Goal: Task Accomplishment & Management: Manage account settings

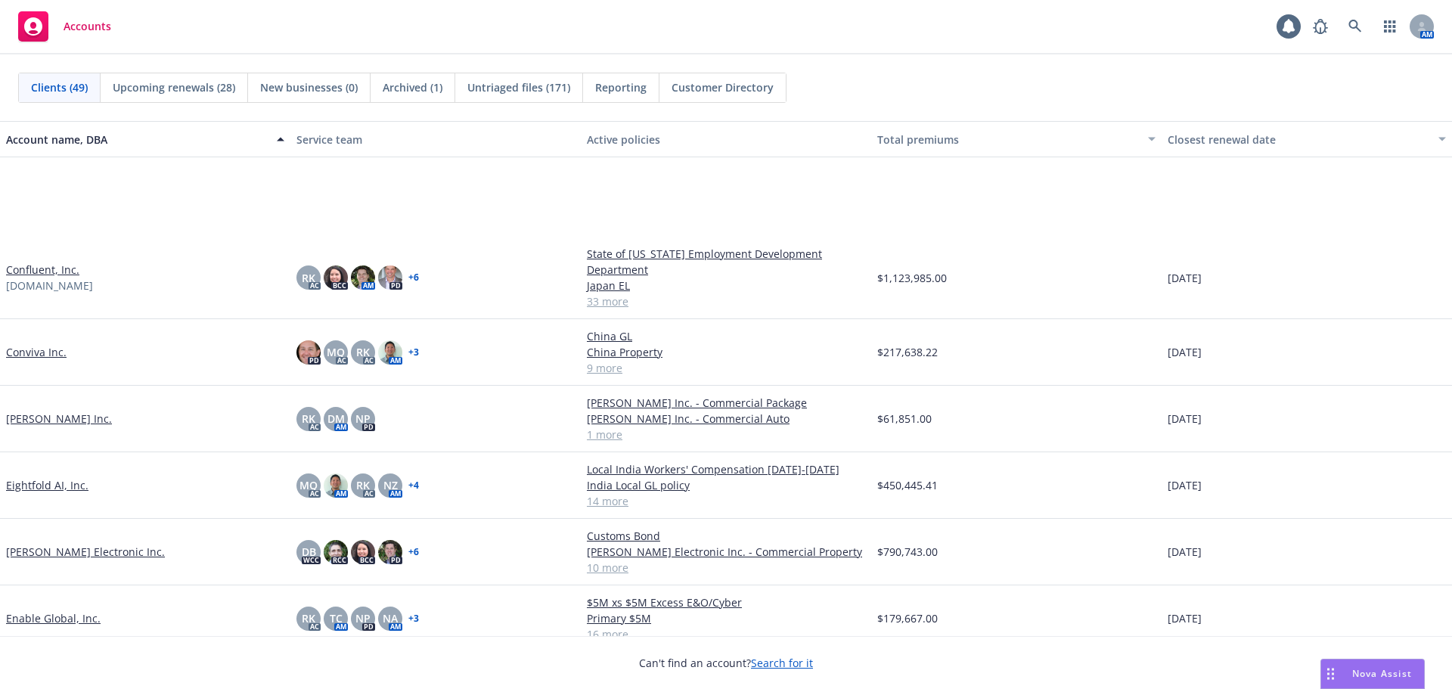
scroll to position [1210, 0]
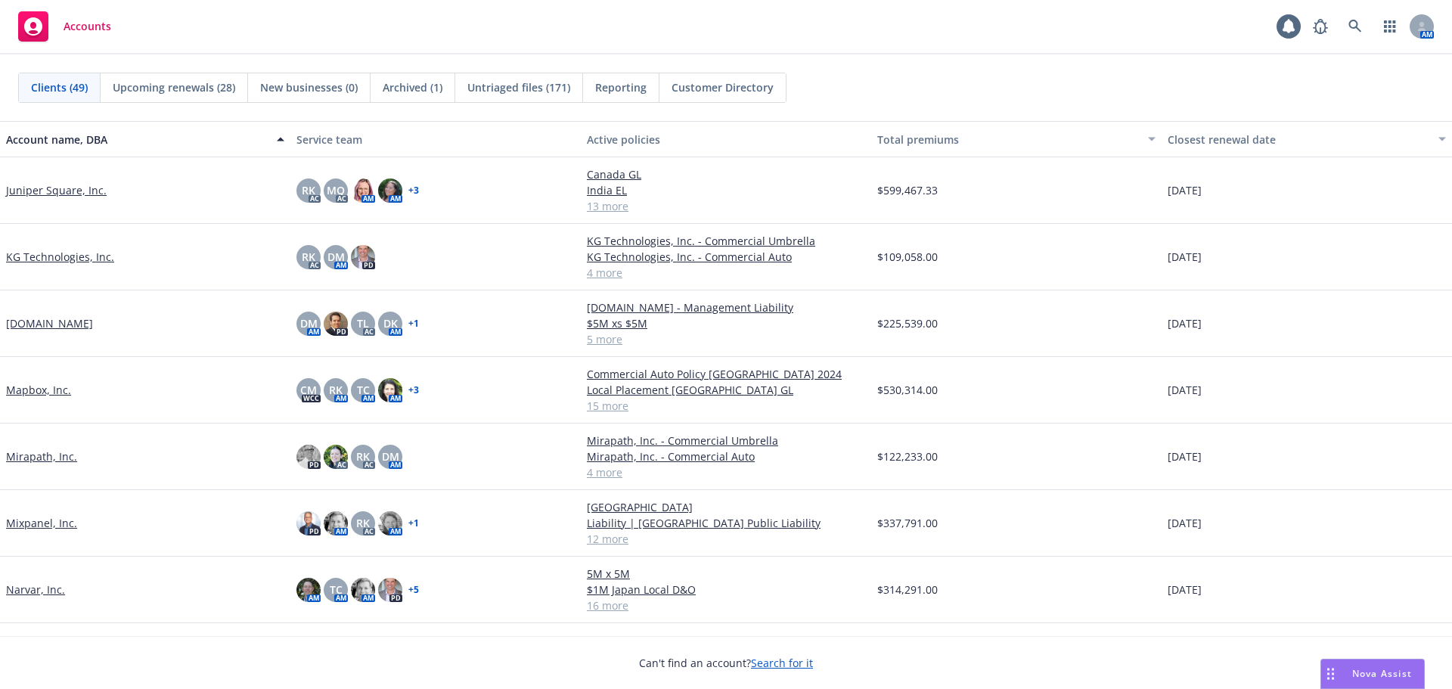
click at [48, 188] on link "Juniper Square, Inc." at bounding box center [56, 190] width 101 height 16
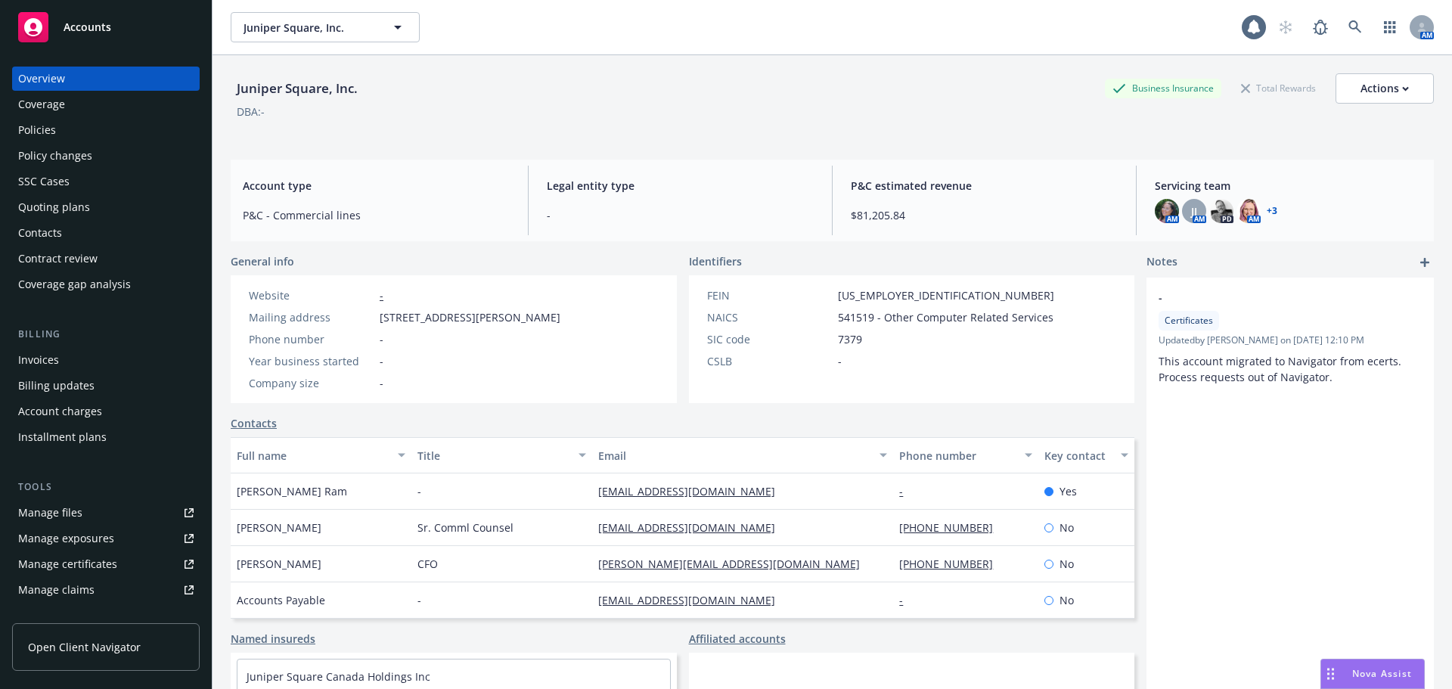
click at [87, 133] on div "Policies" at bounding box center [105, 130] width 175 height 24
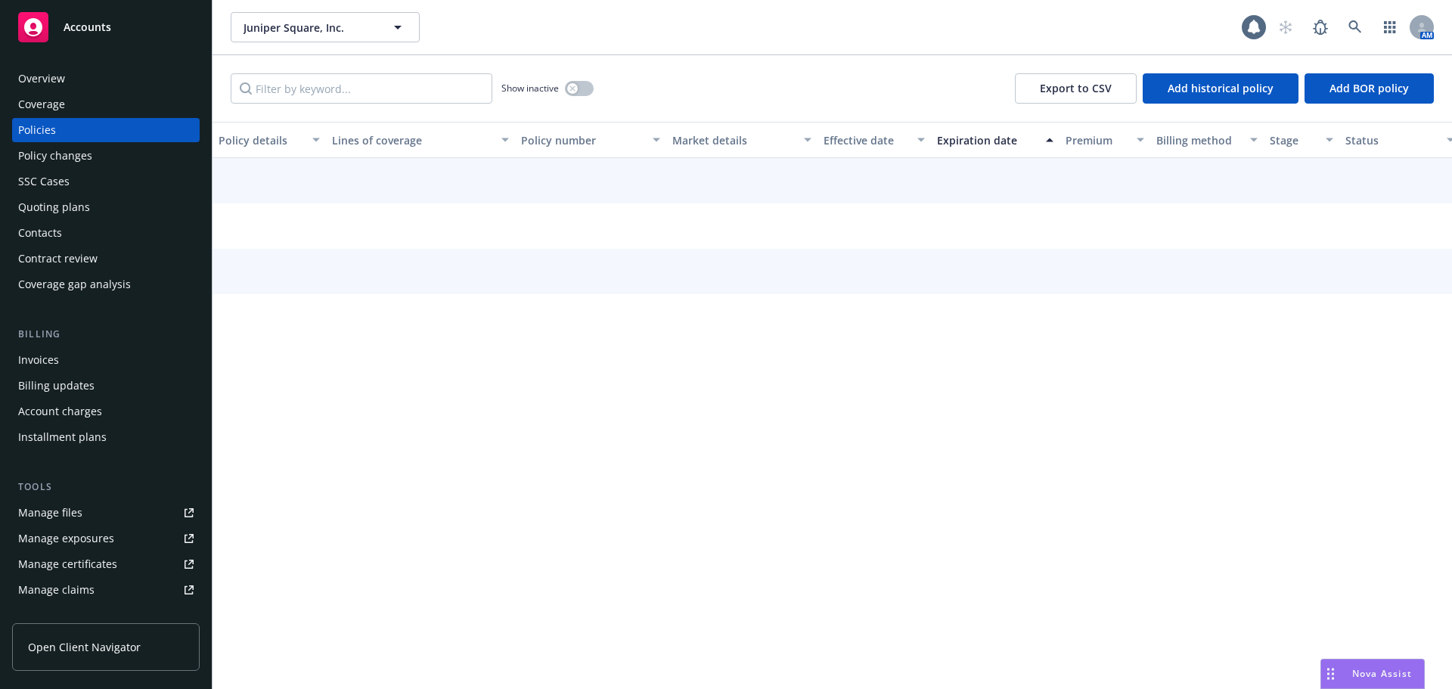
click at [128, 204] on div "Quoting plans" at bounding box center [105, 207] width 175 height 24
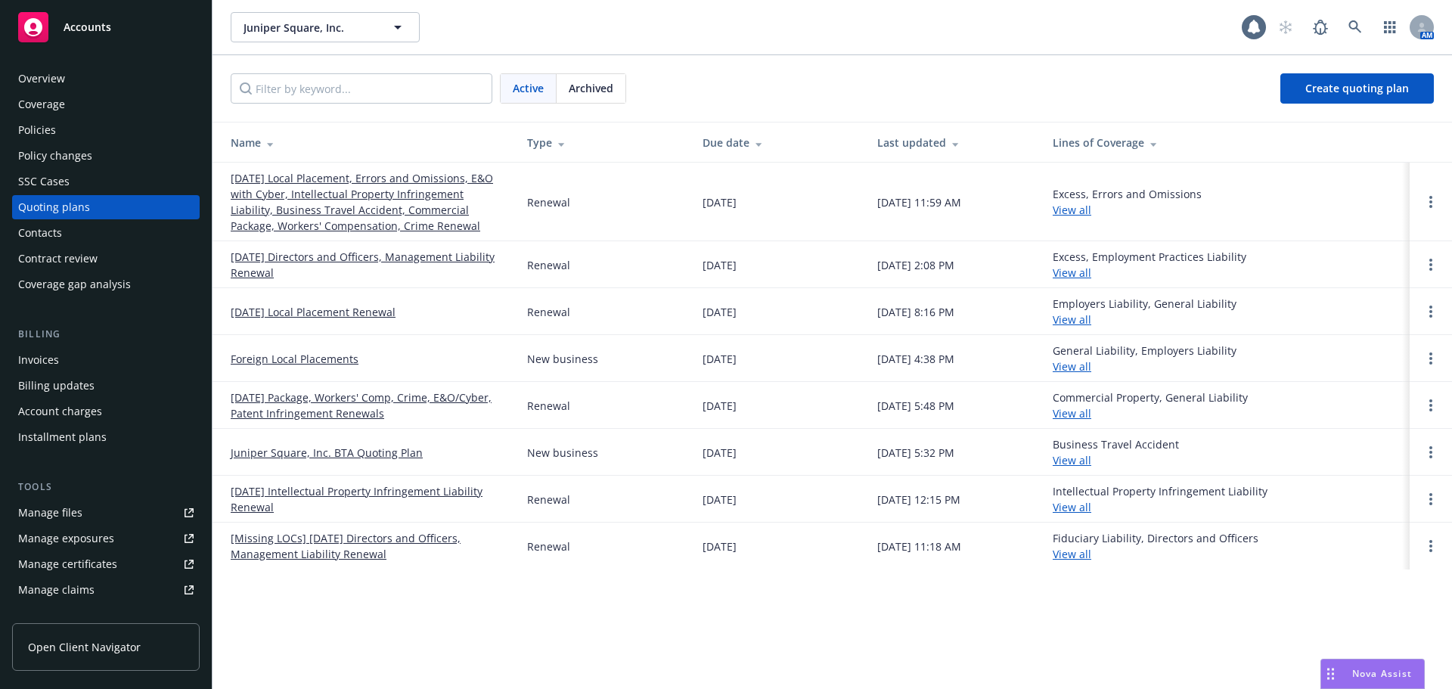
click at [363, 205] on link "11/17/25 Local Placement, Errors and Omissions, E&O with Cyber, Intellectual Pr…" at bounding box center [367, 202] width 272 height 64
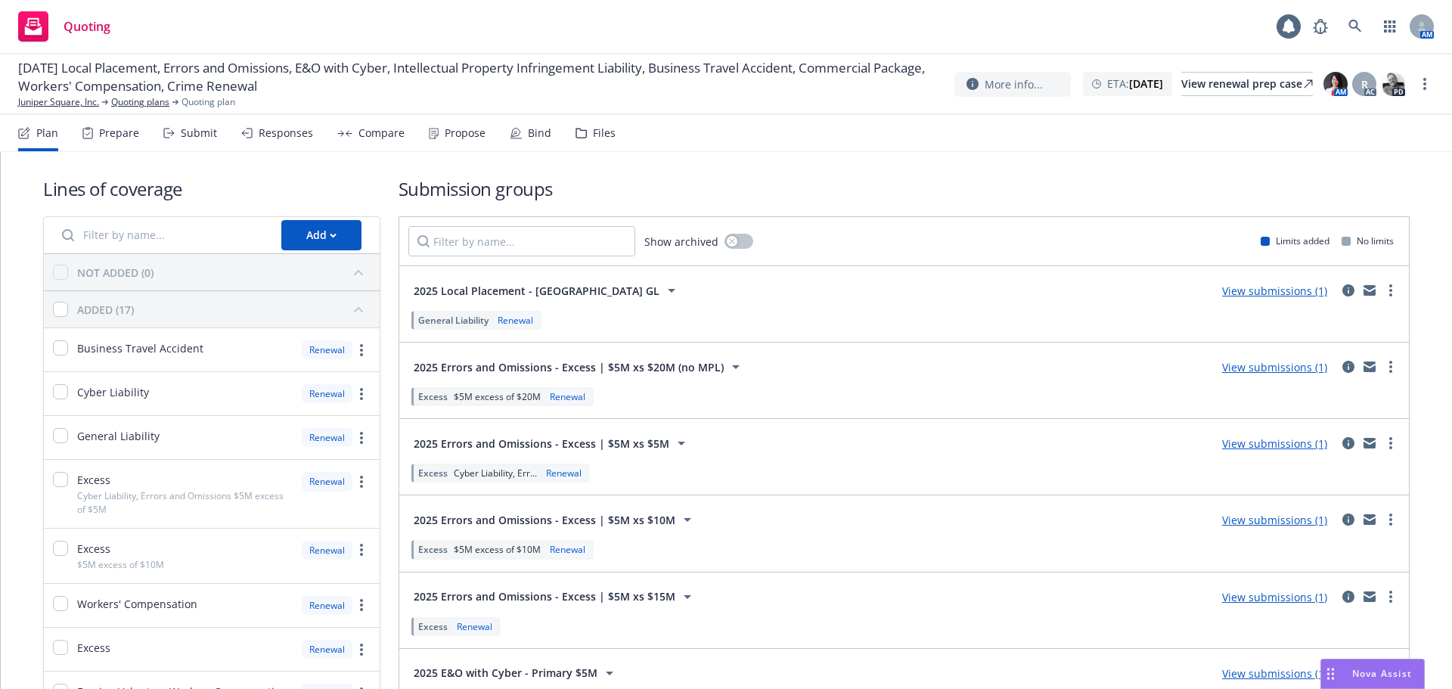
click at [130, 141] on div "Prepare" at bounding box center [110, 133] width 57 height 36
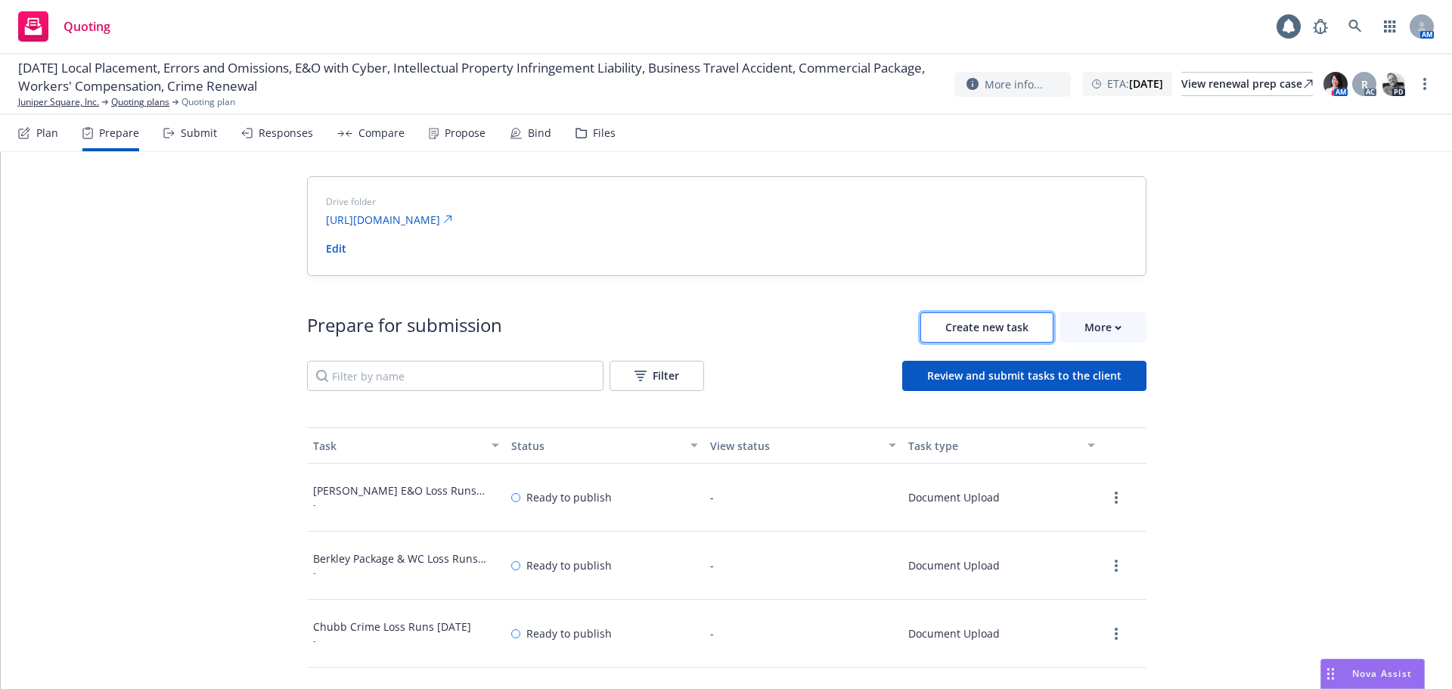
click at [962, 326] on span "Create new task" at bounding box center [986, 327] width 83 height 14
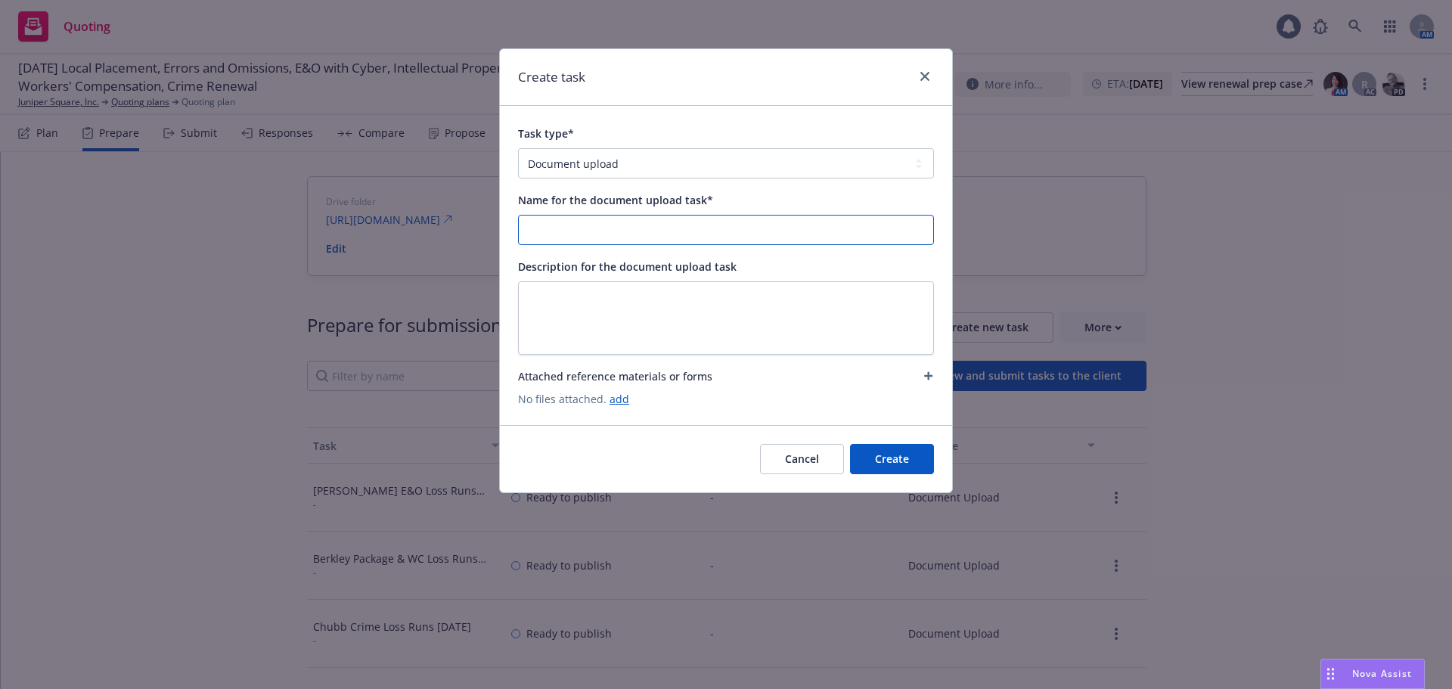
click at [586, 228] on input "Name for the document upload task*" at bounding box center [726, 230] width 414 height 29
click at [647, 233] on input "AtBay E&O Loss Runs 8/4/2025" at bounding box center [726, 230] width 414 height 29
click at [580, 234] on input "AtBay E&O Loss Runs 8/20/2025" at bounding box center [726, 230] width 414 height 29
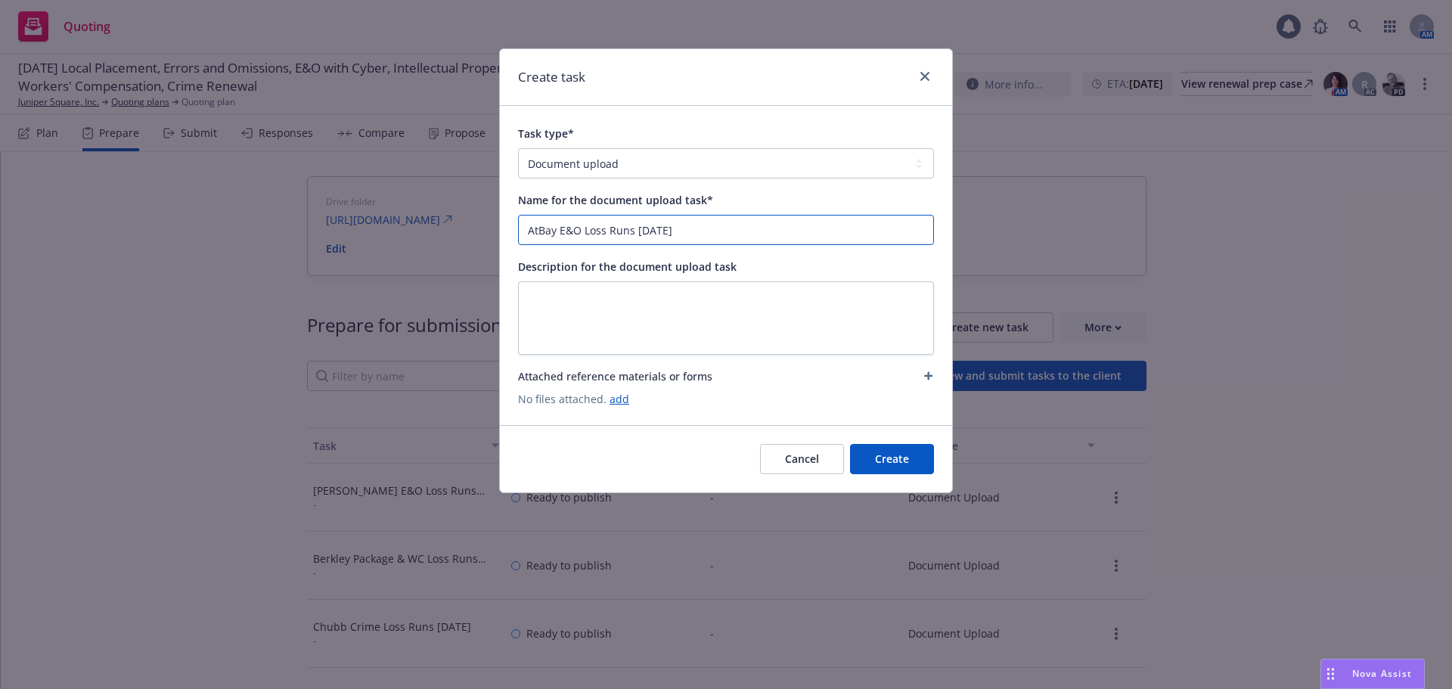
click at [702, 234] on input "AtBay E&O Loss Runs 8/20/2025" at bounding box center [726, 230] width 414 height 29
type input "AtBay E&O Loss Runs 8/20/2025"
click at [622, 405] on link "add" at bounding box center [620, 399] width 20 height 14
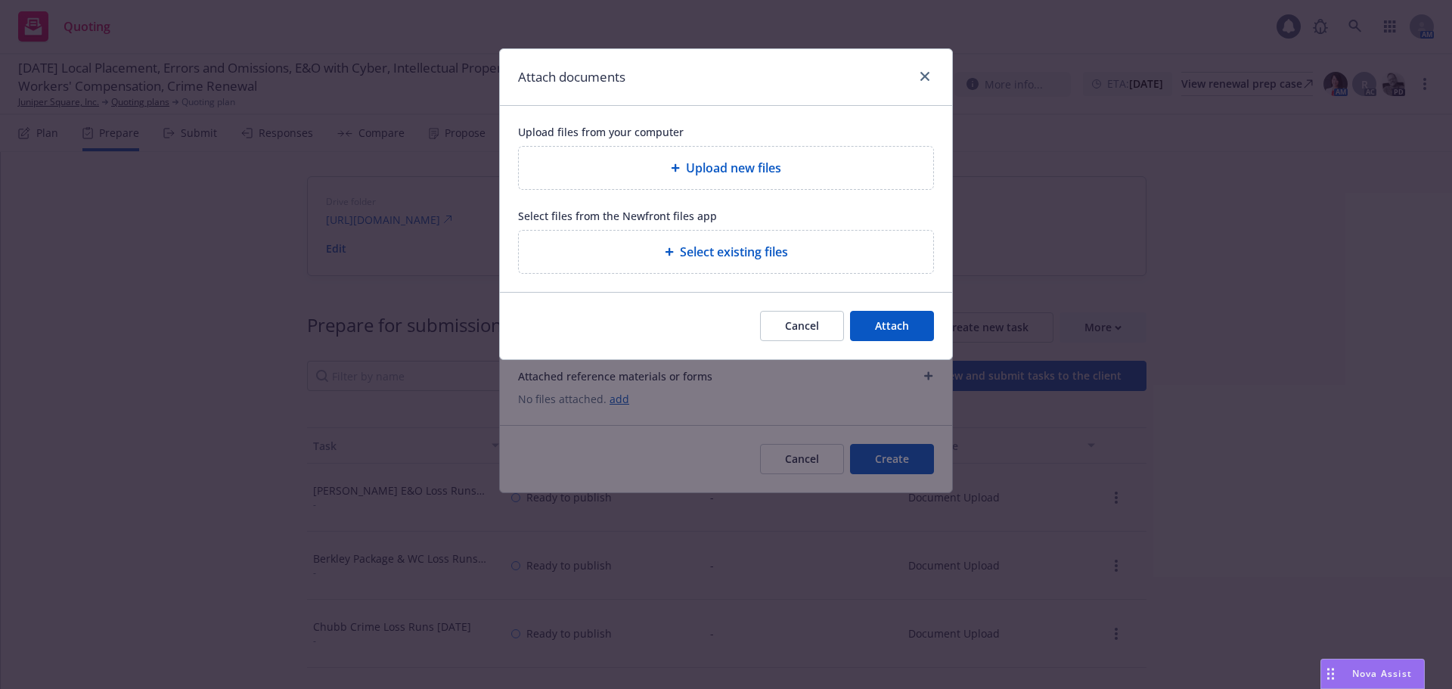
type textarea "x"
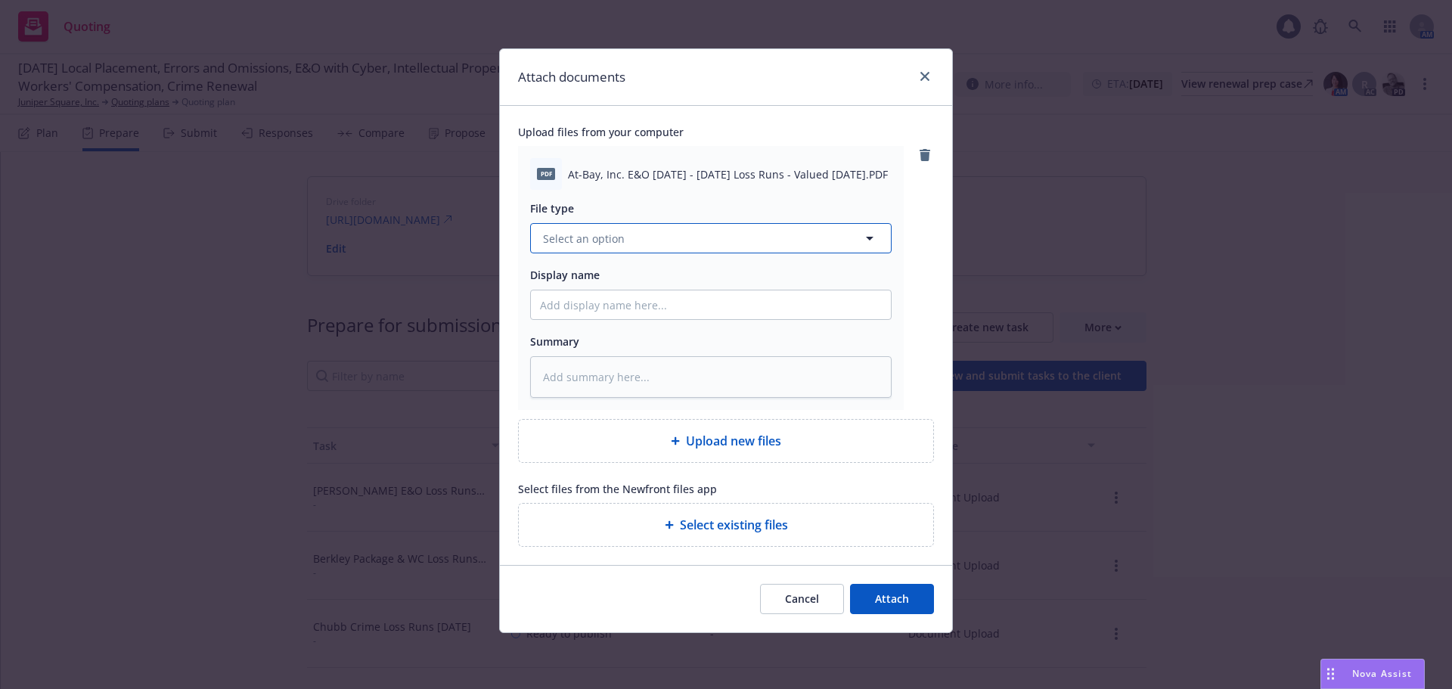
click at [652, 244] on button "Select an option" at bounding box center [711, 238] width 362 height 30
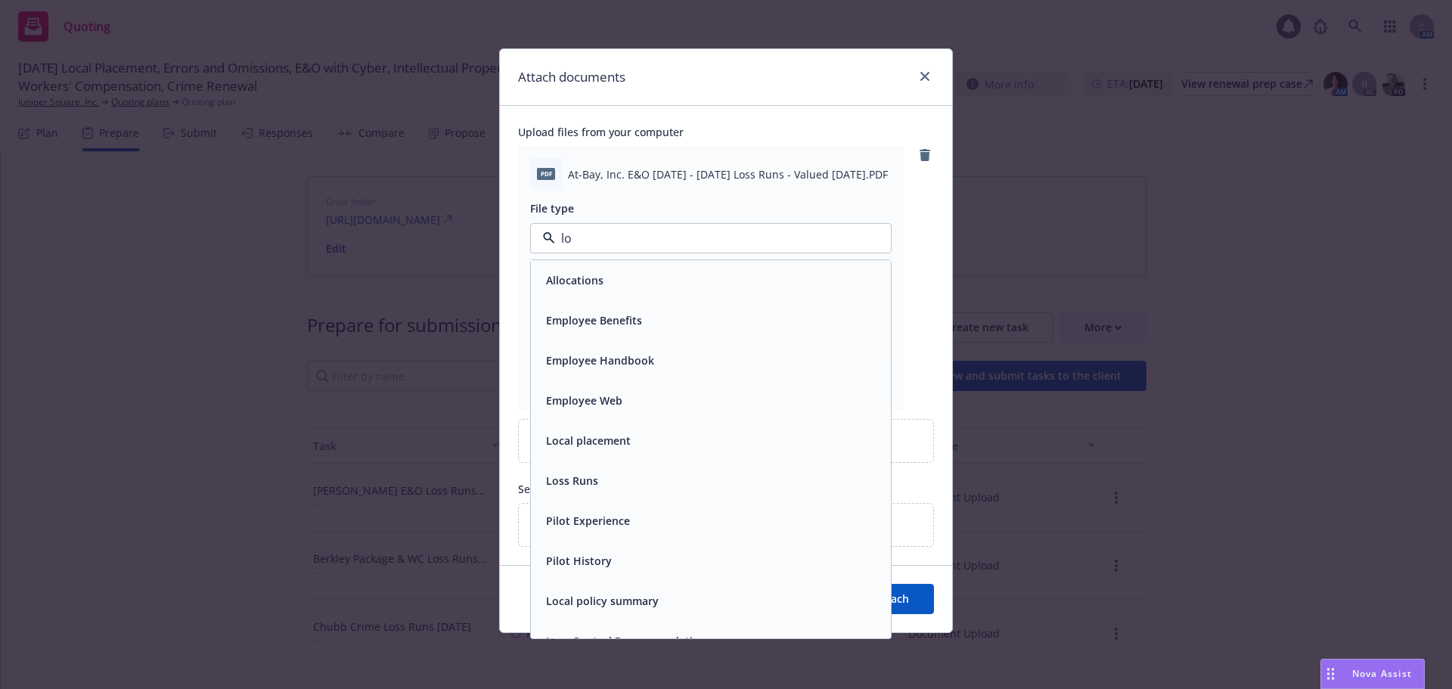
type input "los"
click at [649, 273] on div "Loss Runs" at bounding box center [711, 280] width 342 height 22
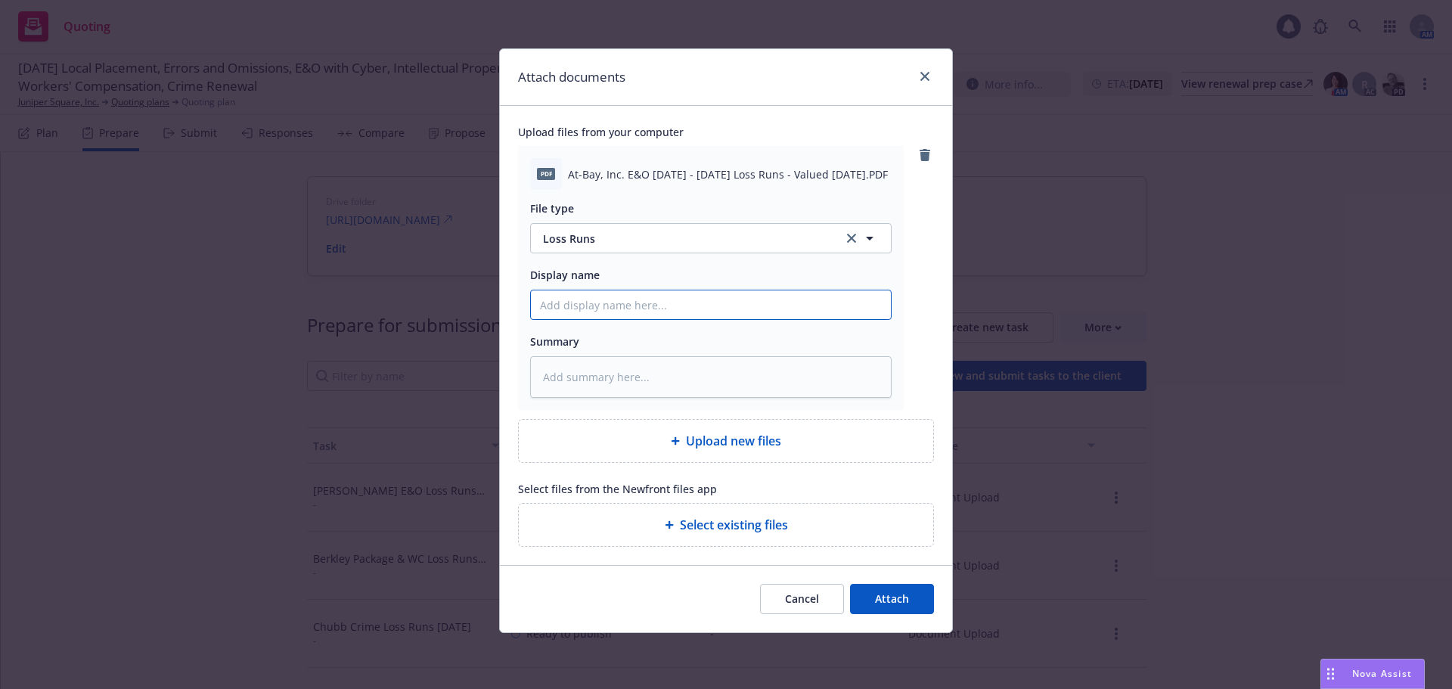
paste input "AtBay E&O Loss Runs 8/20/2025"
type textarea "x"
type input "AtBay E&O Loss Runs 8/20/2025"
click at [885, 602] on span "Attach" at bounding box center [892, 598] width 34 height 14
type textarea "x"
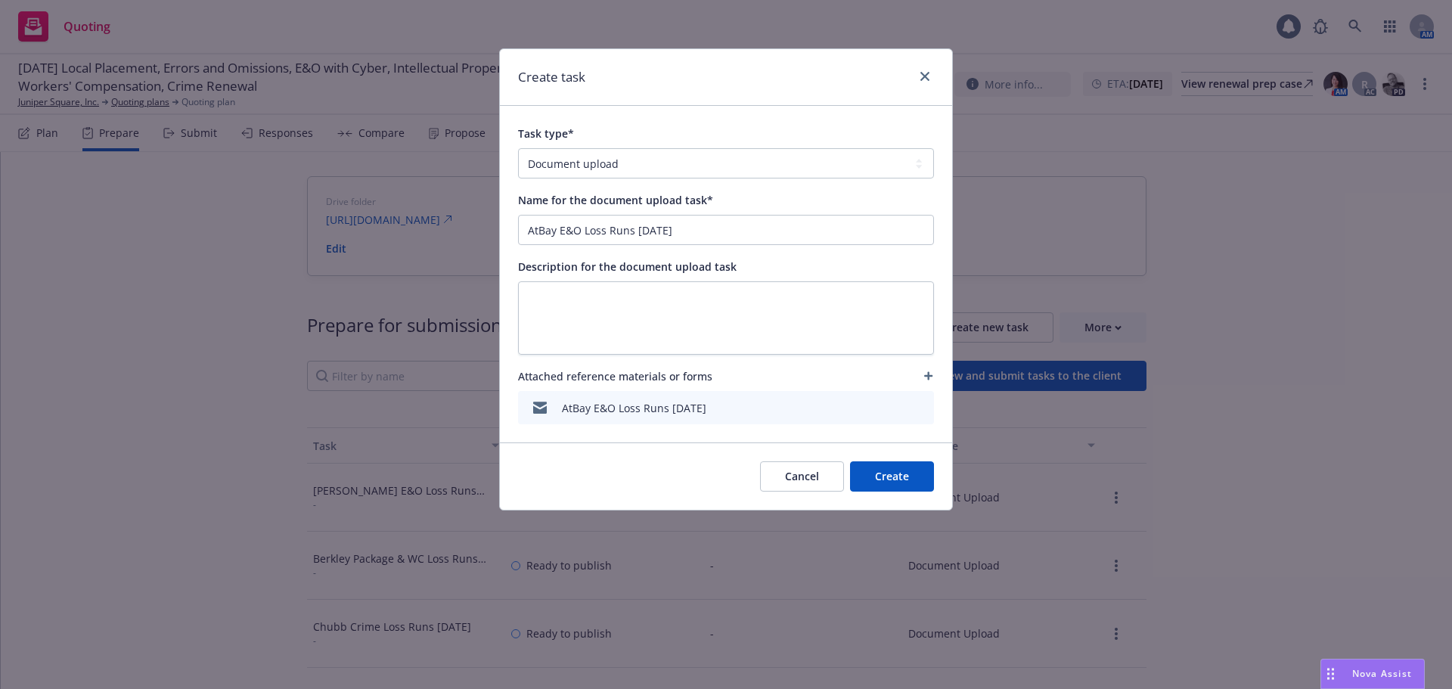
click at [887, 477] on button "Create" at bounding box center [892, 476] width 84 height 30
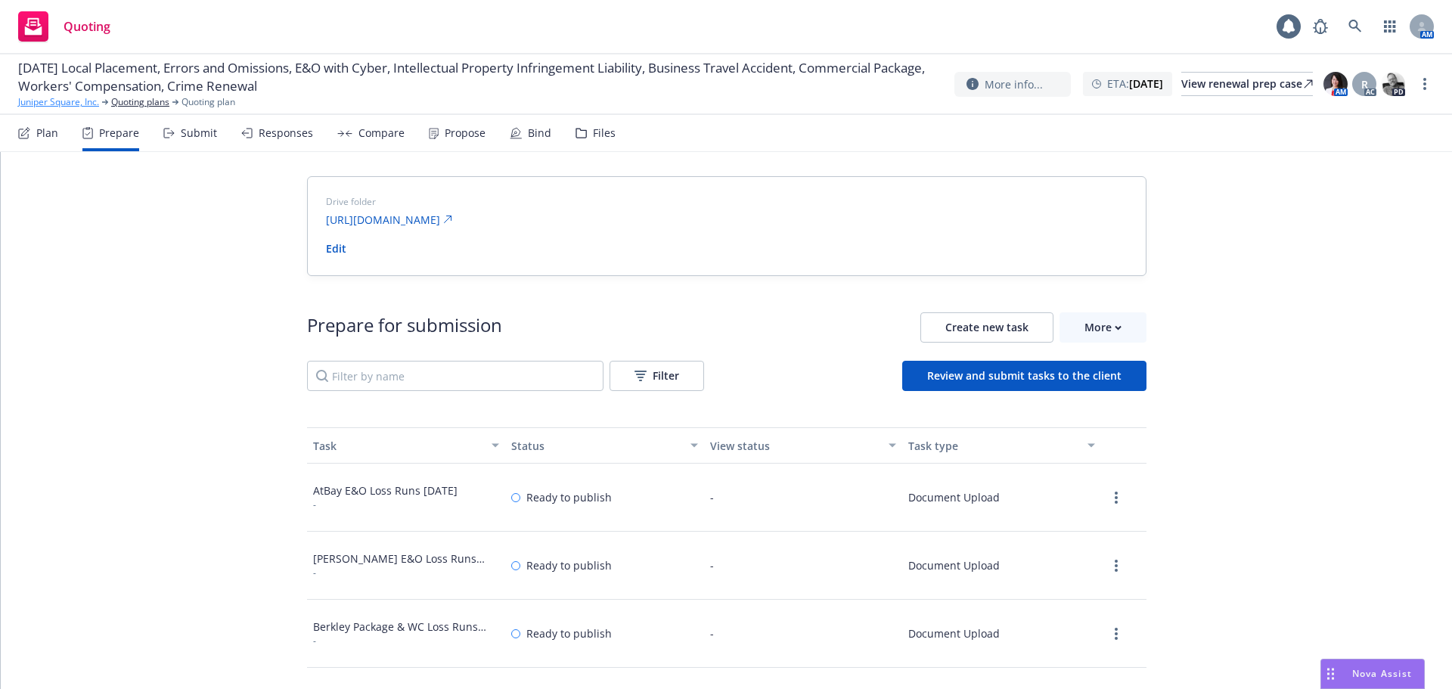
click at [68, 101] on link "Juniper Square, Inc." at bounding box center [58, 102] width 81 height 14
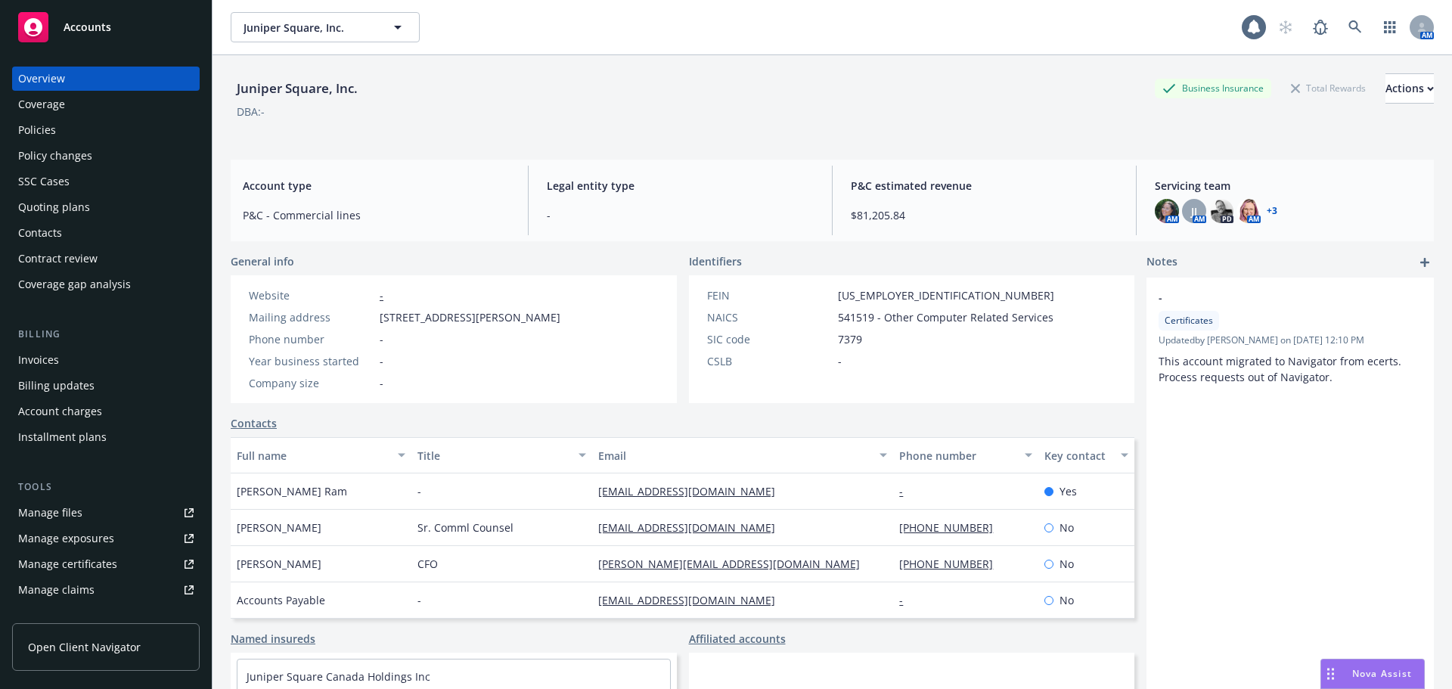
click at [112, 41] on div "Accounts" at bounding box center [105, 27] width 175 height 30
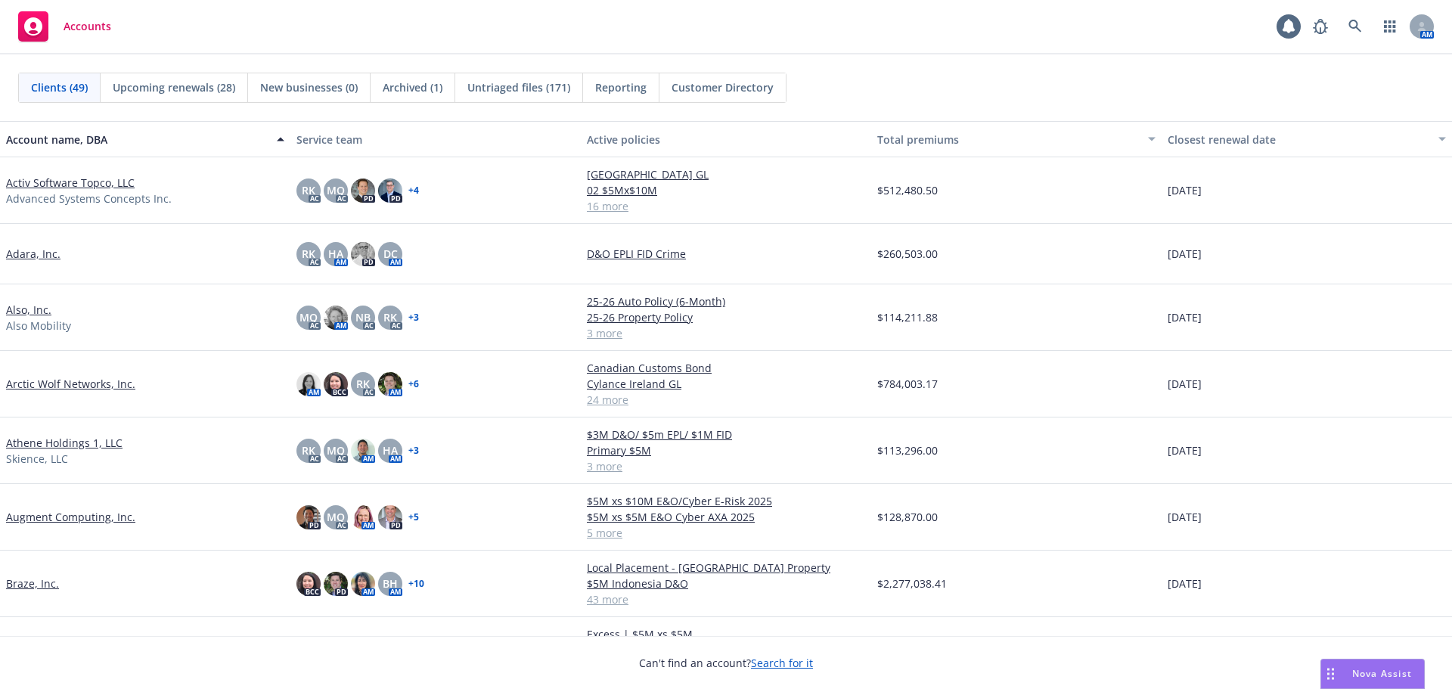
click at [92, 383] on link "Arctic Wolf Networks, Inc." at bounding box center [70, 384] width 129 height 16
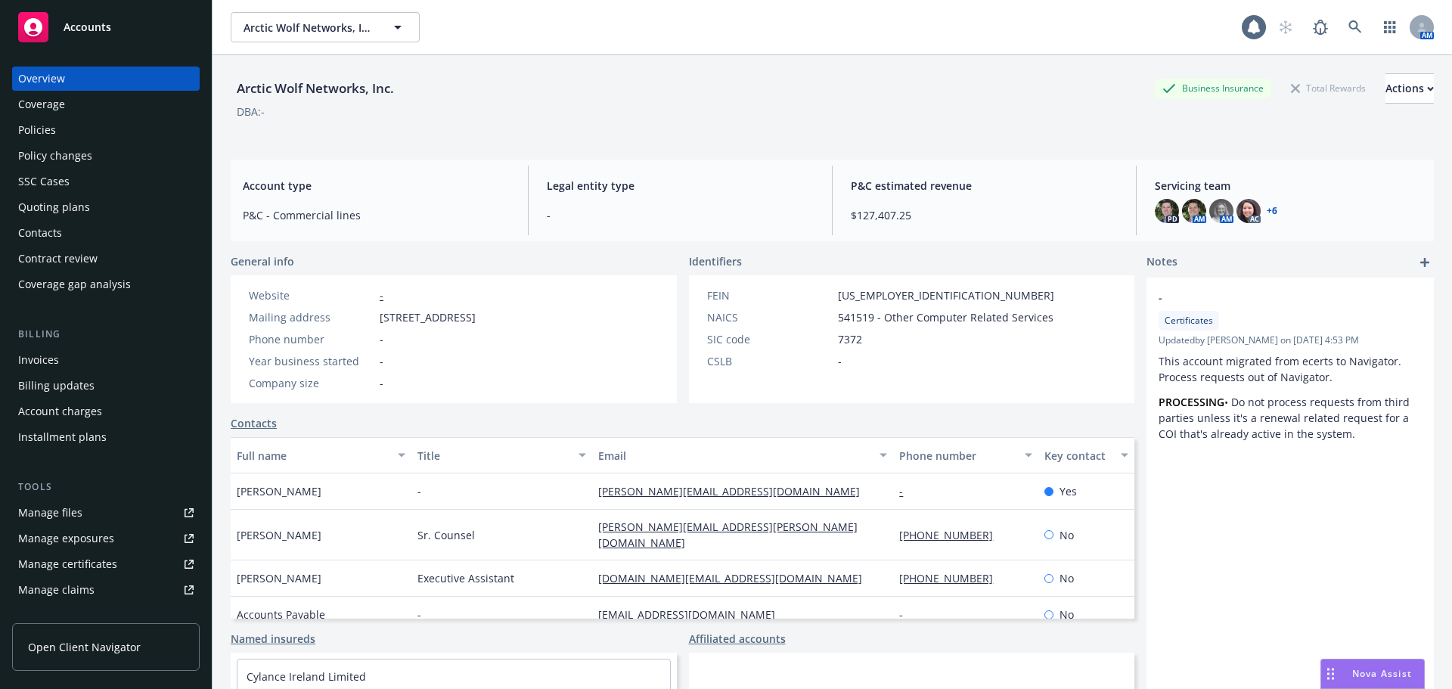
click at [88, 140] on div "Policies" at bounding box center [105, 130] width 175 height 24
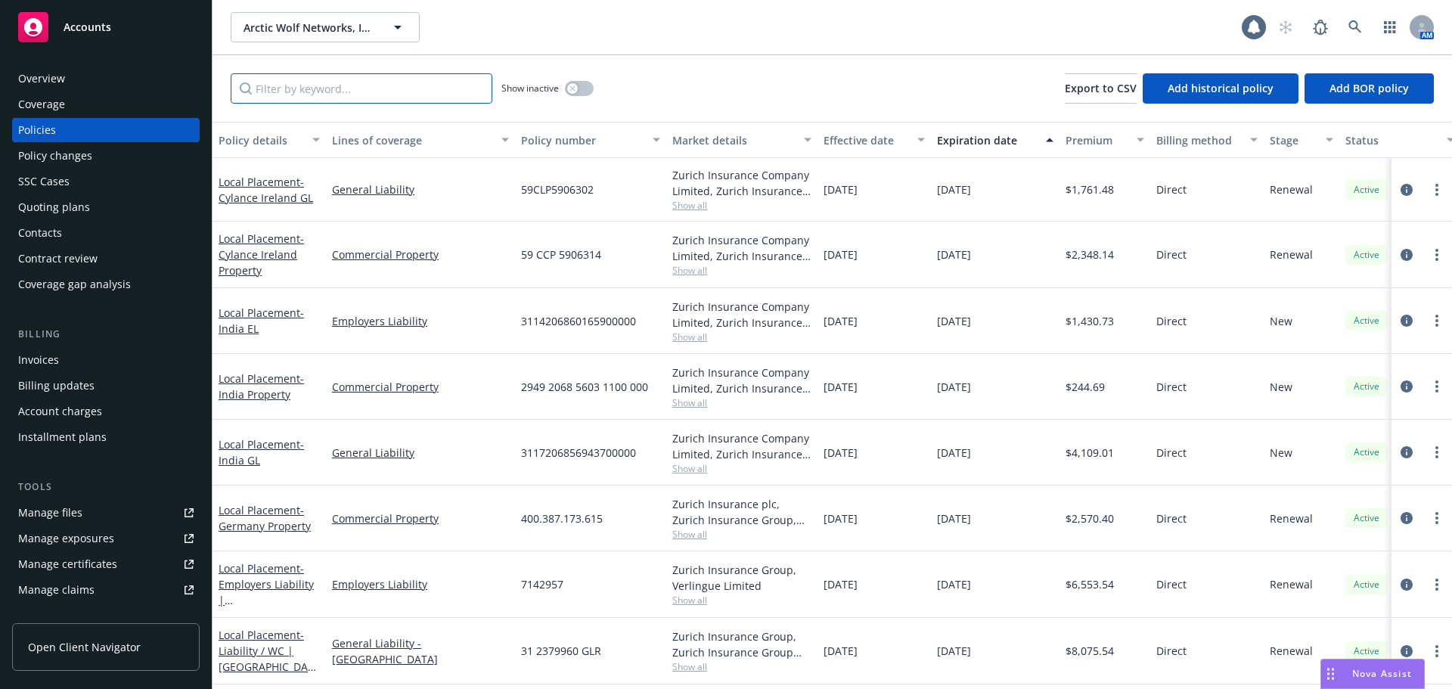
click at [272, 91] on input "Filter by keyword..." at bounding box center [362, 88] width 262 height 30
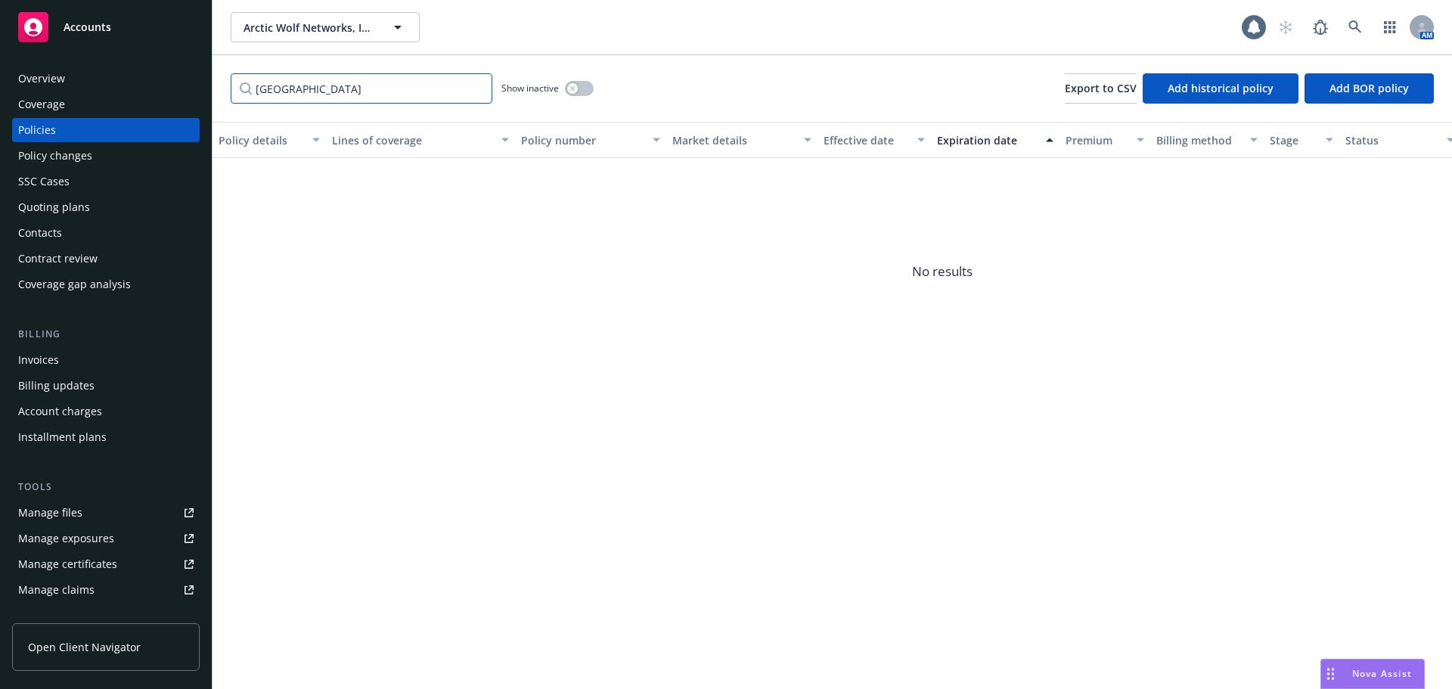
type input "japan"
click at [577, 92] on button "button" at bounding box center [579, 88] width 29 height 15
click at [119, 204] on div "Quoting plans" at bounding box center [105, 207] width 175 height 24
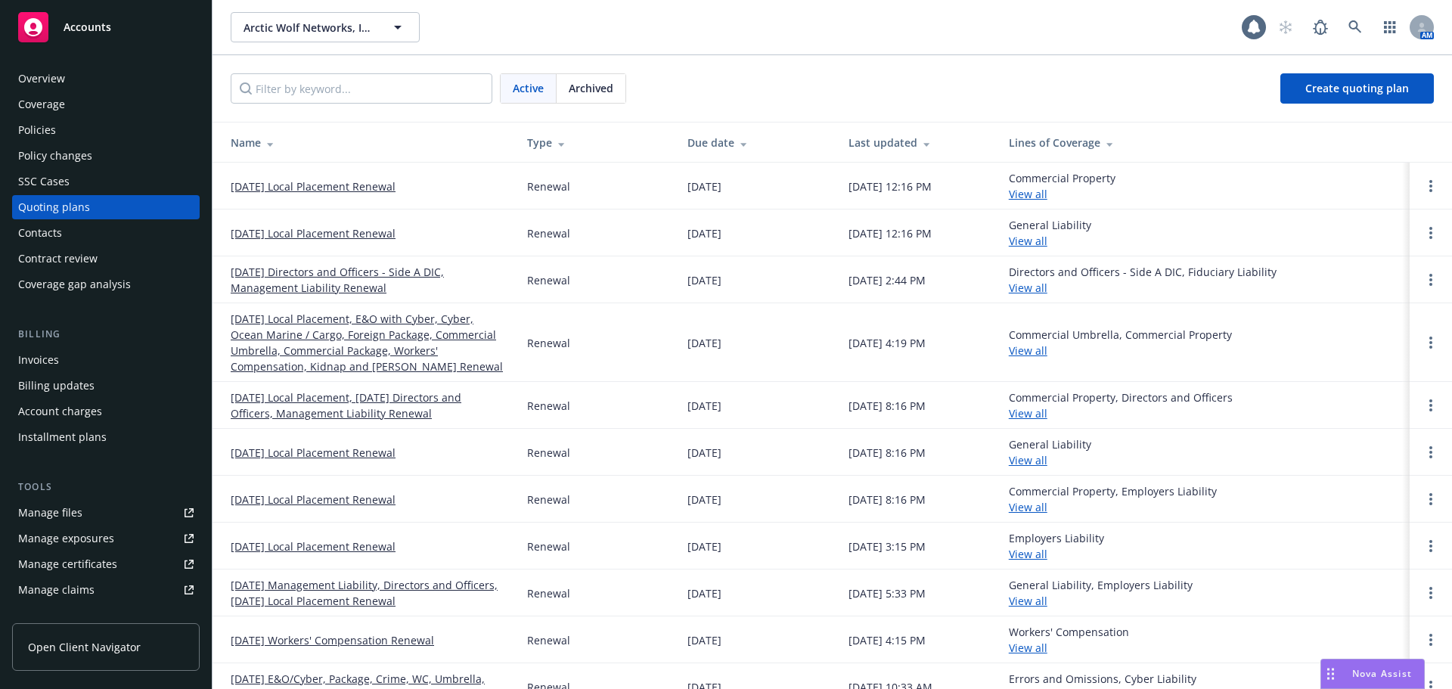
click at [325, 542] on link "06/01/25 Local Placement Renewal" at bounding box center [313, 547] width 165 height 16
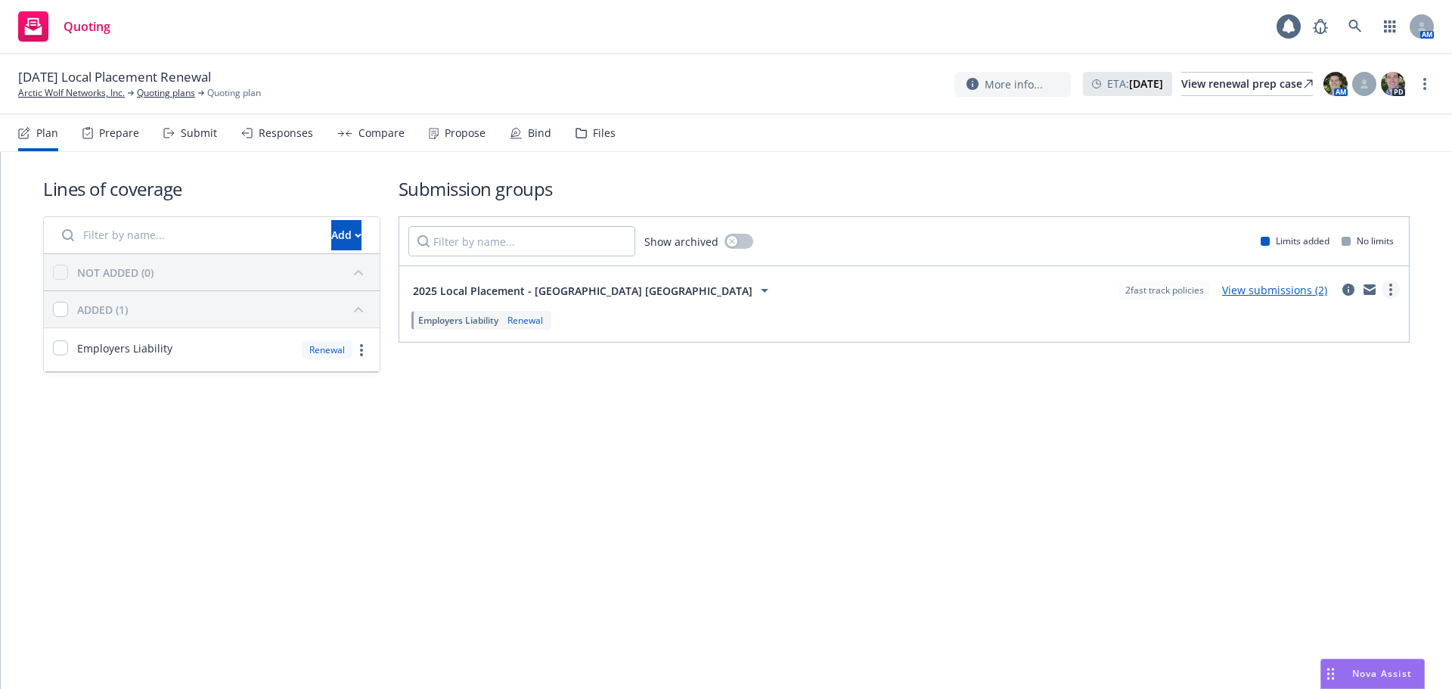
click at [1395, 291] on link "more" at bounding box center [1391, 290] width 18 height 18
click at [1316, 476] on span "Create policy (fast track)" at bounding box center [1319, 477] width 158 height 14
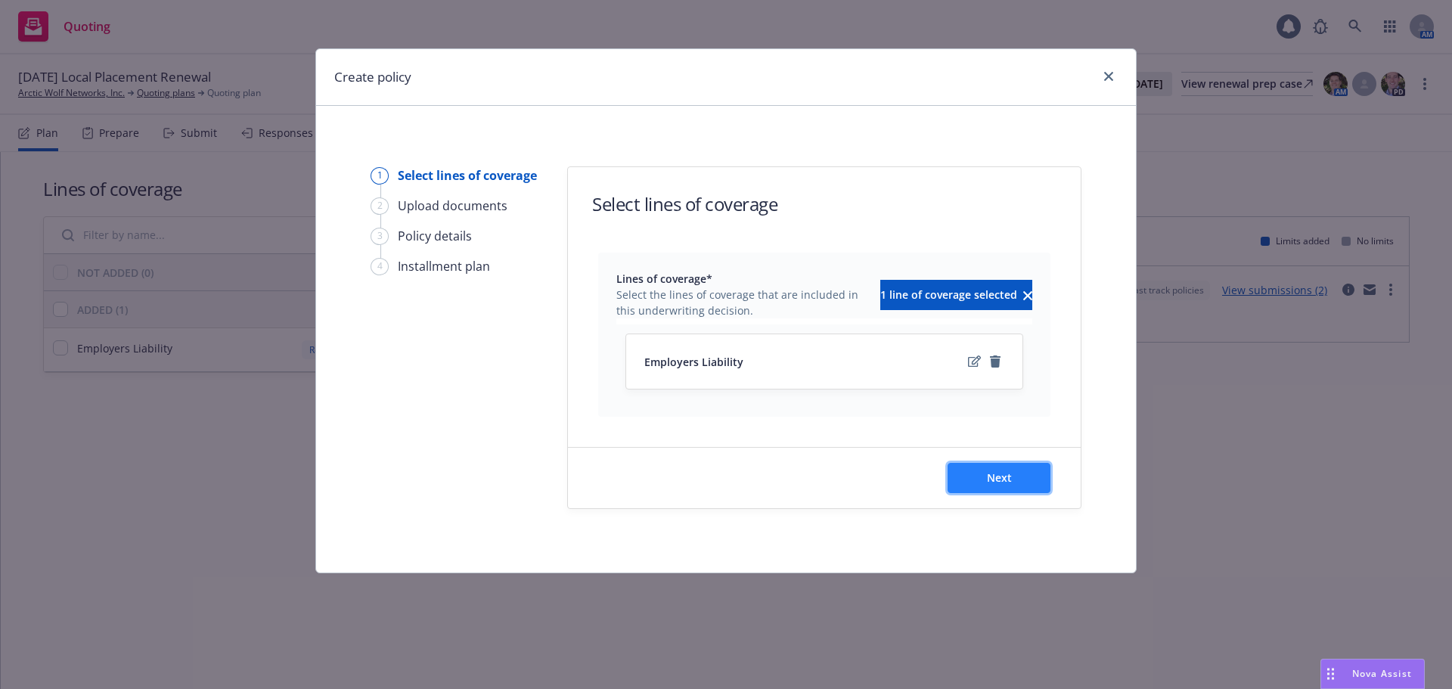
click at [991, 482] on span "Next" at bounding box center [999, 477] width 25 height 14
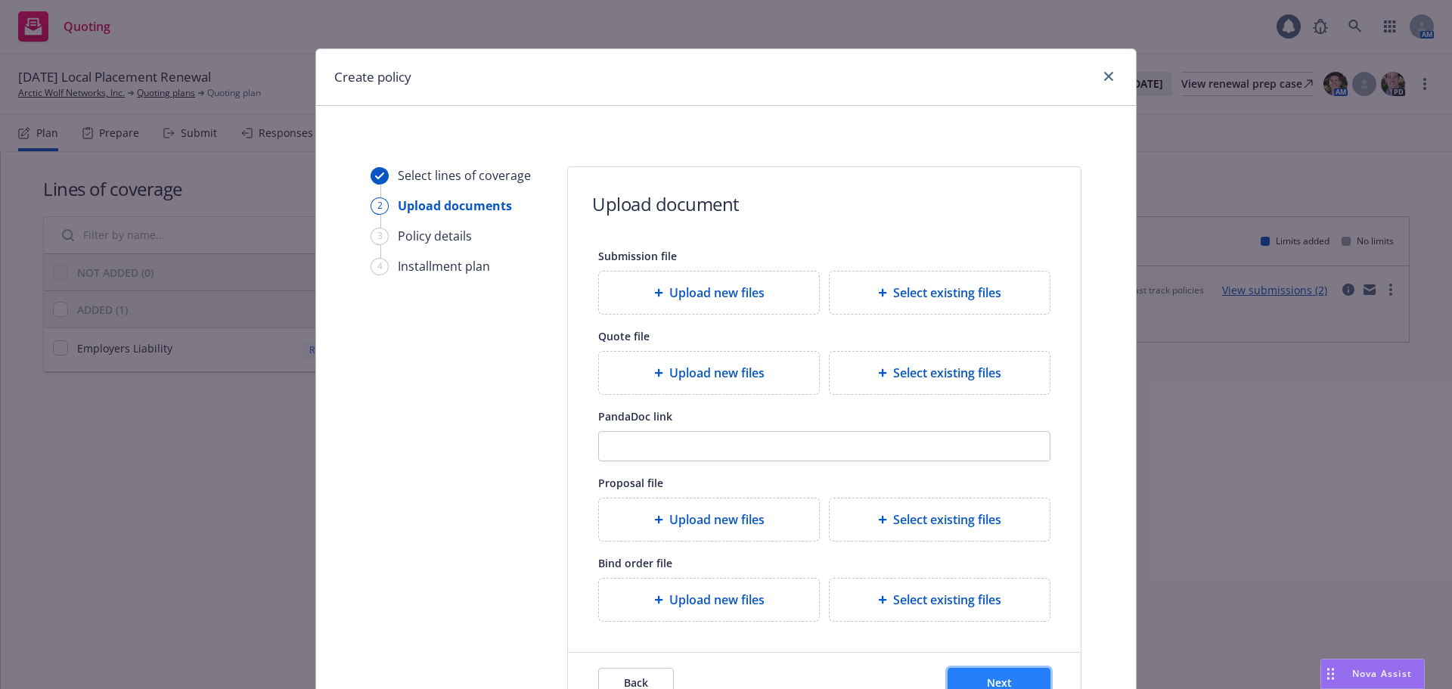
click at [989, 671] on button "Next" at bounding box center [999, 683] width 103 height 30
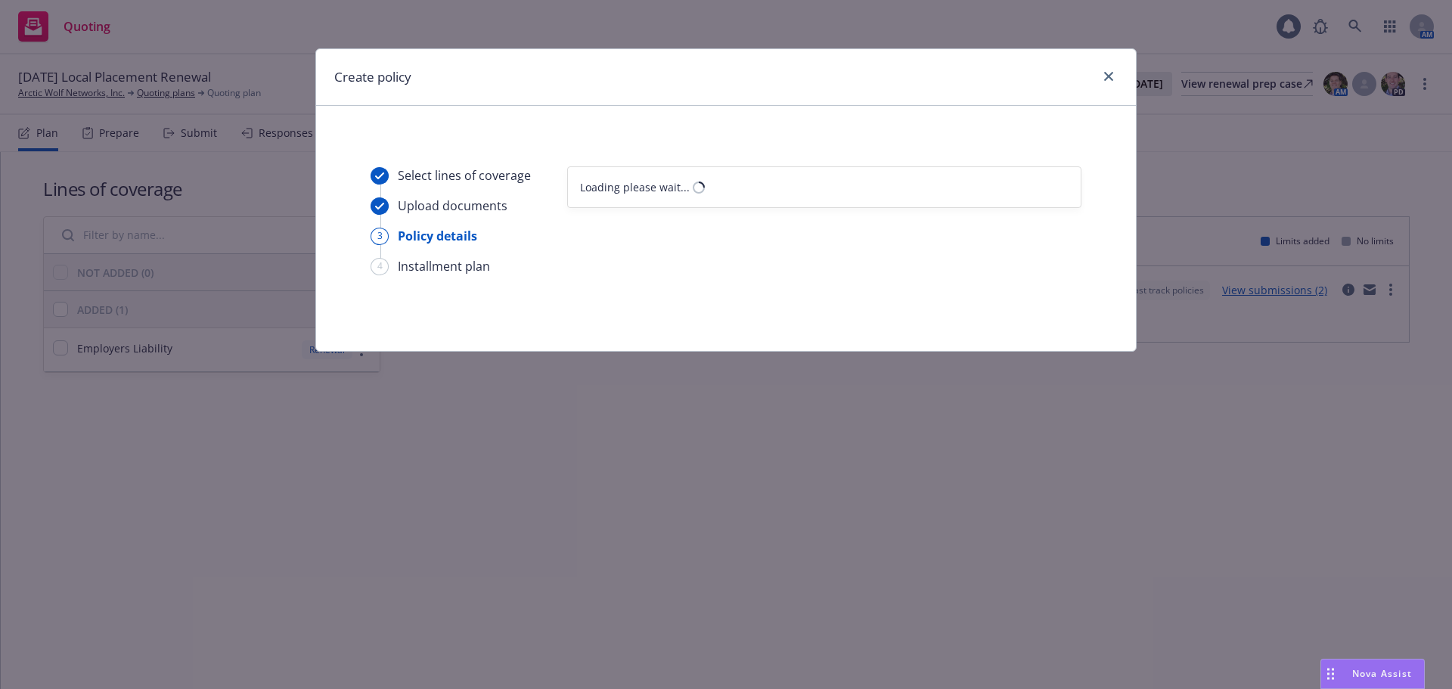
select select "12"
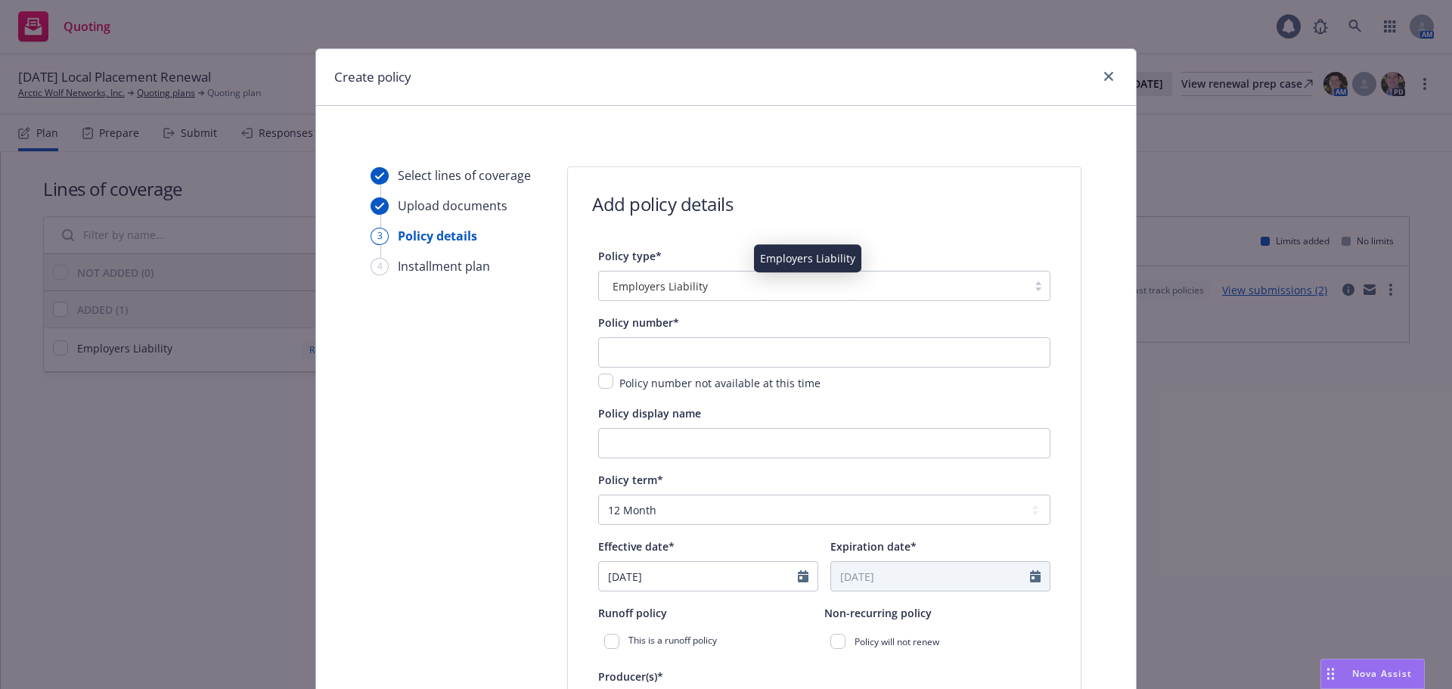
click at [684, 282] on span "Employers Liability" at bounding box center [660, 286] width 95 height 16
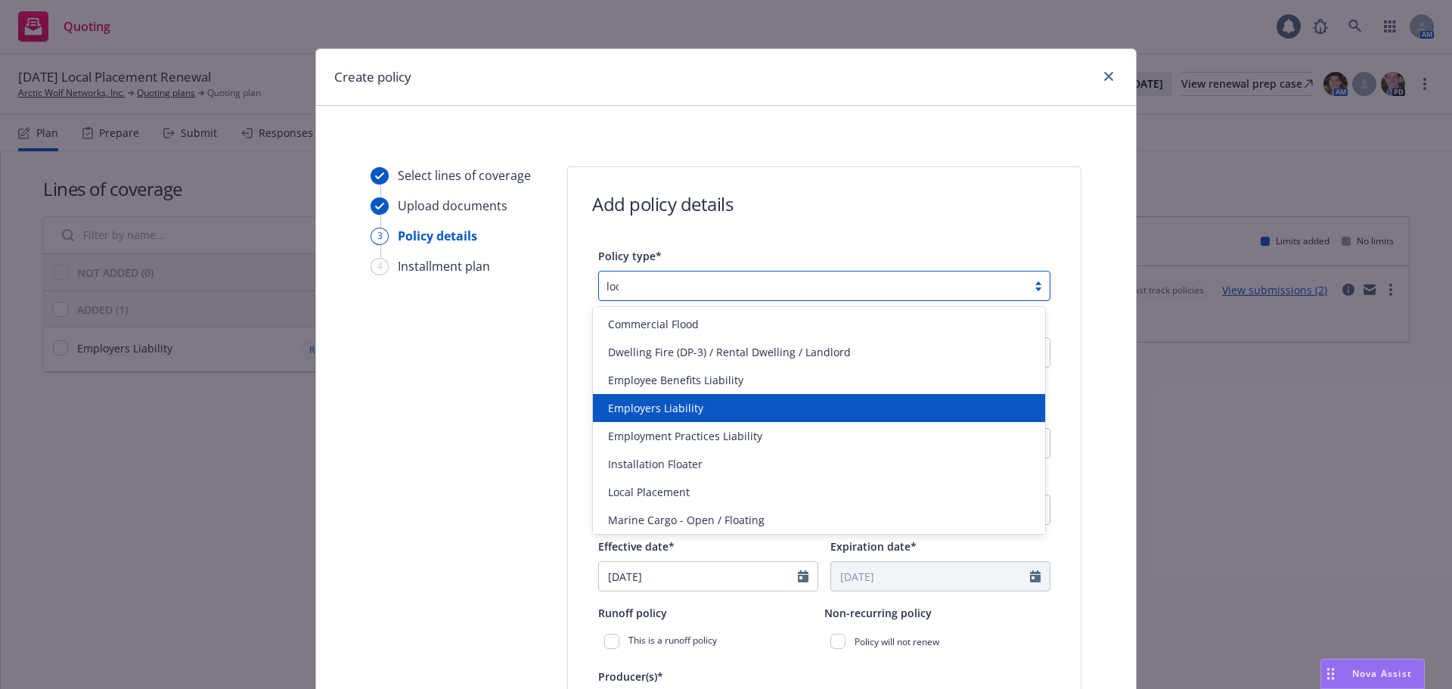
type input "loca"
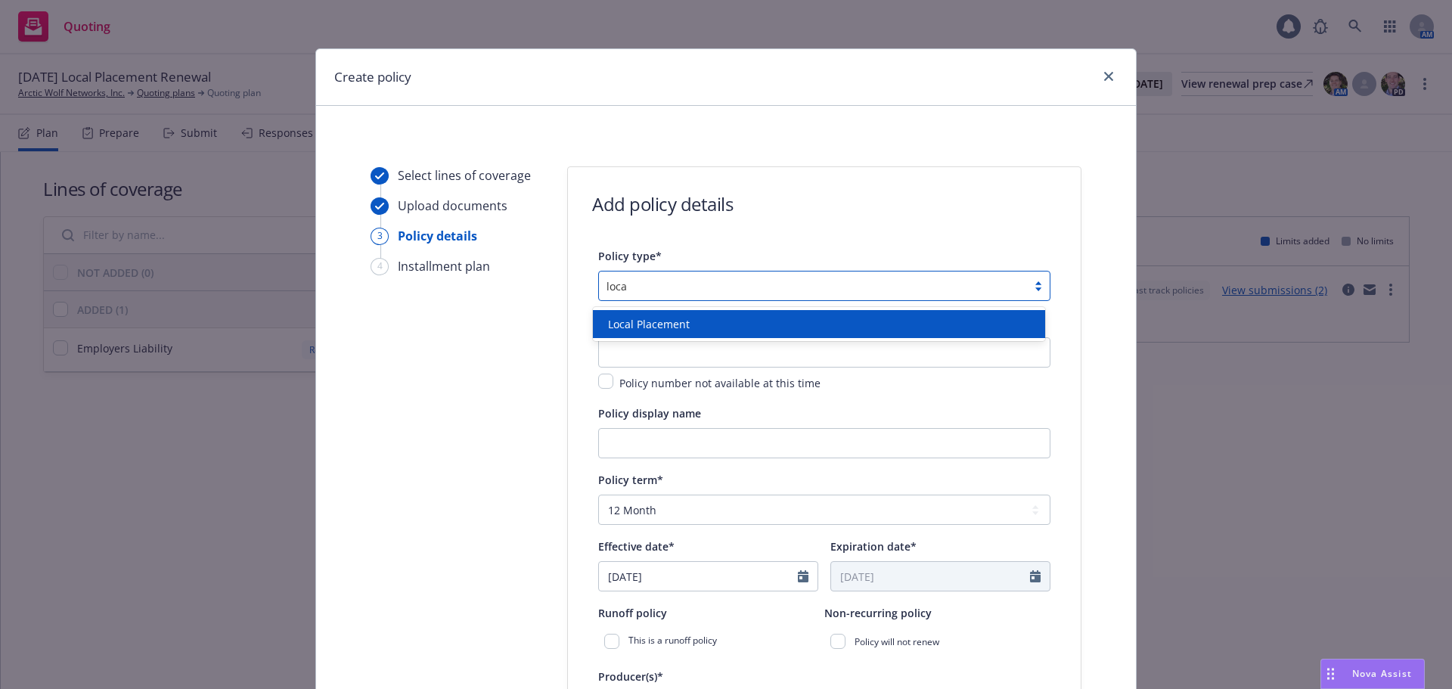
click at [690, 320] on div "Local Placement" at bounding box center [819, 324] width 434 height 16
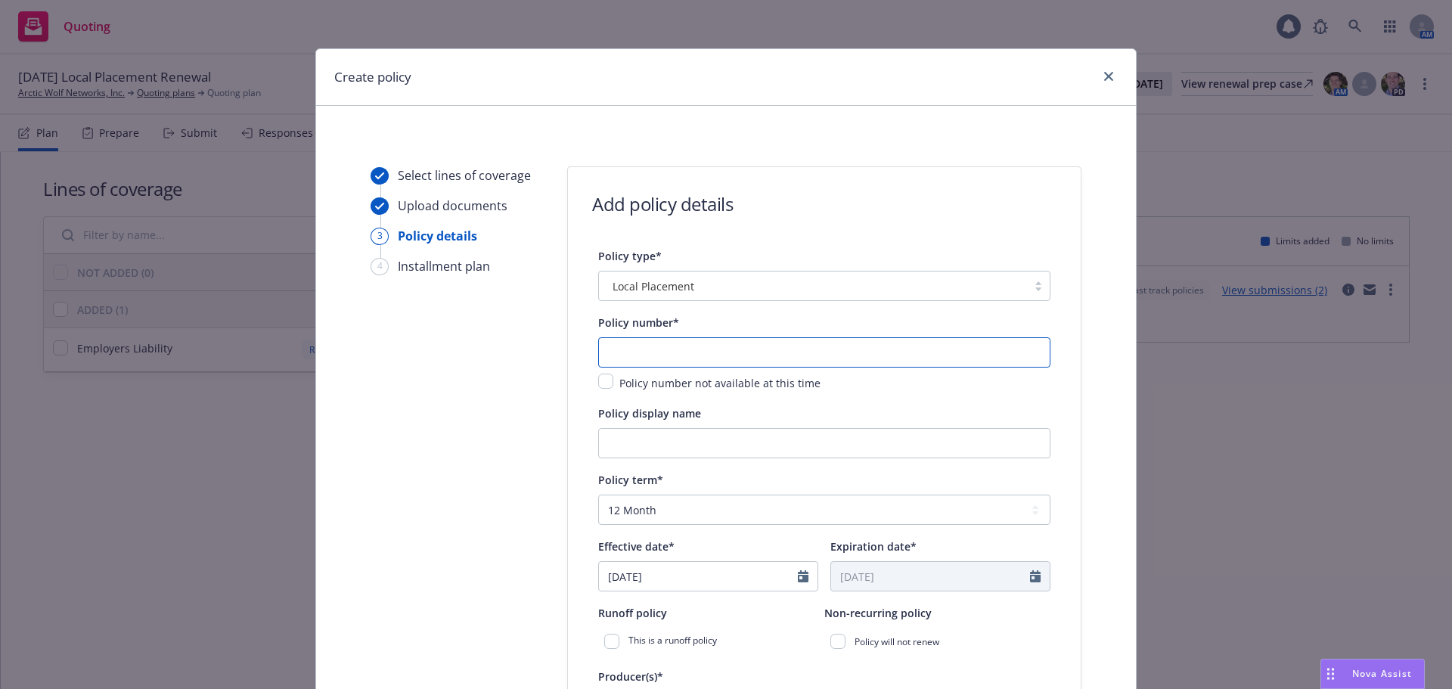
paste input "11275585"
type input "11275585"
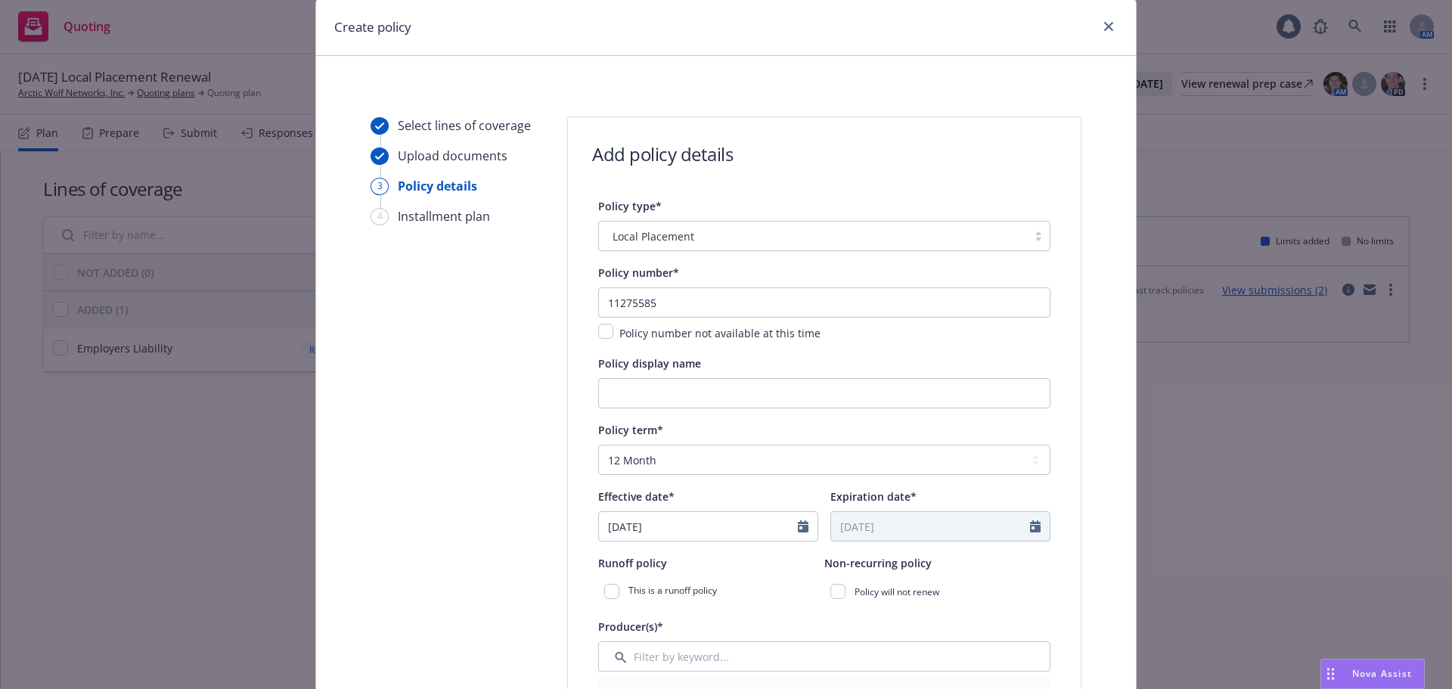
scroll to position [76, 0]
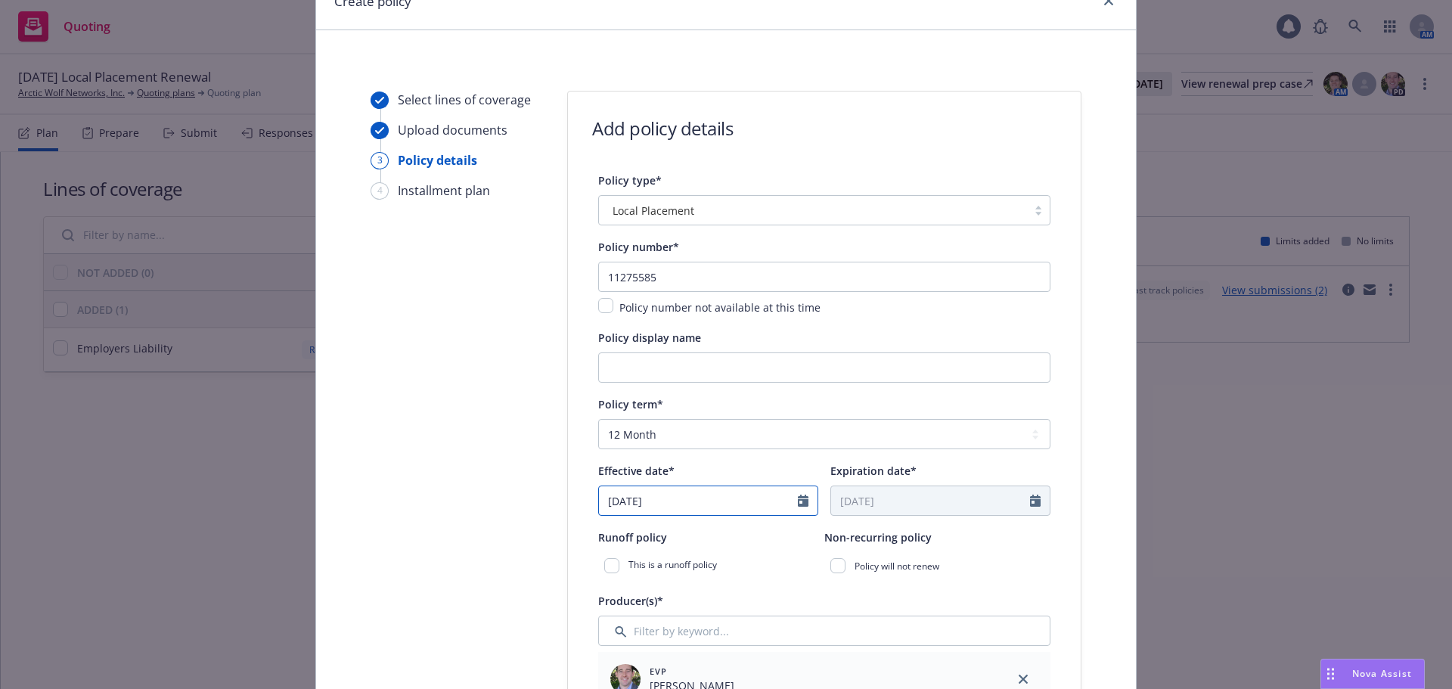
click at [799, 501] on icon "Calendar" at bounding box center [803, 501] width 11 height 12
select select "6"
click at [681, 420] on span "25" at bounding box center [692, 420] width 22 height 19
type input "[DATE]"
type input "06/25/2026"
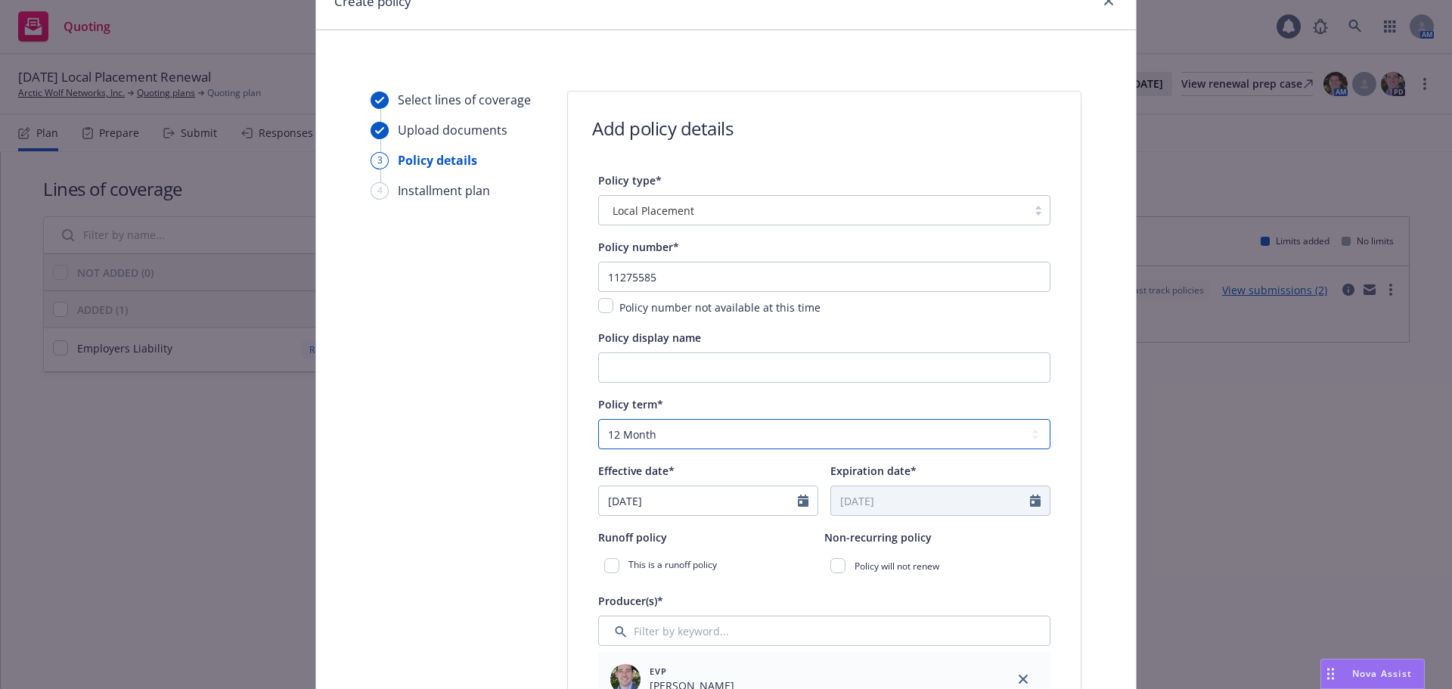
click at [675, 430] on select "Select policy term 12 Month 6 Month 4 Month 3 Month 2 Month 1 Month 36 Month (3…" at bounding box center [824, 434] width 452 height 30
select select "other"
click at [598, 419] on select "Select policy term 12 Month 6 Month 4 Month 3 Month 2 Month 1 Month 36 Month (3…" at bounding box center [824, 434] width 452 height 30
select select "8"
click at [902, 506] on input "Expiration date*" at bounding box center [930, 500] width 199 height 29
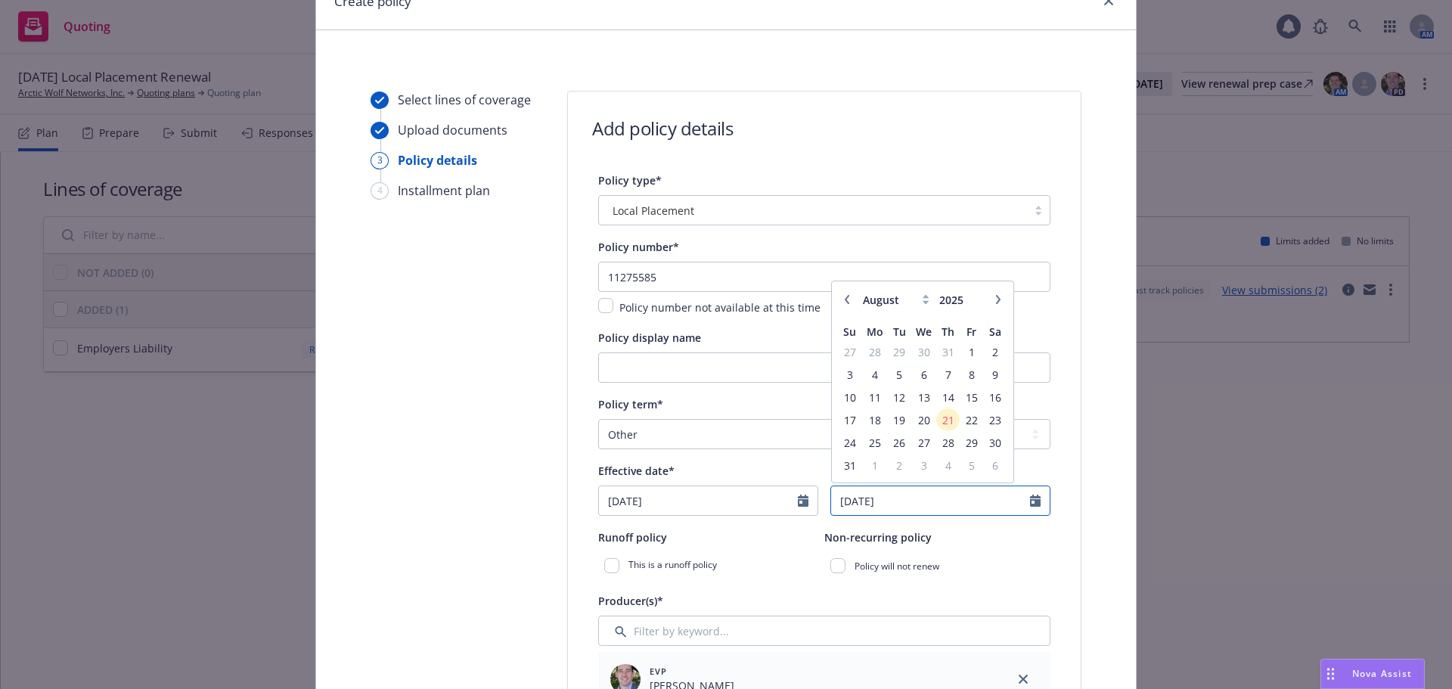
type input "[DATE]"
click at [942, 532] on div "Non-recurring policy" at bounding box center [937, 537] width 226 height 18
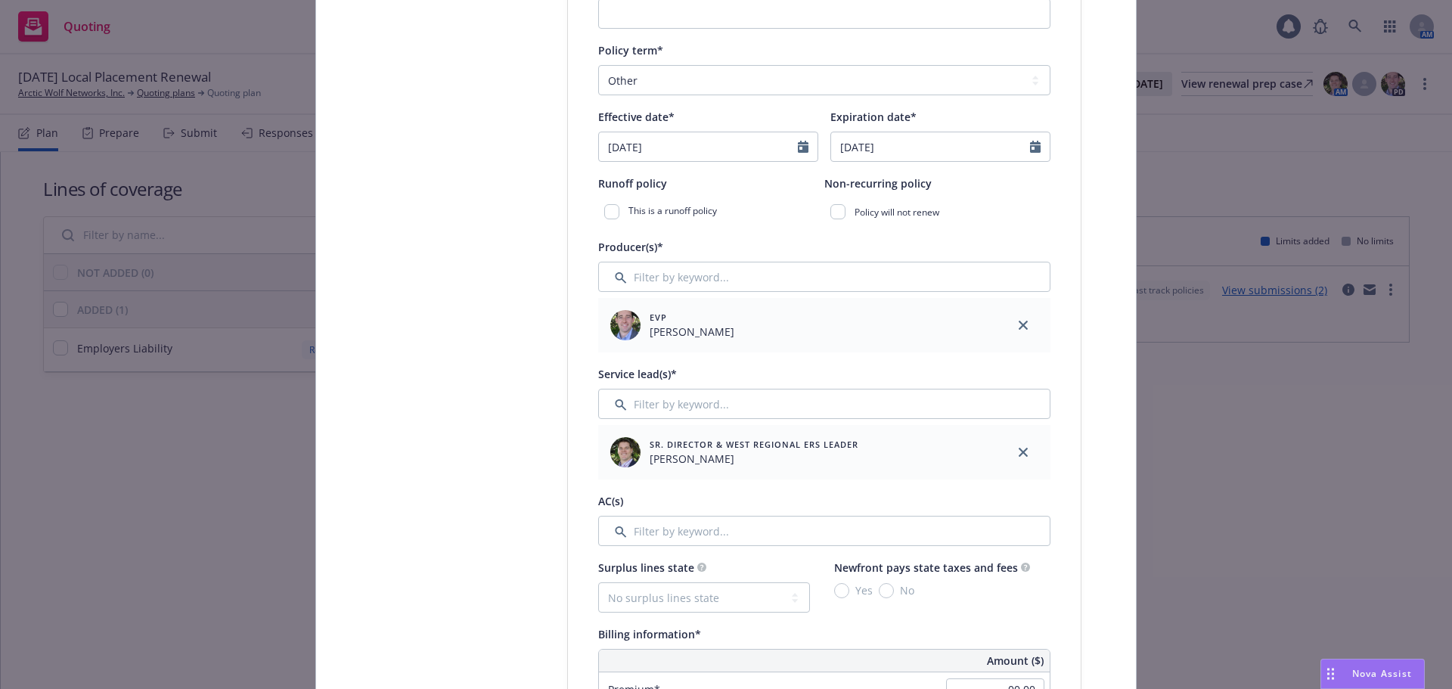
scroll to position [454, 0]
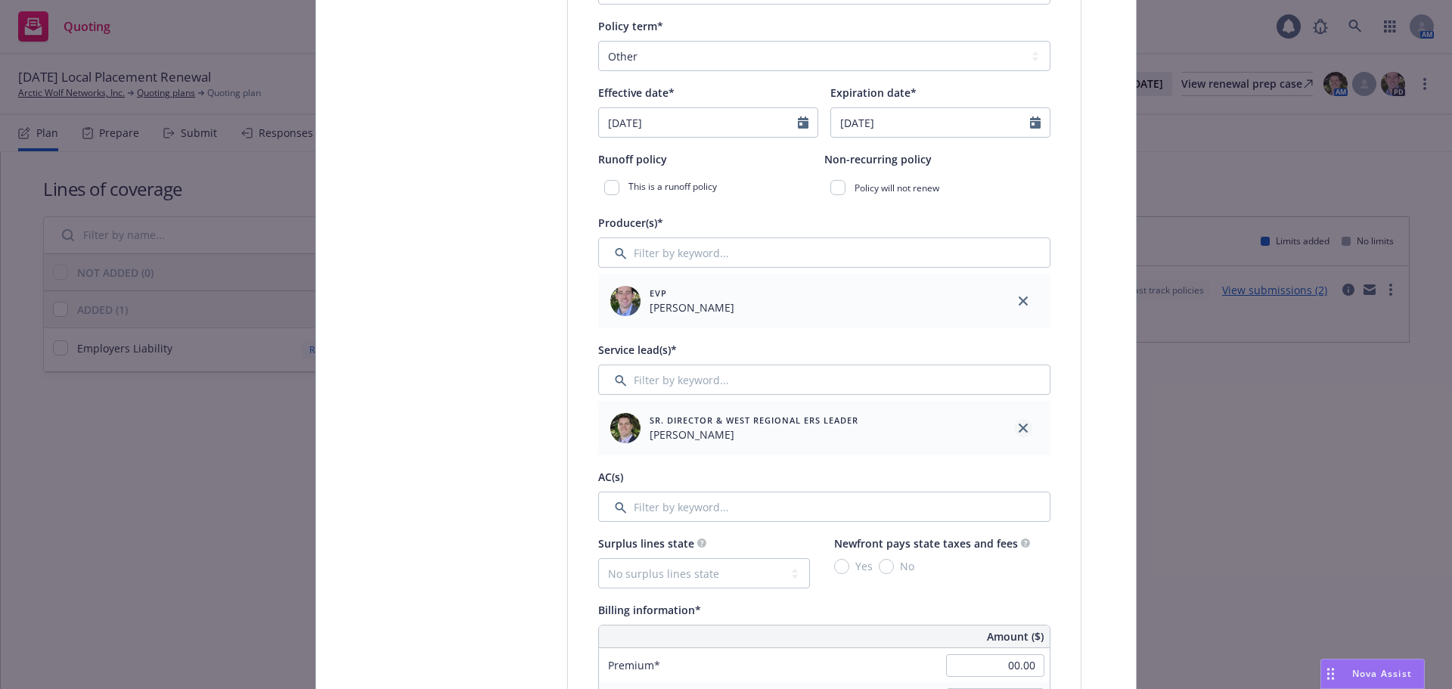
click at [1019, 425] on icon "close" at bounding box center [1023, 428] width 9 height 9
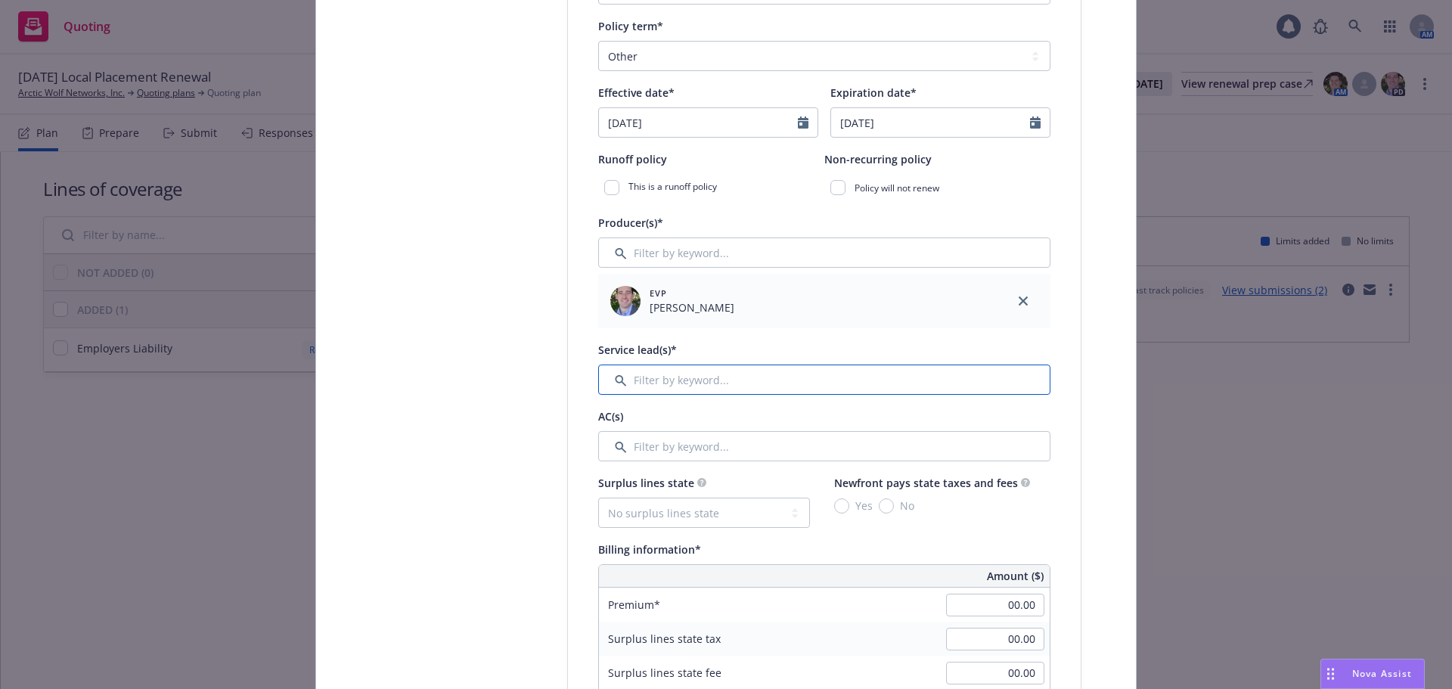
click at [881, 390] on input "Filter by keyword..." at bounding box center [824, 380] width 452 height 30
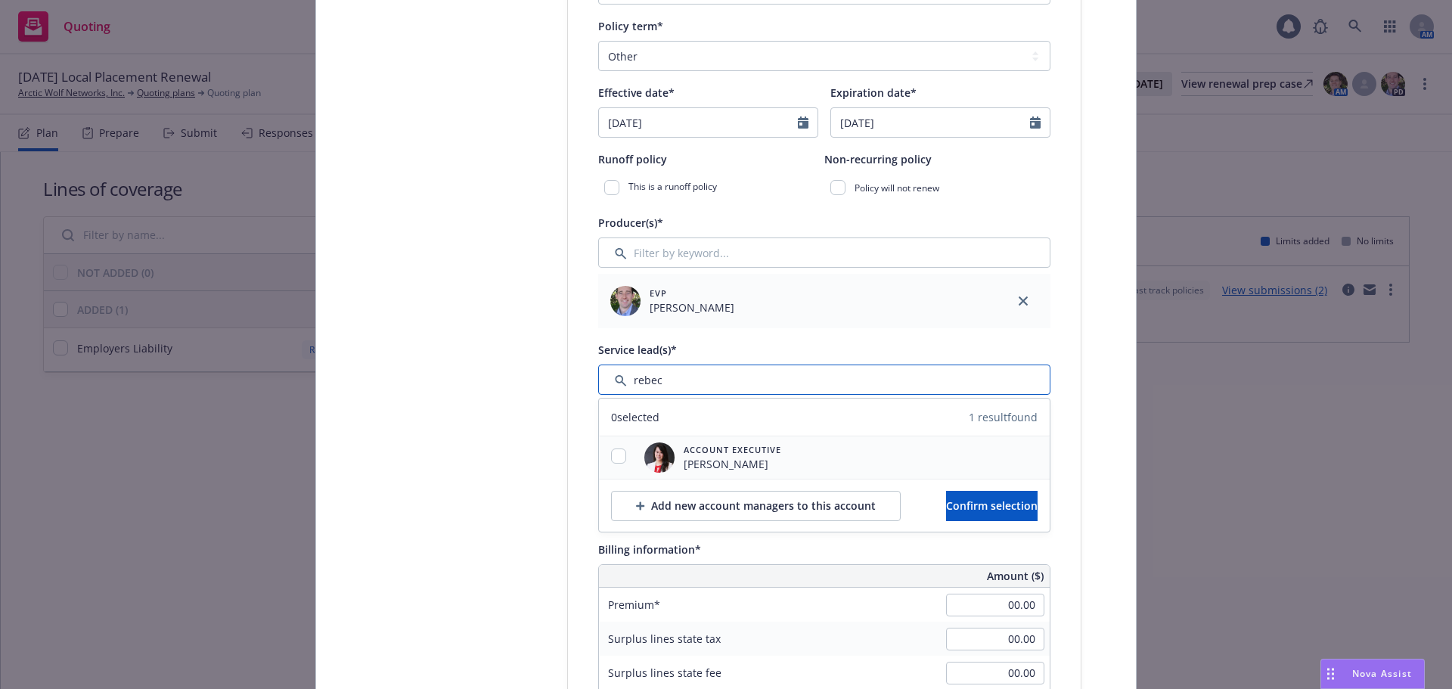
type input "rebec"
click at [614, 452] on input "checkbox" at bounding box center [618, 456] width 15 height 15
checkbox input "true"
click at [991, 507] on span "Confirm selection" at bounding box center [992, 505] width 92 height 14
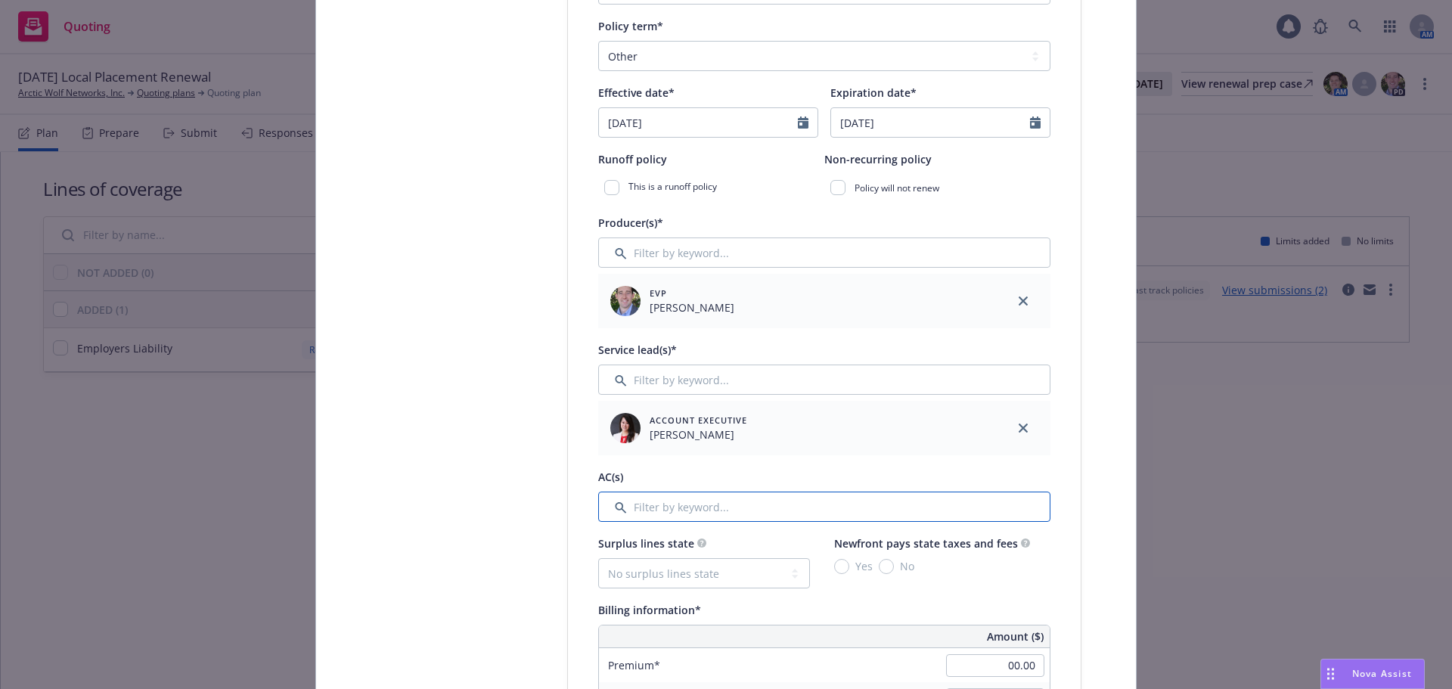
click at [782, 508] on input "Filter by keyword..." at bounding box center [824, 507] width 452 height 30
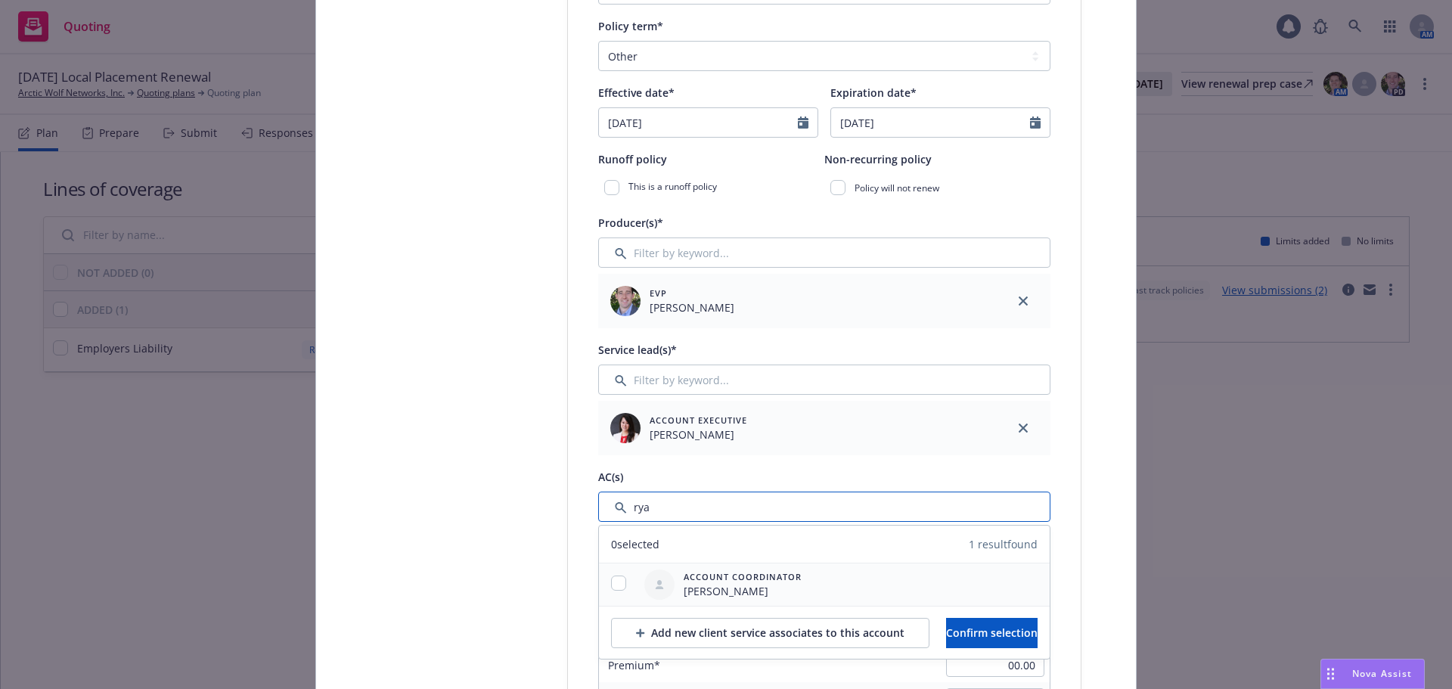
type input "rya"
click at [619, 578] on input "checkbox" at bounding box center [618, 583] width 15 height 15
checkbox input "true"
click at [1009, 637] on span "Confirm selection" at bounding box center [992, 633] width 92 height 14
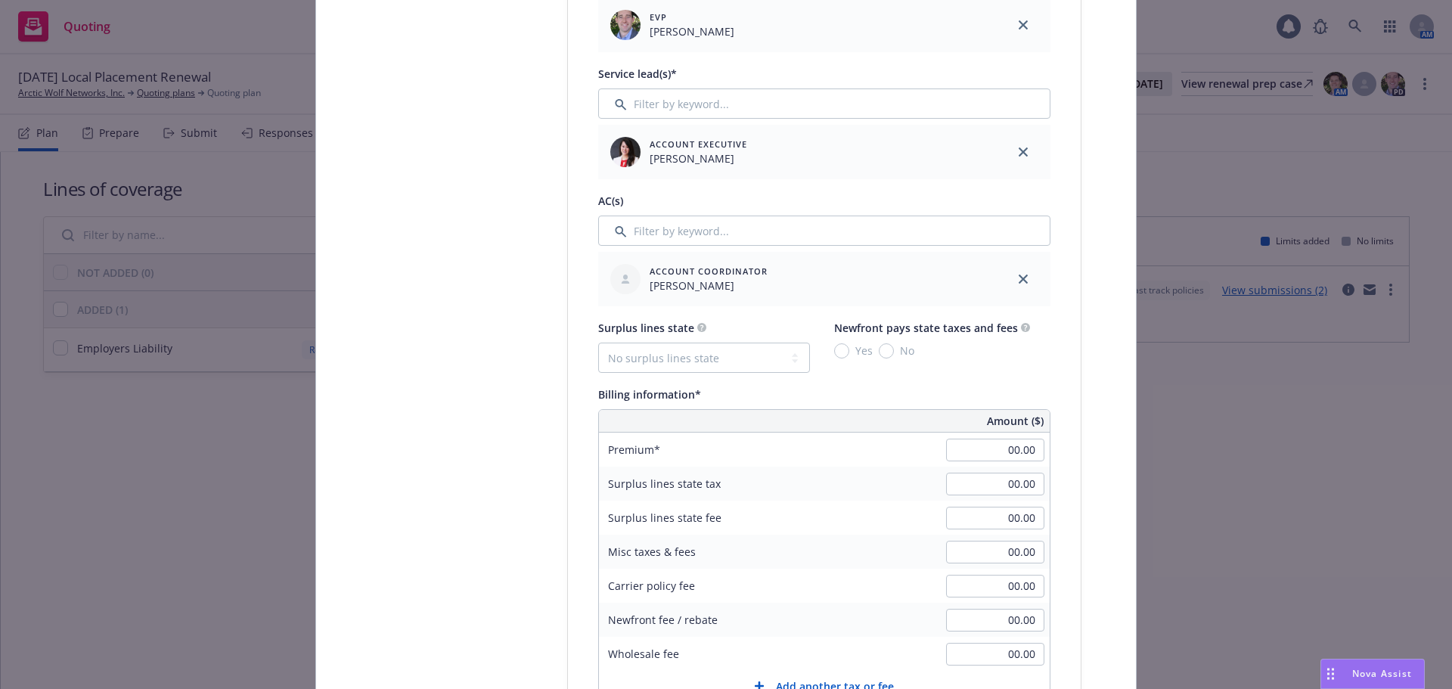
scroll to position [756, 0]
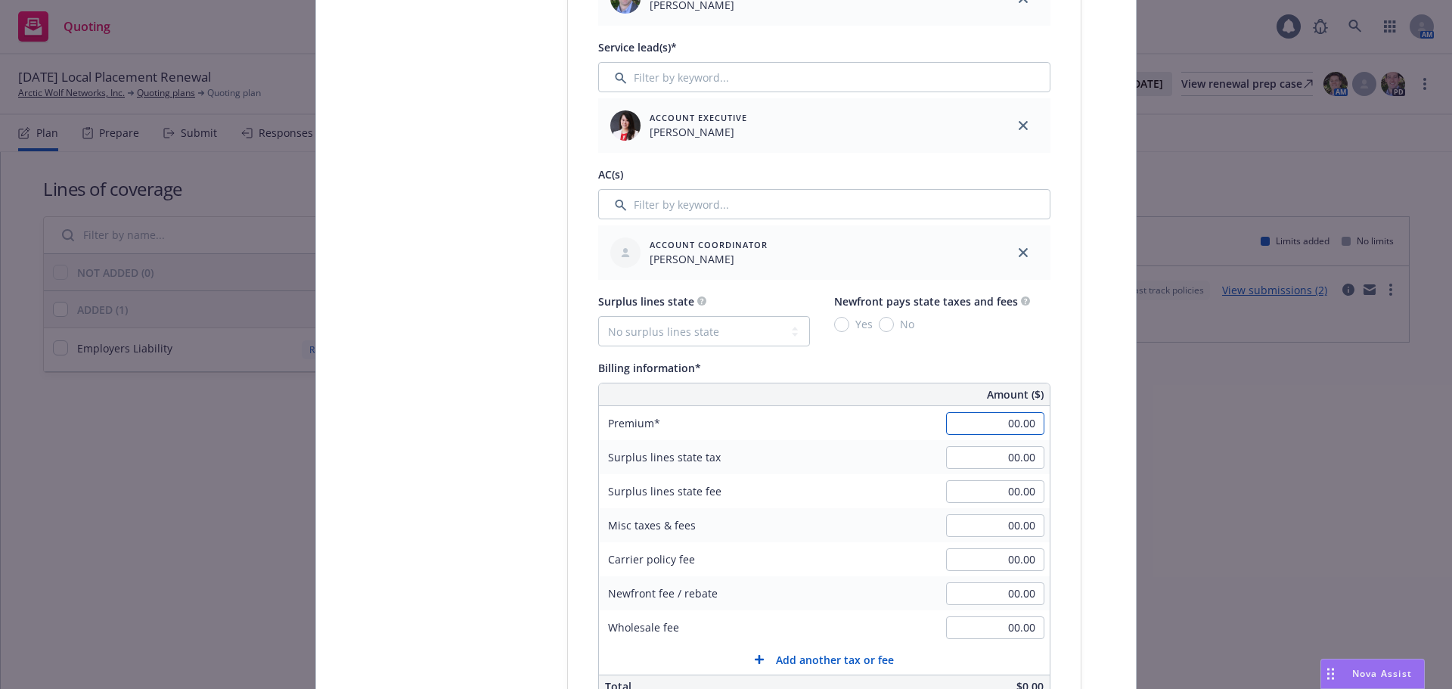
paste input "2690.62"
type input "2,690.62"
click at [1066, 411] on div "Policy type* Local Placement Policy number* 11275585 Policy number not availabl…" at bounding box center [824, 479] width 513 height 1978
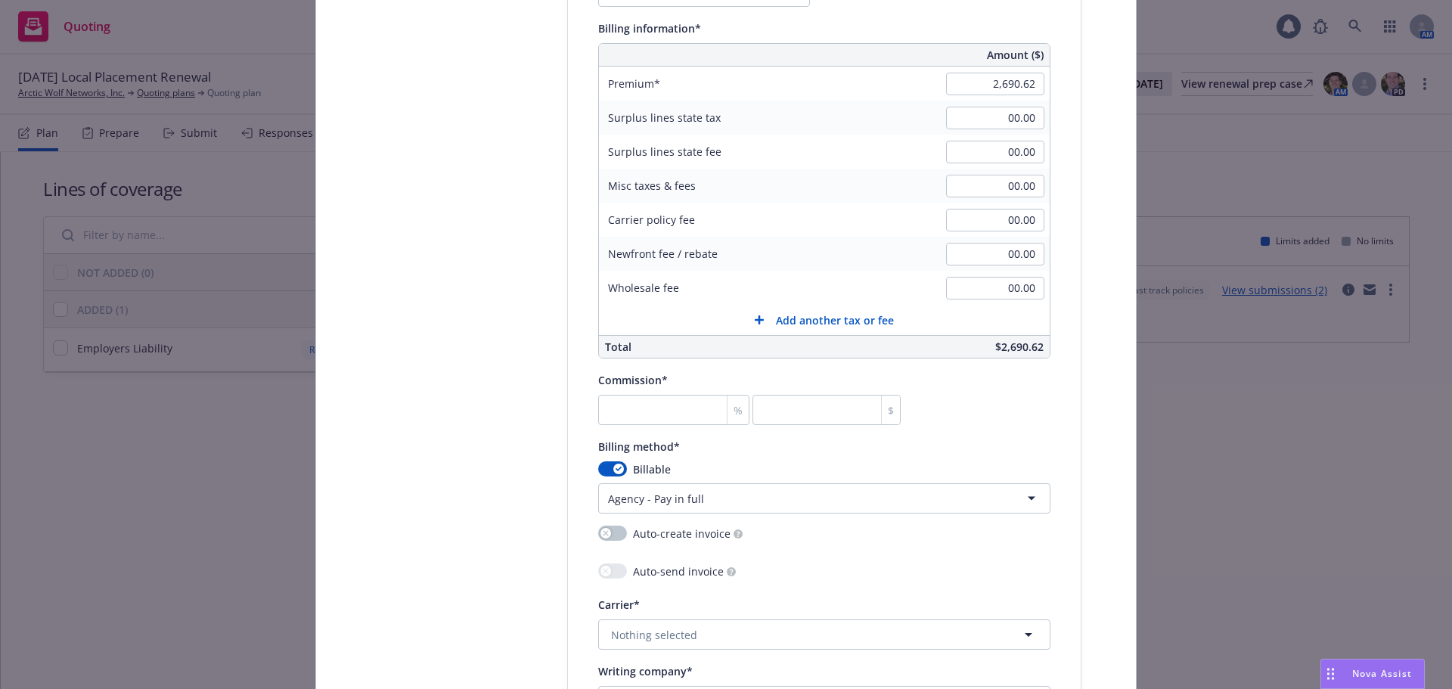
scroll to position [1135, 0]
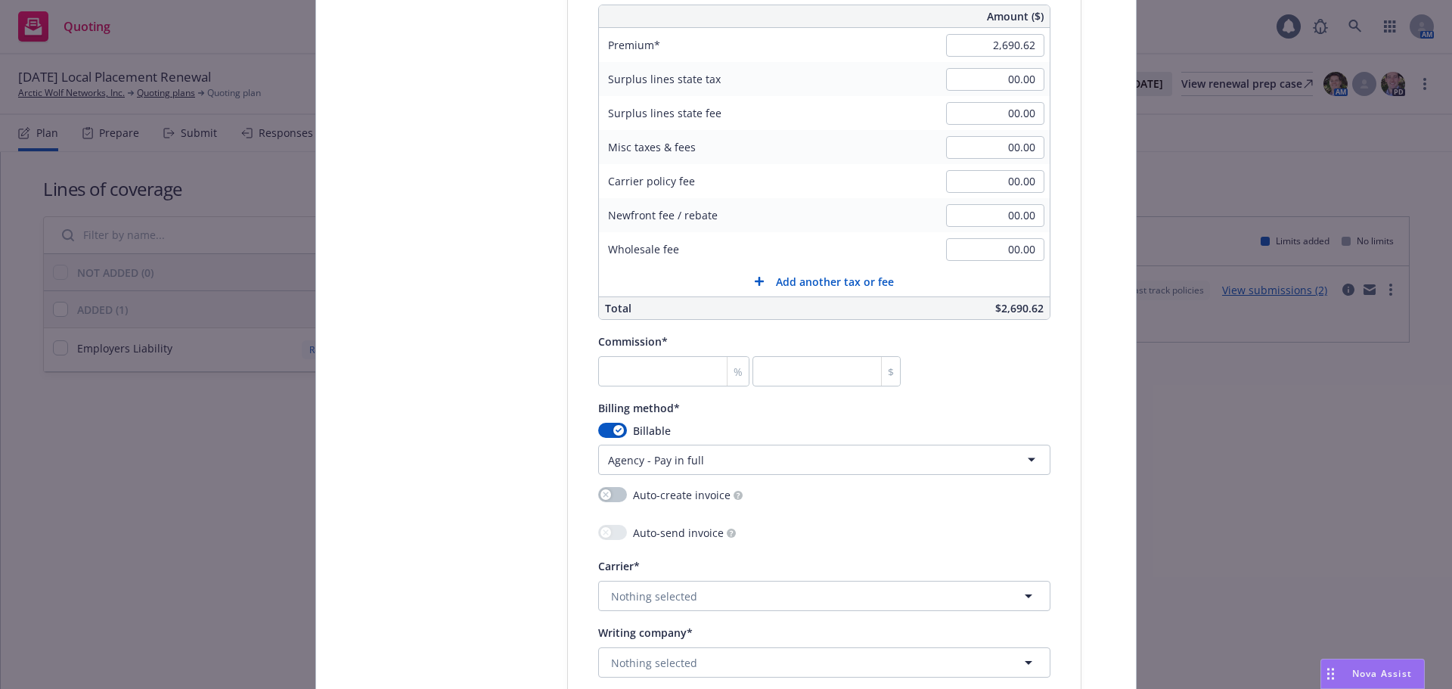
click at [688, 465] on html "Quoting 1 AM 06/01/25 Local Placement Renewal Arctic Wolf Networks, Inc. Quotin…" at bounding box center [726, 344] width 1452 height 689
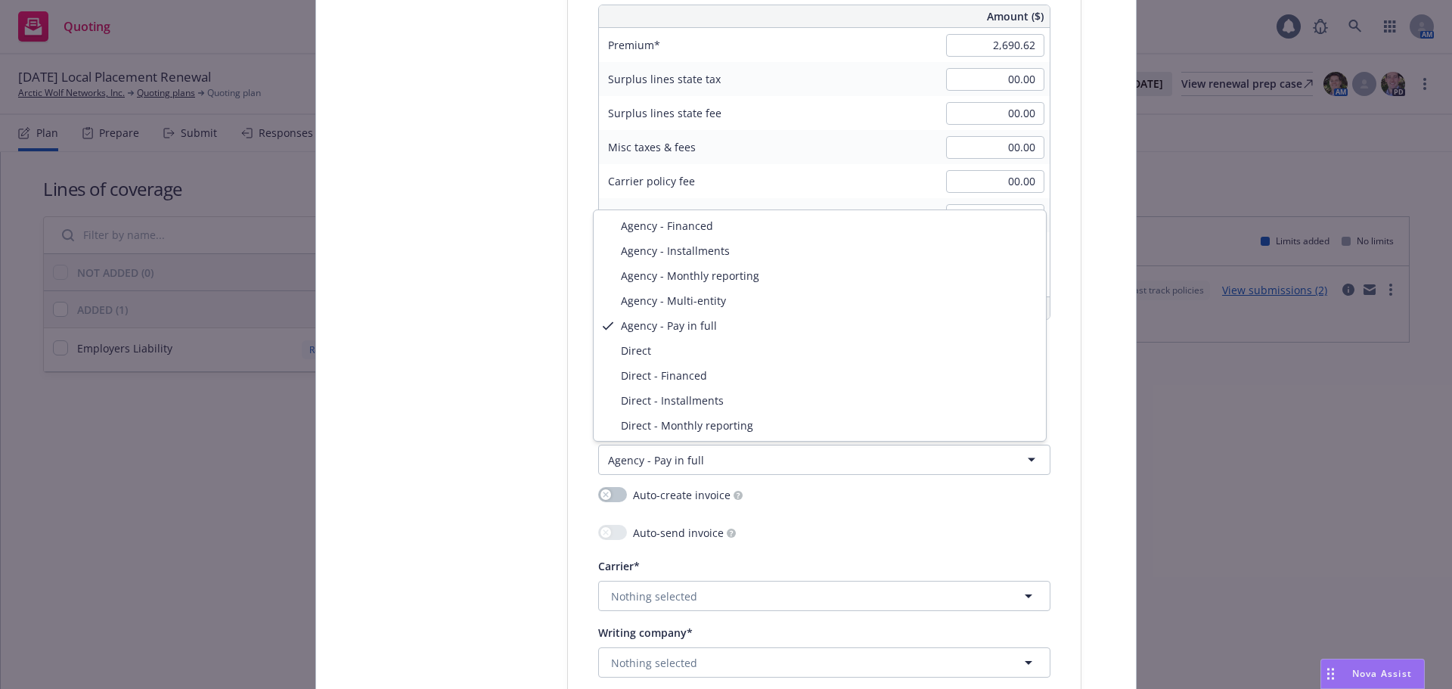
select select "DIRECT"
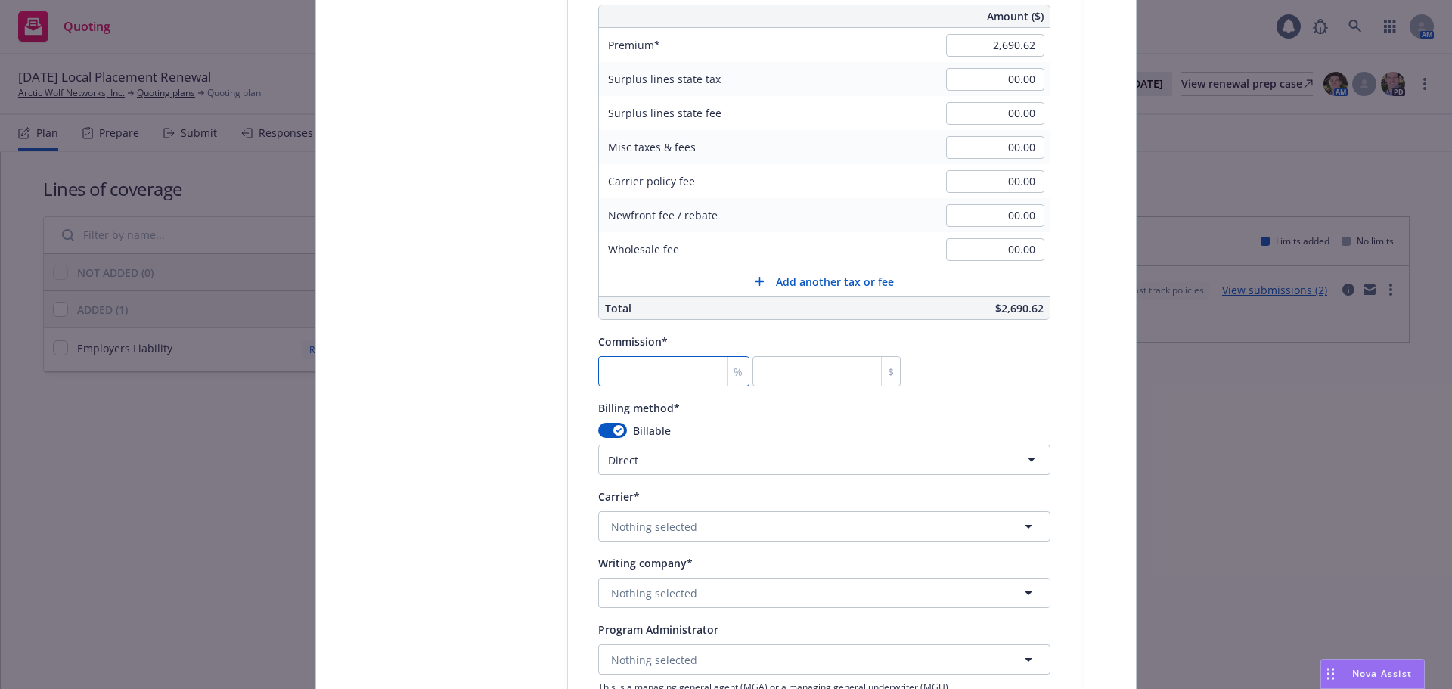
click at [665, 373] on input "number" at bounding box center [673, 371] width 151 height 30
type input "0"
click at [568, 411] on div "Policy type* Local Placement Policy number* 11275585 Policy number not availabl…" at bounding box center [824, 66] width 513 height 1908
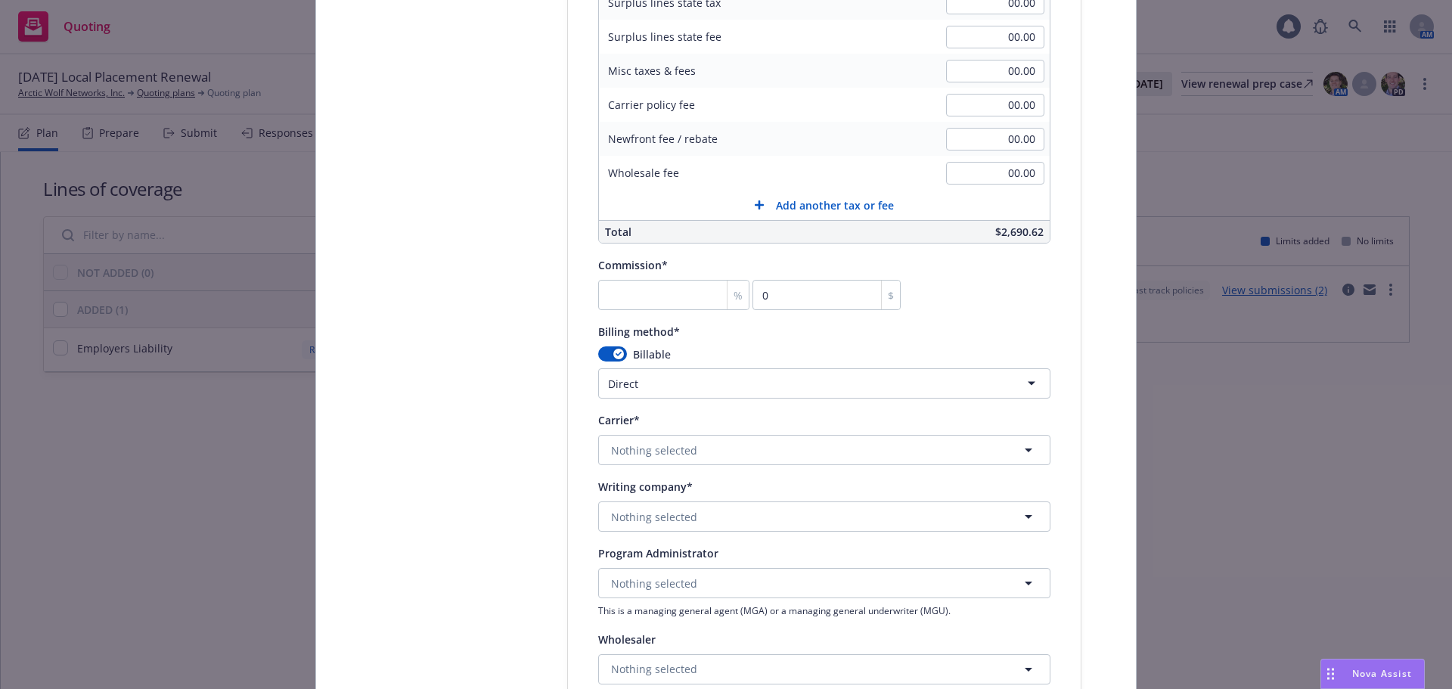
scroll to position [1286, 0]
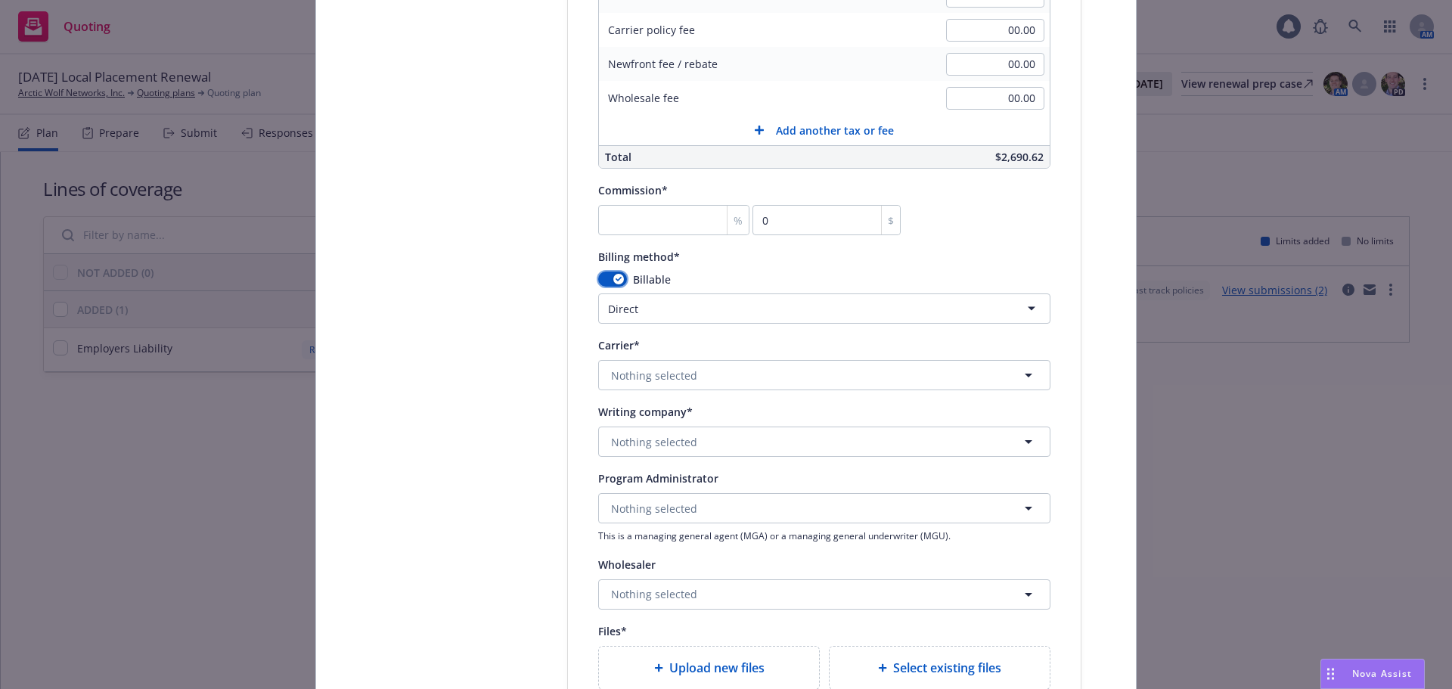
click at [616, 277] on icon "button" at bounding box center [619, 279] width 6 height 5
click at [605, 279] on div "button" at bounding box center [606, 279] width 11 height 11
click at [635, 316] on html "Quoting 1 AM 06/01/25 Local Placement Renewal Arctic Wolf Networks, Inc. Quotin…" at bounding box center [726, 344] width 1452 height 689
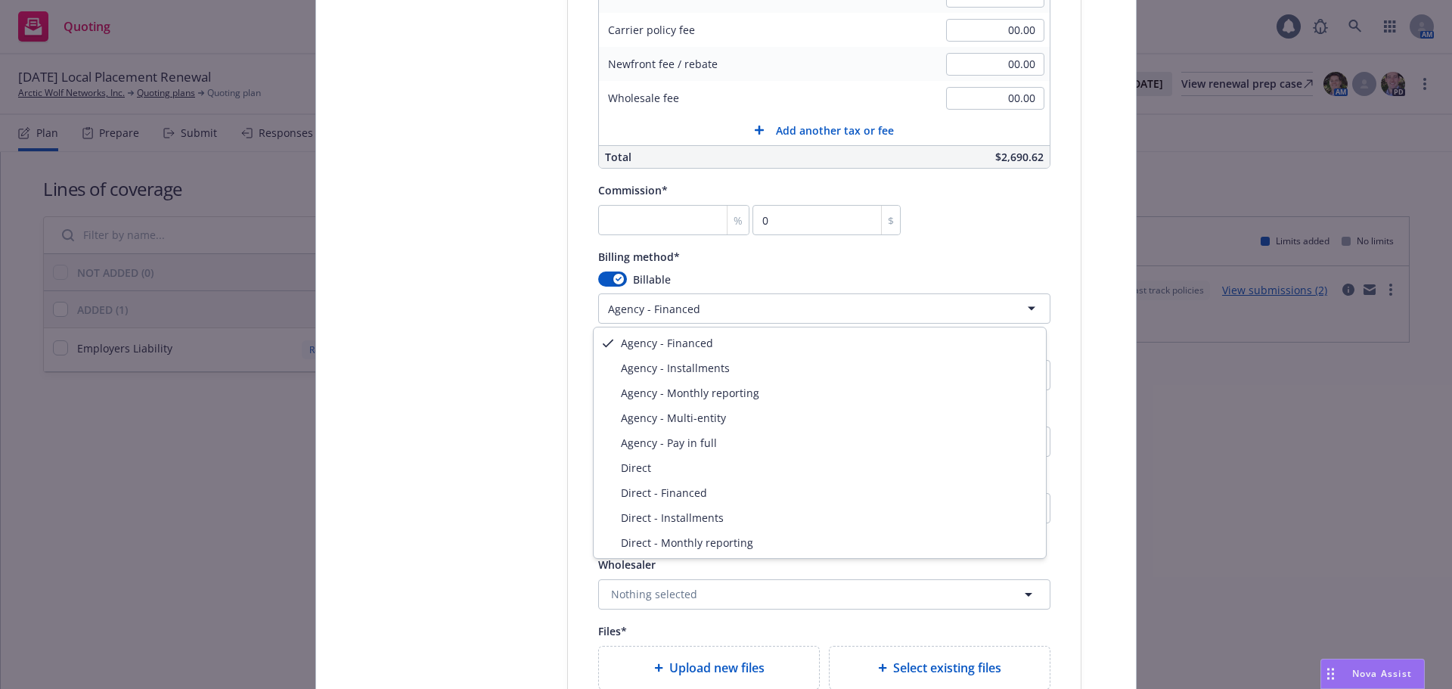
select select "DIRECT"
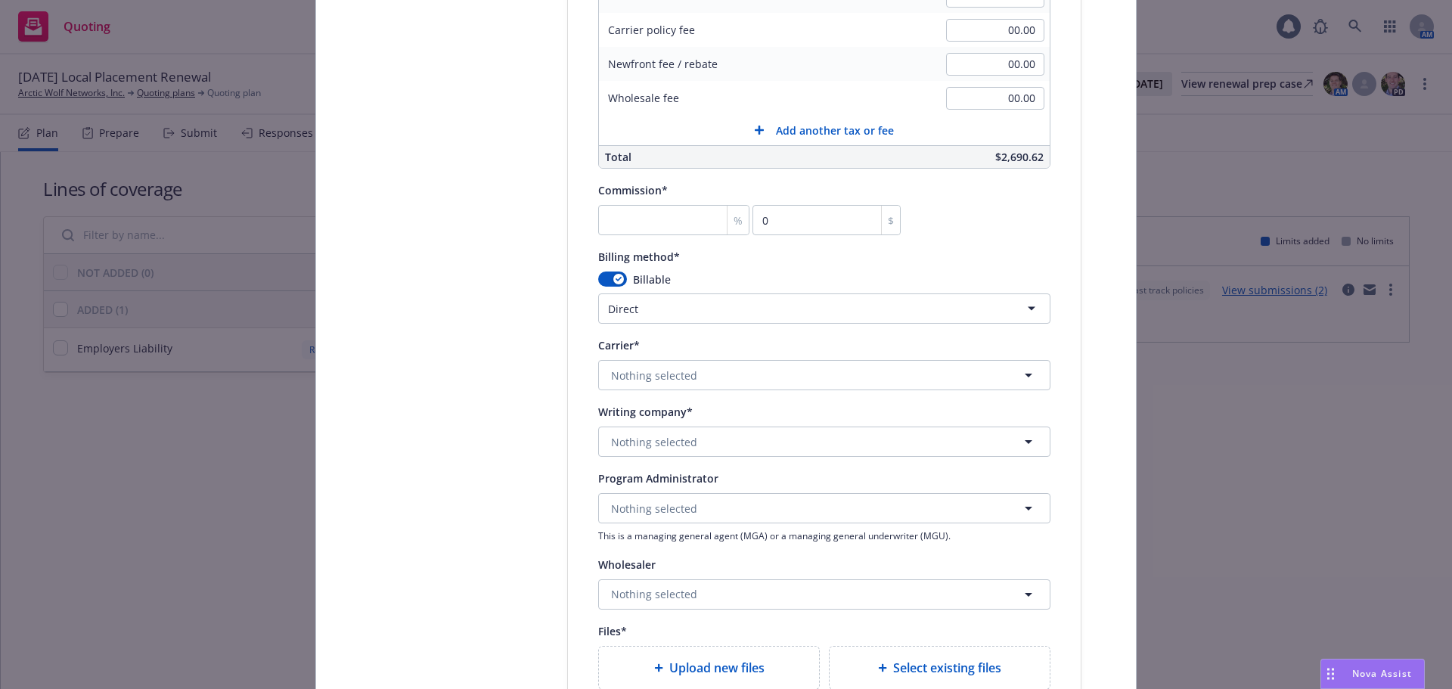
click at [678, 443] on span "Nothing selected" at bounding box center [654, 442] width 86 height 16
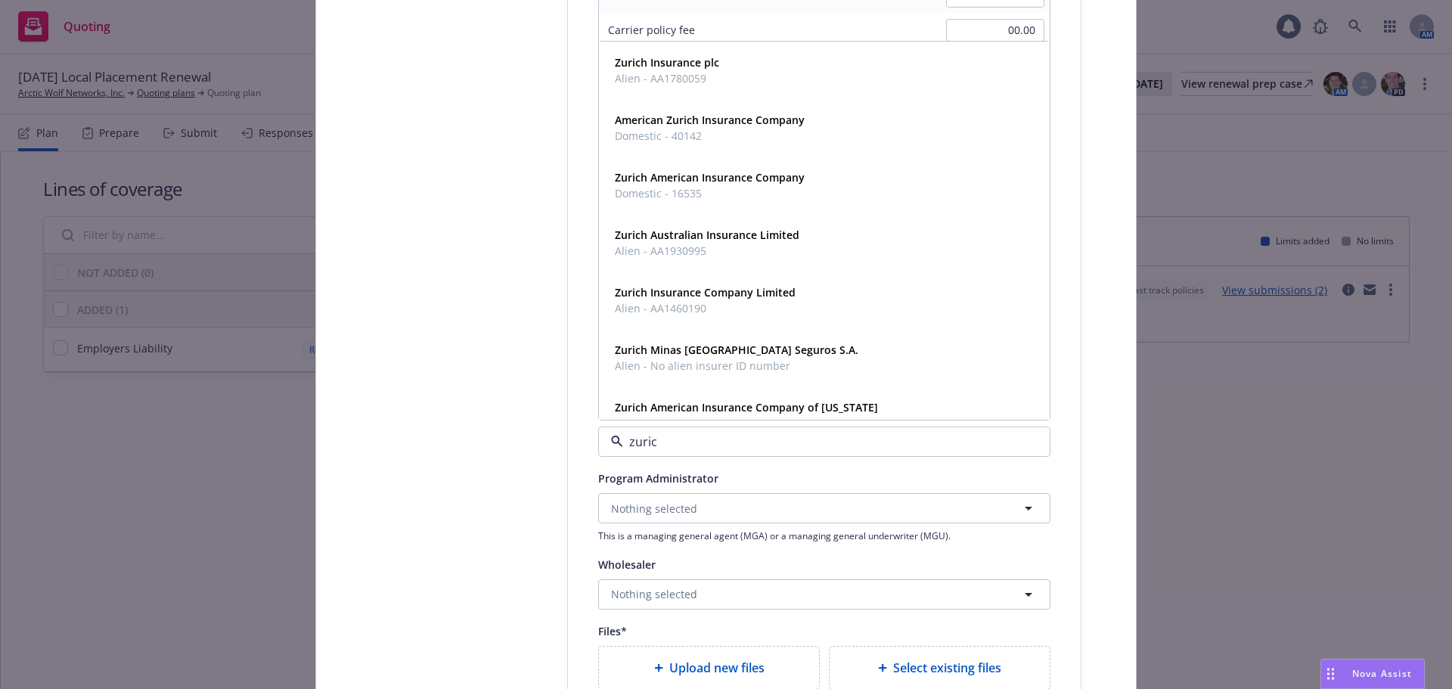
type input "zurich"
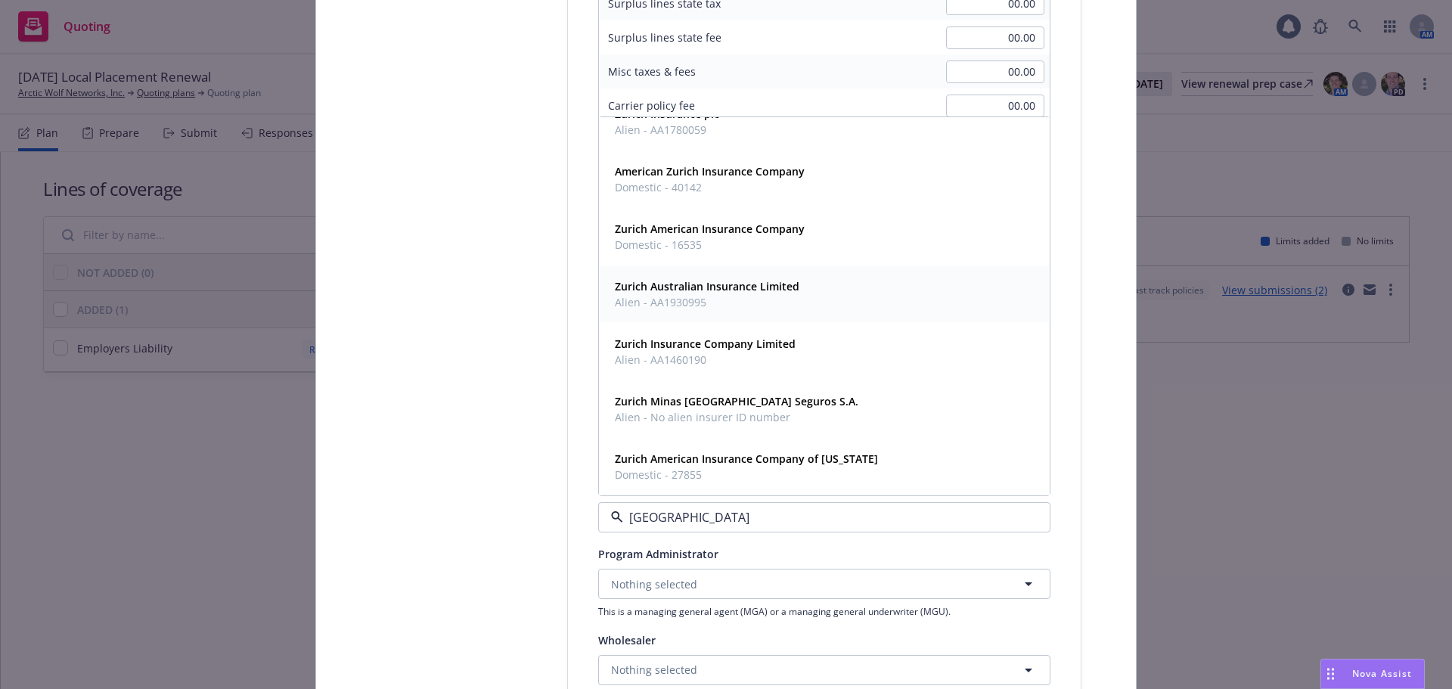
scroll to position [0, 0]
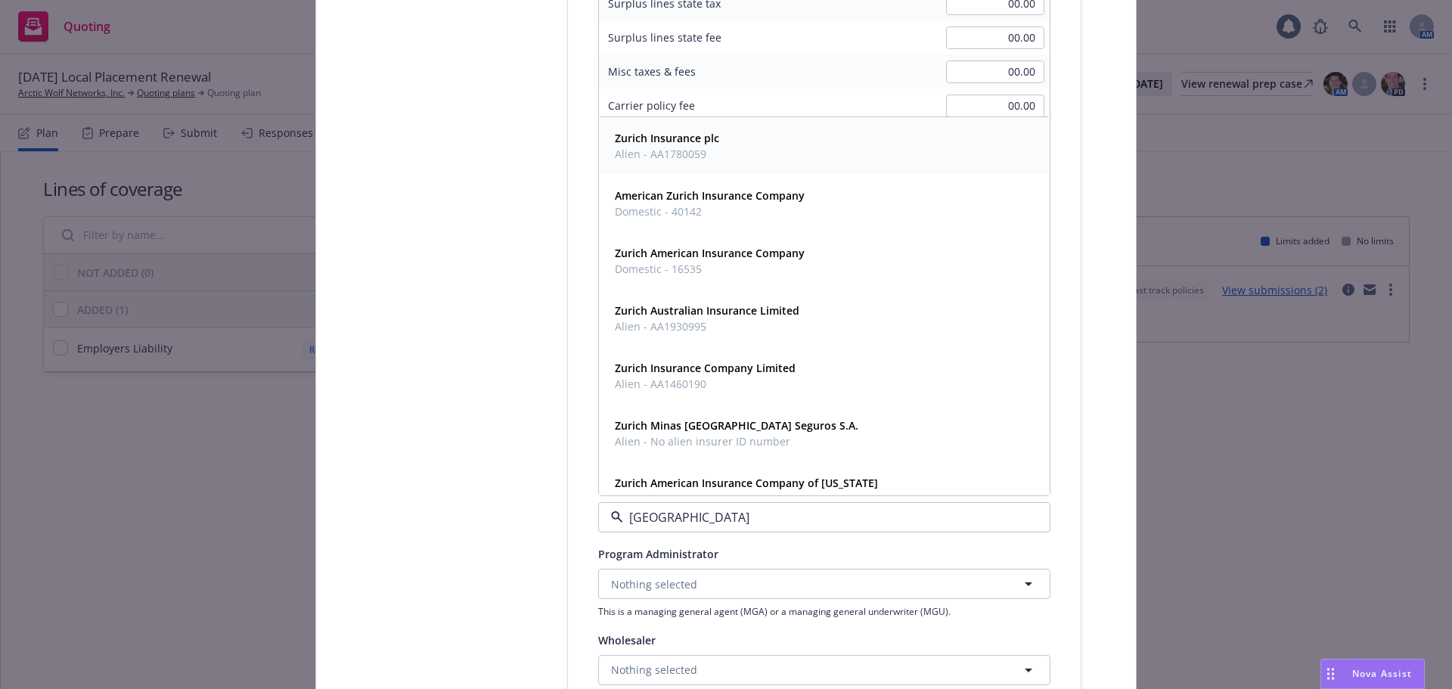
click at [694, 154] on span "Alien - AA1780059" at bounding box center [667, 154] width 104 height 16
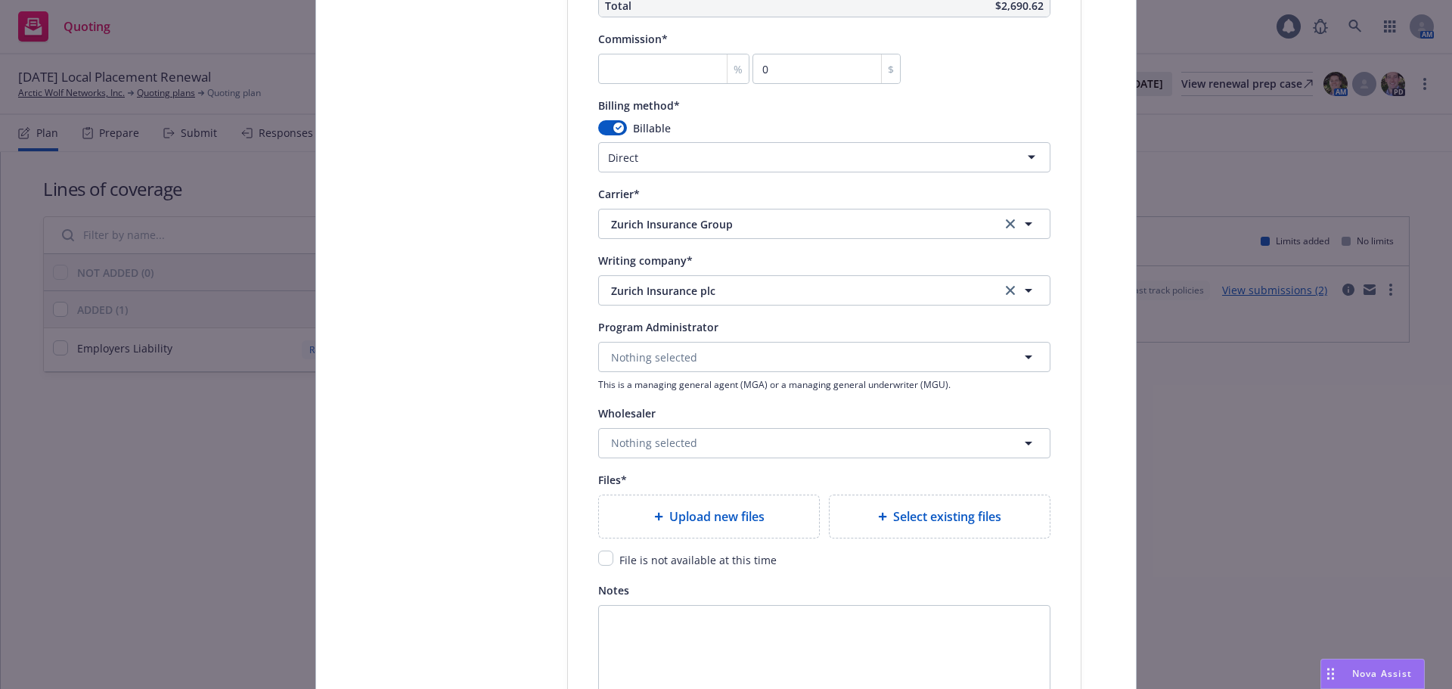
scroll to position [1513, 0]
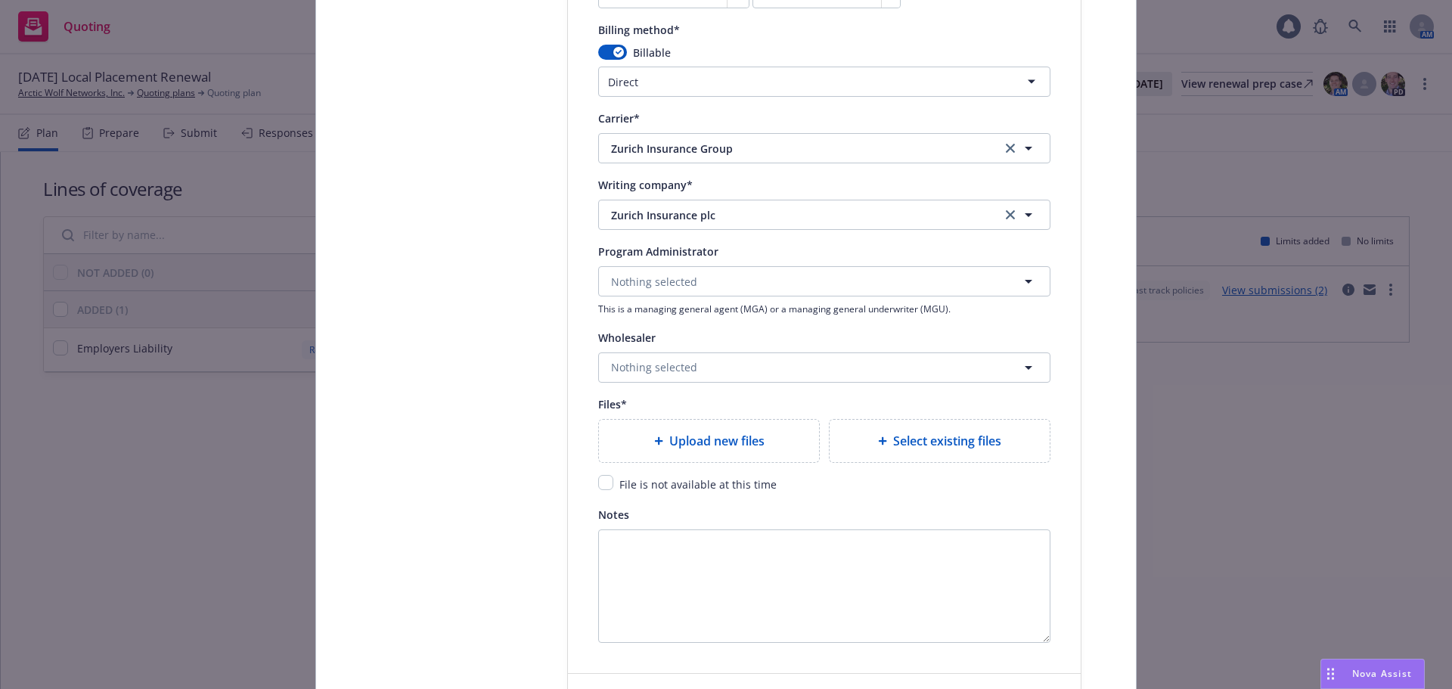
click at [669, 436] on span "Upload new files" at bounding box center [716, 441] width 95 height 18
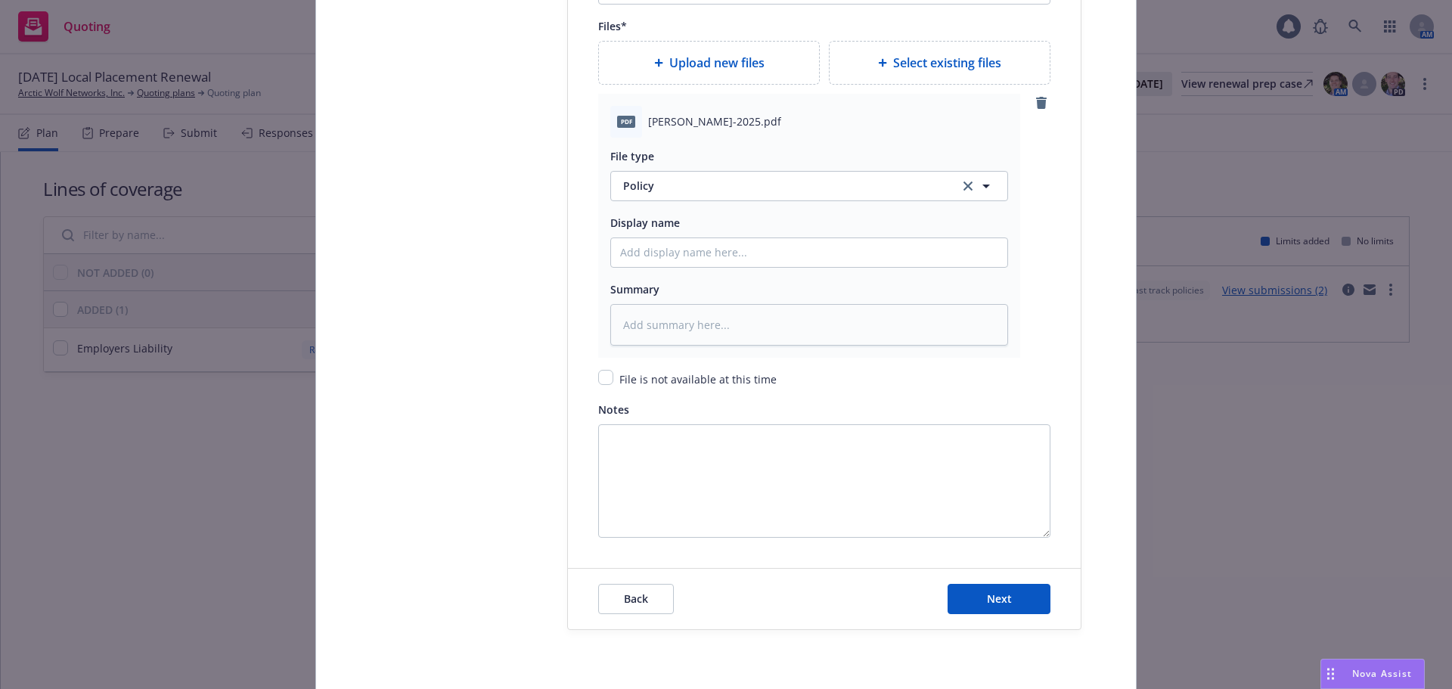
scroll to position [1945, 0]
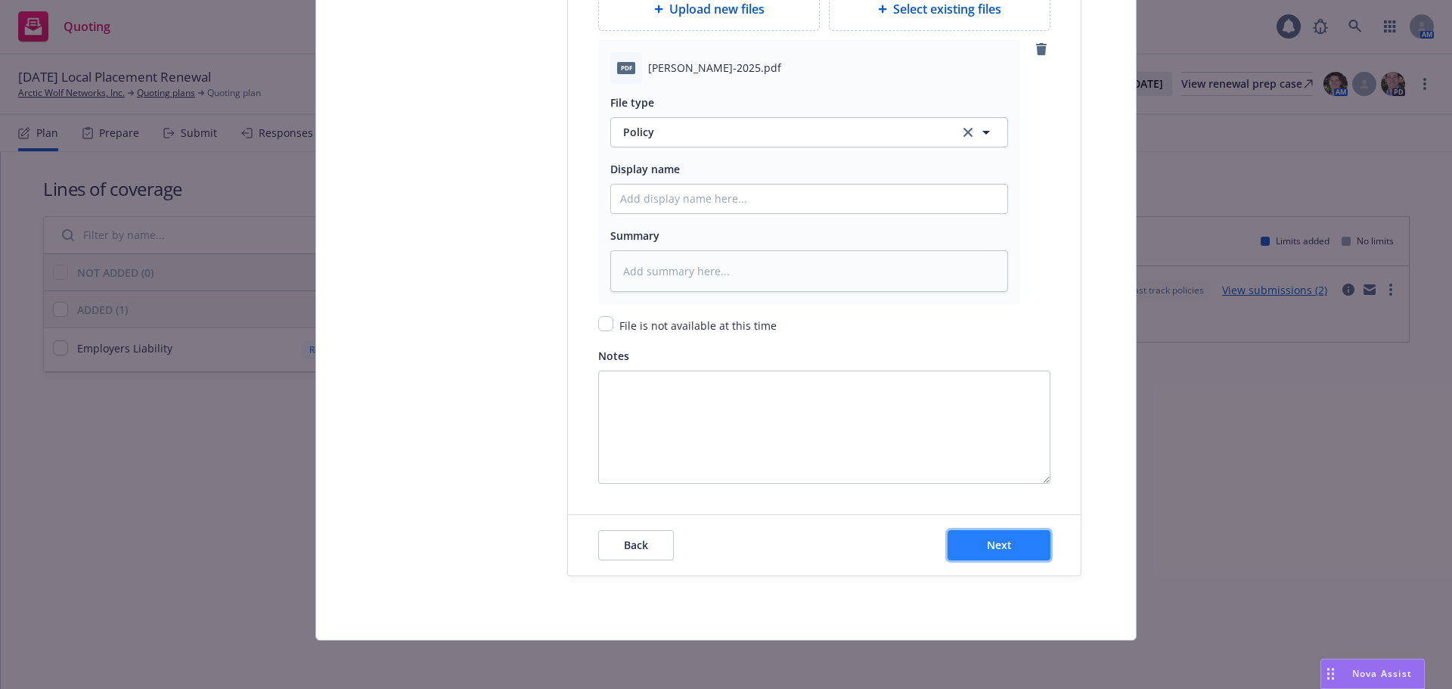
click at [1028, 547] on button "Next" at bounding box center [999, 545] width 103 height 30
type textarea "x"
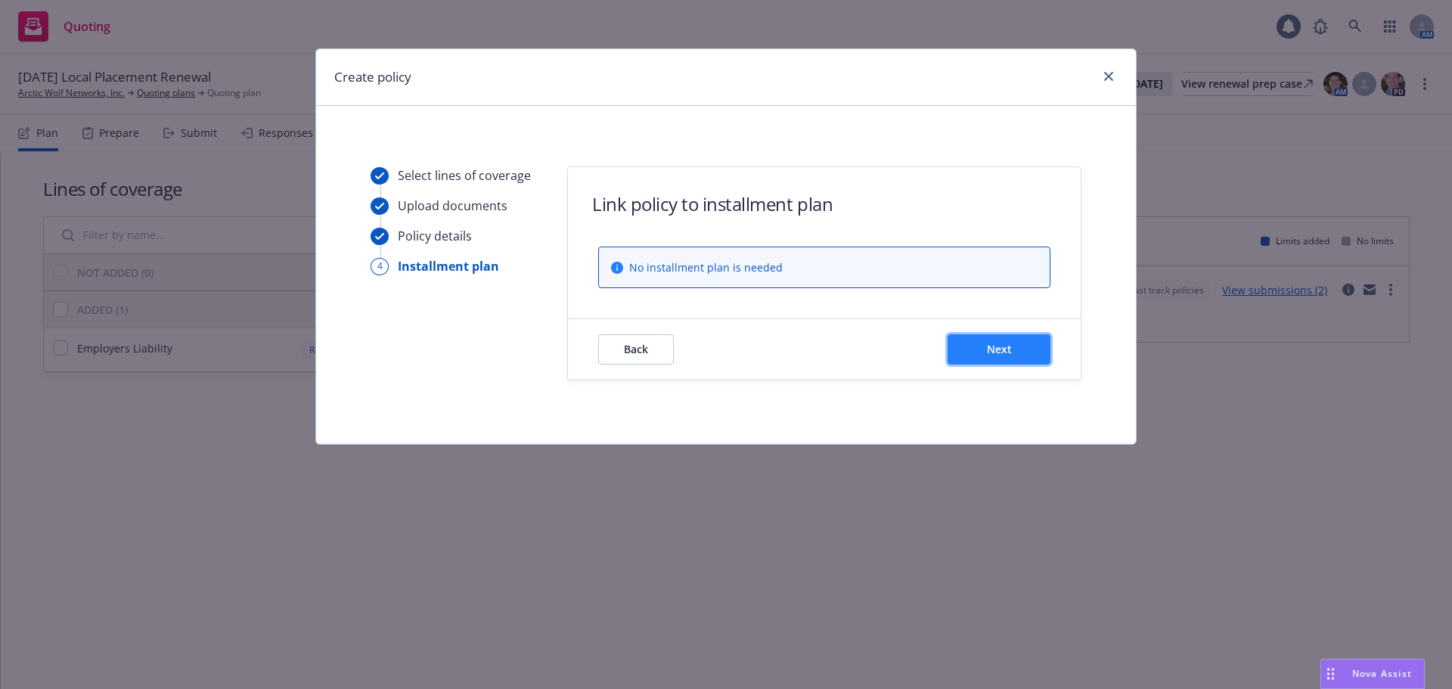
click at [992, 347] on span "Next" at bounding box center [999, 349] width 25 height 14
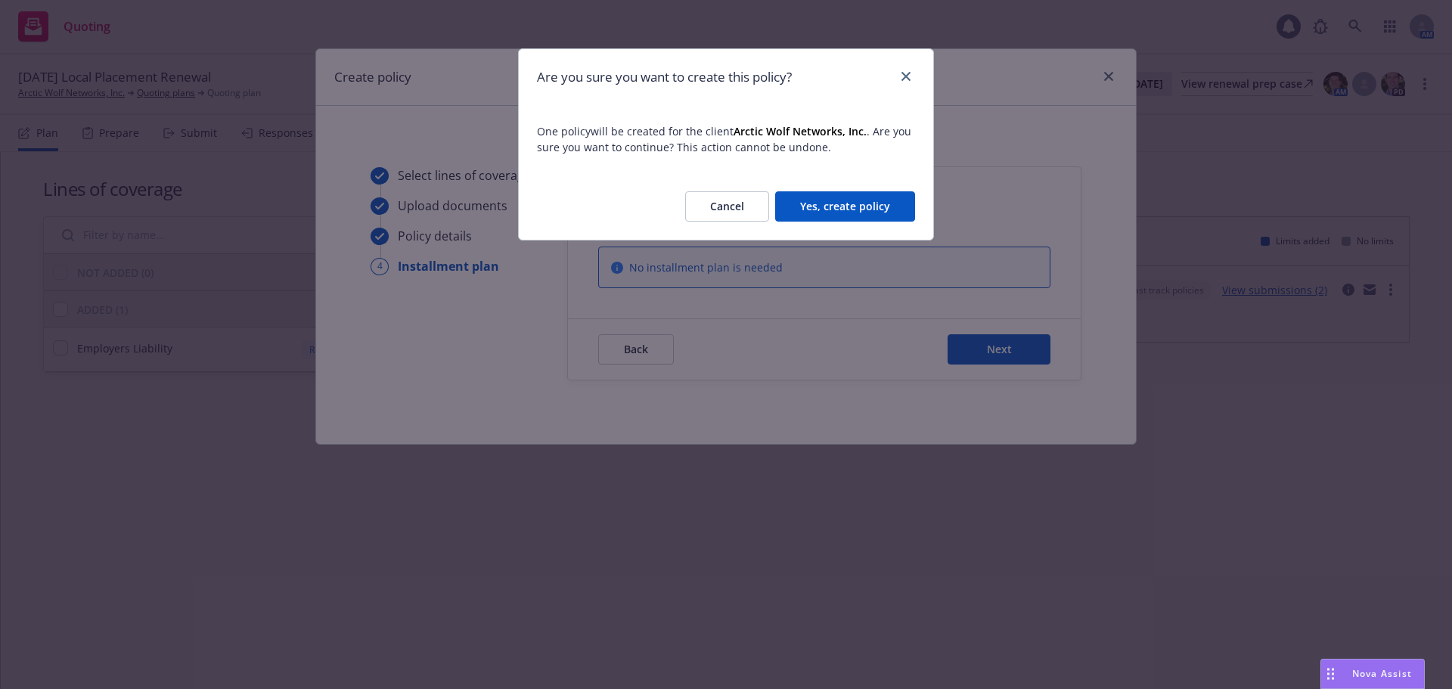
click at [815, 209] on button "Yes, create policy" at bounding box center [845, 206] width 140 height 30
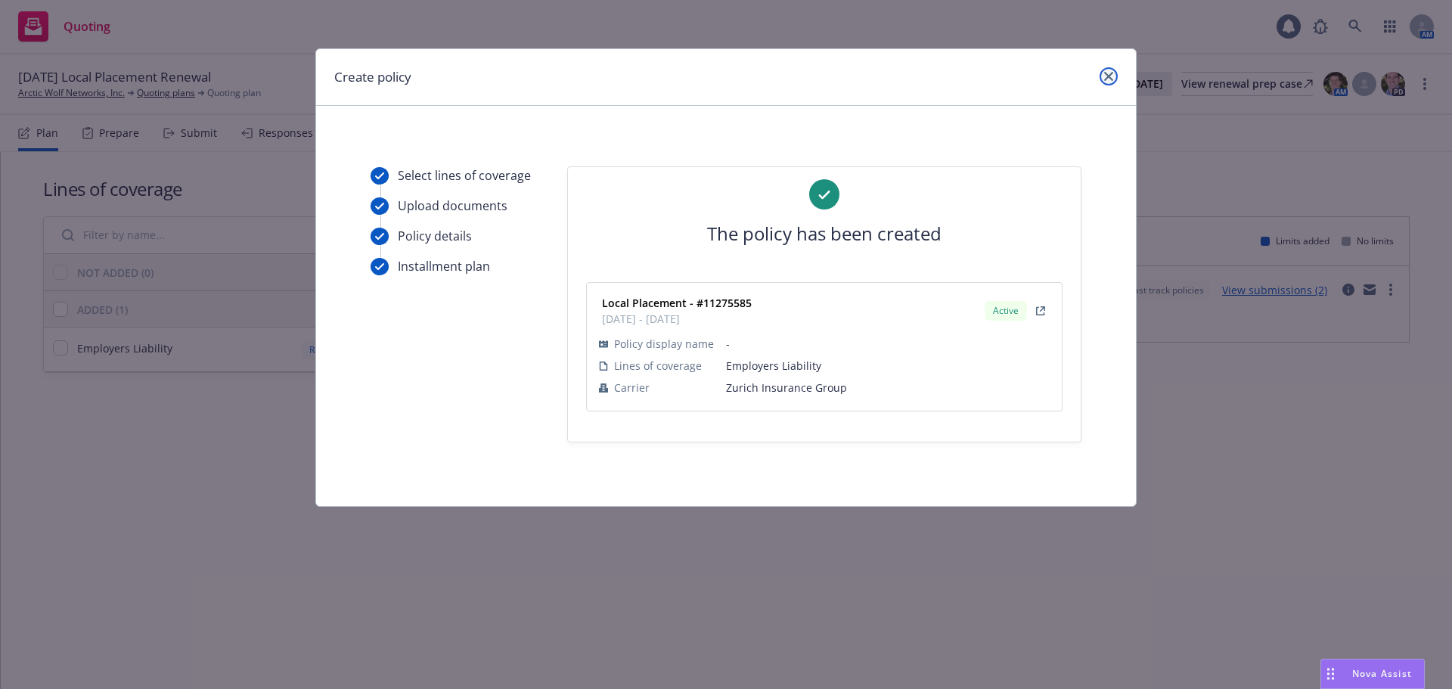
click at [1109, 79] on icon "close" at bounding box center [1108, 76] width 9 height 9
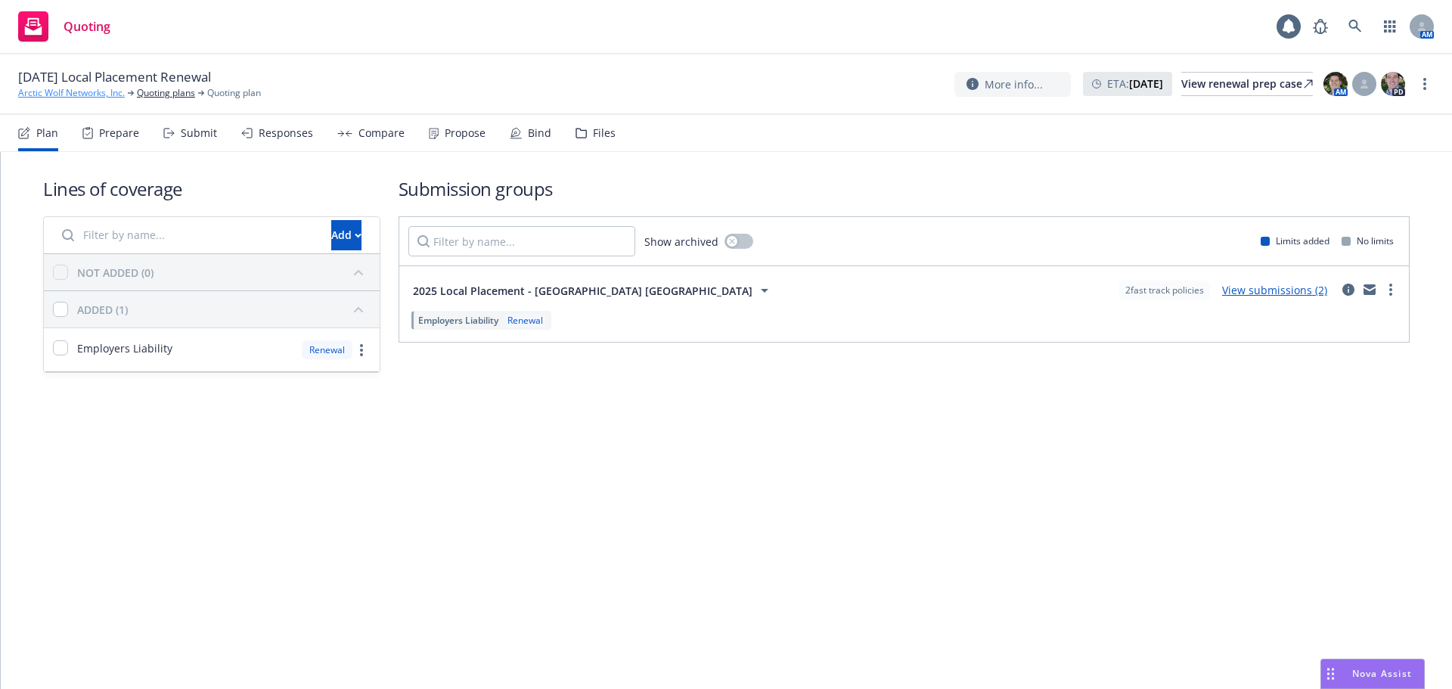
click at [117, 96] on link "Arctic Wolf Networks, Inc." at bounding box center [71, 93] width 107 height 14
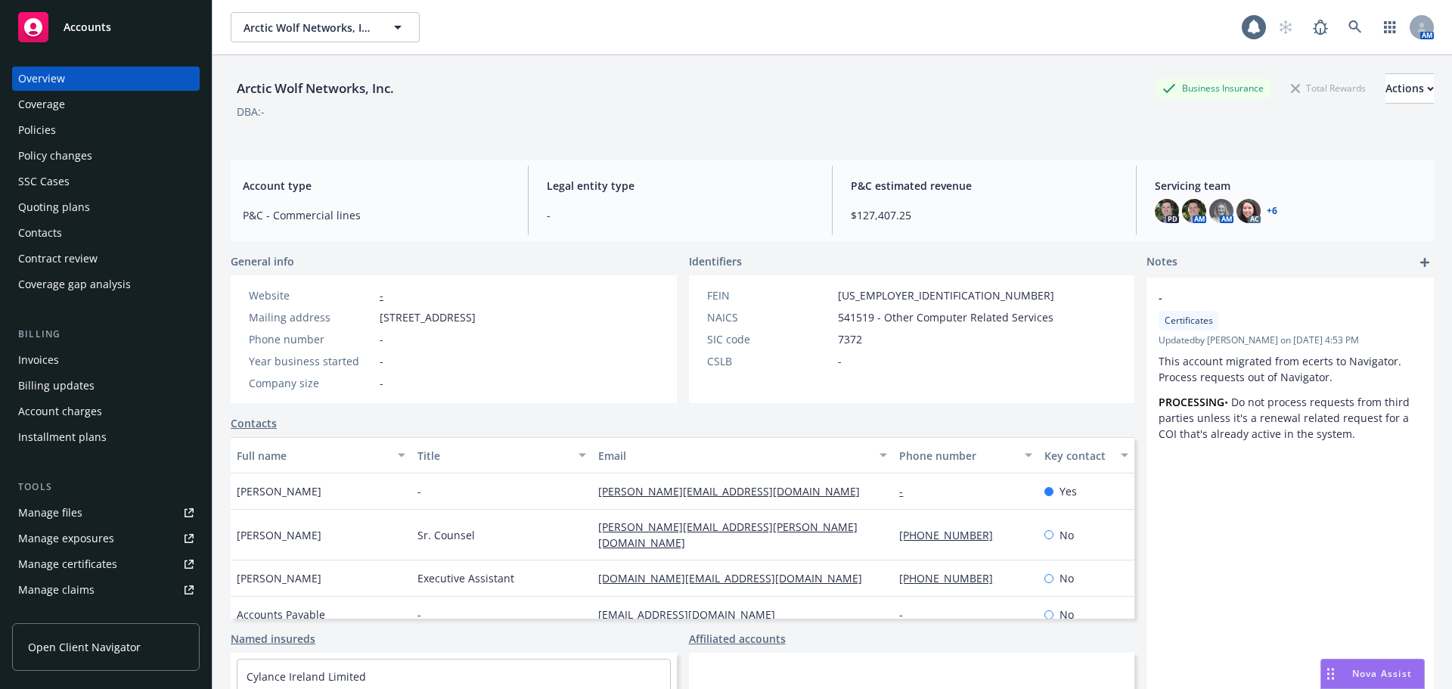
click at [112, 123] on div "Policies" at bounding box center [105, 130] width 175 height 24
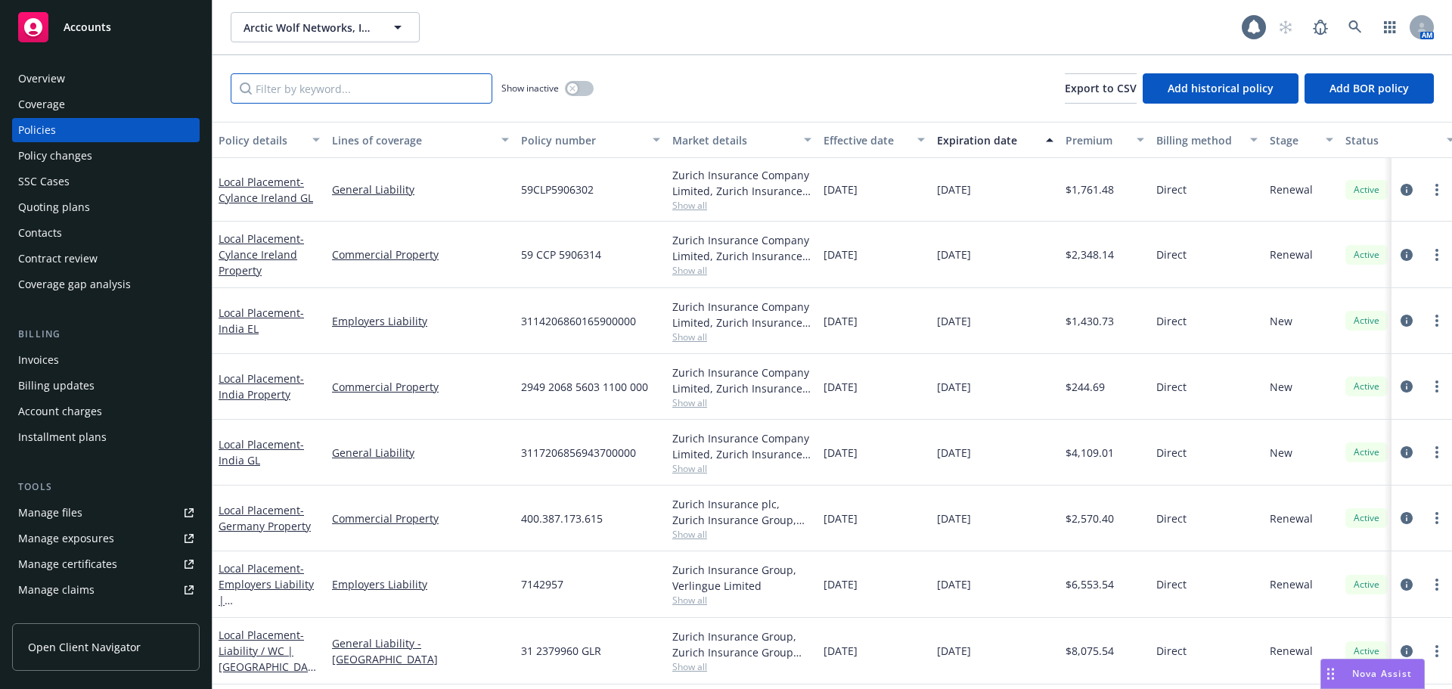
click at [304, 98] on input "Filter by keyword..." at bounding box center [362, 88] width 262 height 30
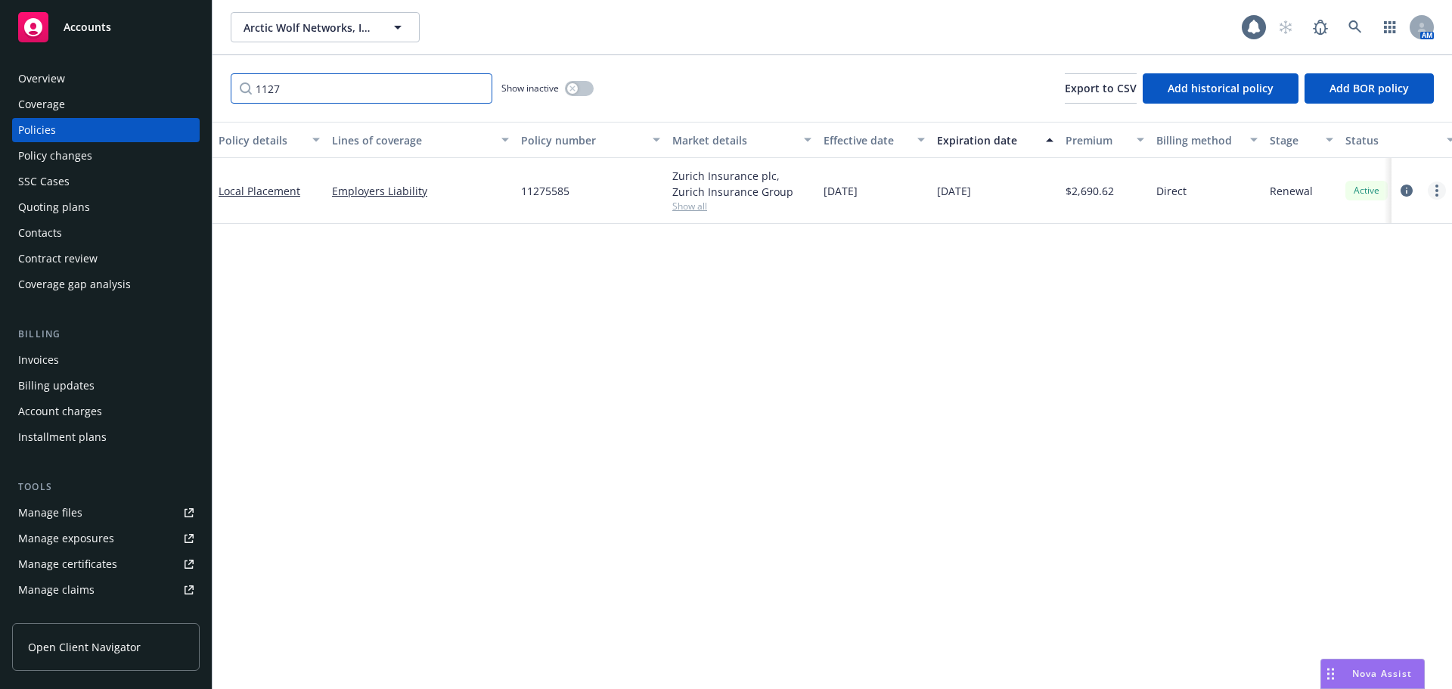
type input "1127"
click at [1438, 194] on icon "more" at bounding box center [1437, 191] width 3 height 12
click at [1409, 222] on link "Manage lines of coverage" at bounding box center [1357, 221] width 178 height 30
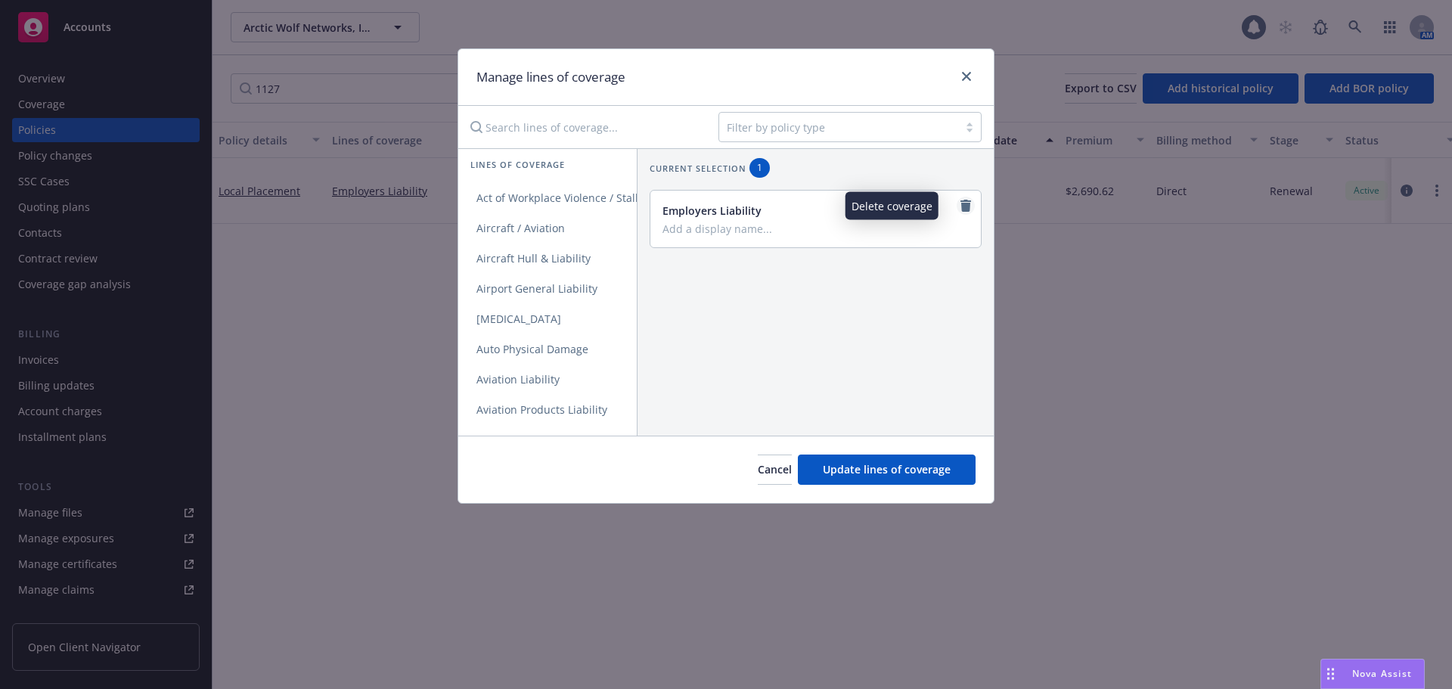
click at [961, 203] on icon "remove" at bounding box center [966, 206] width 11 height 12
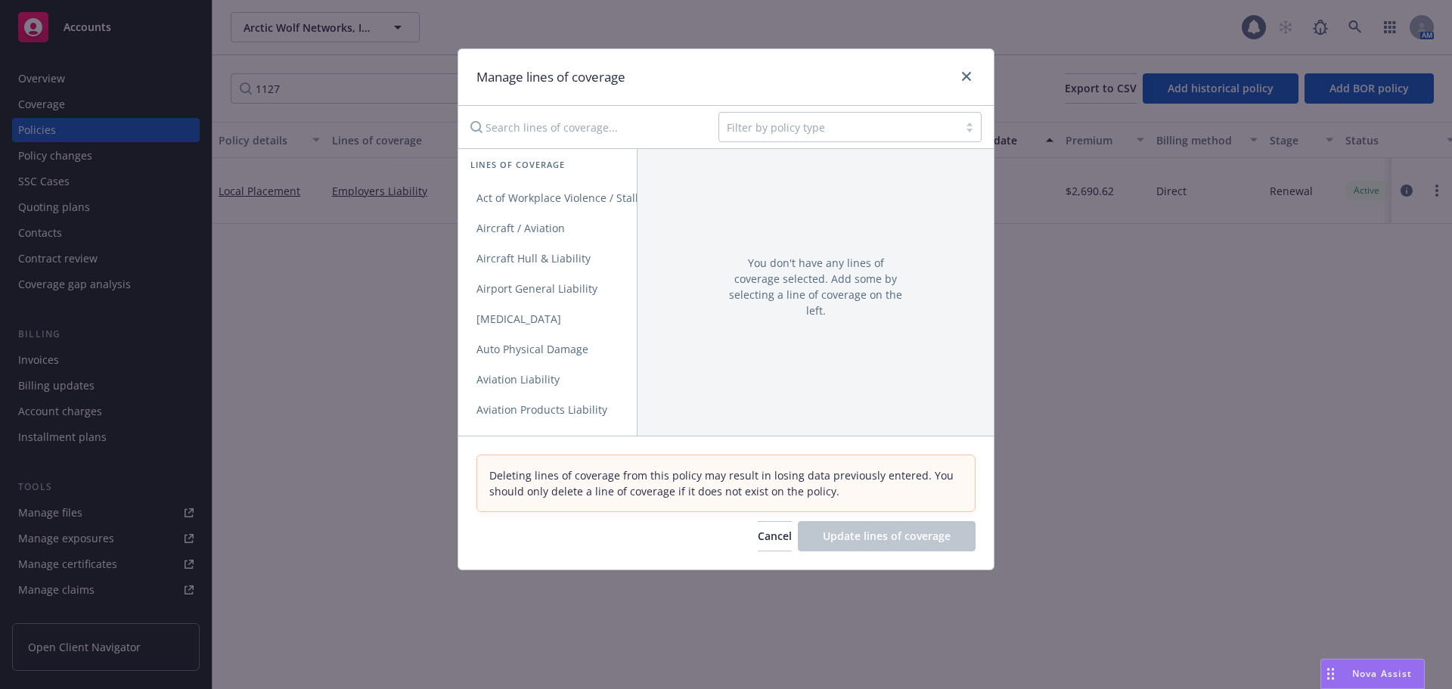
click at [822, 127] on div at bounding box center [839, 127] width 224 height 18
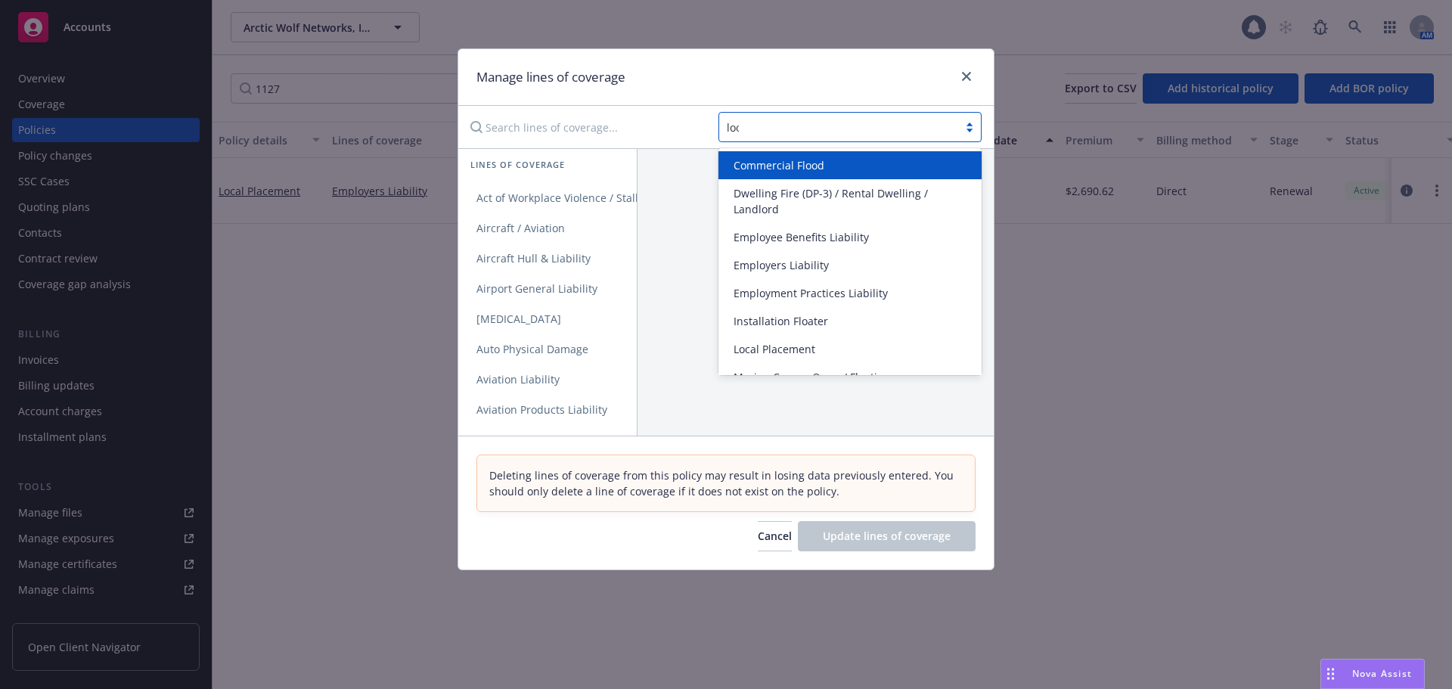
type input "loca"
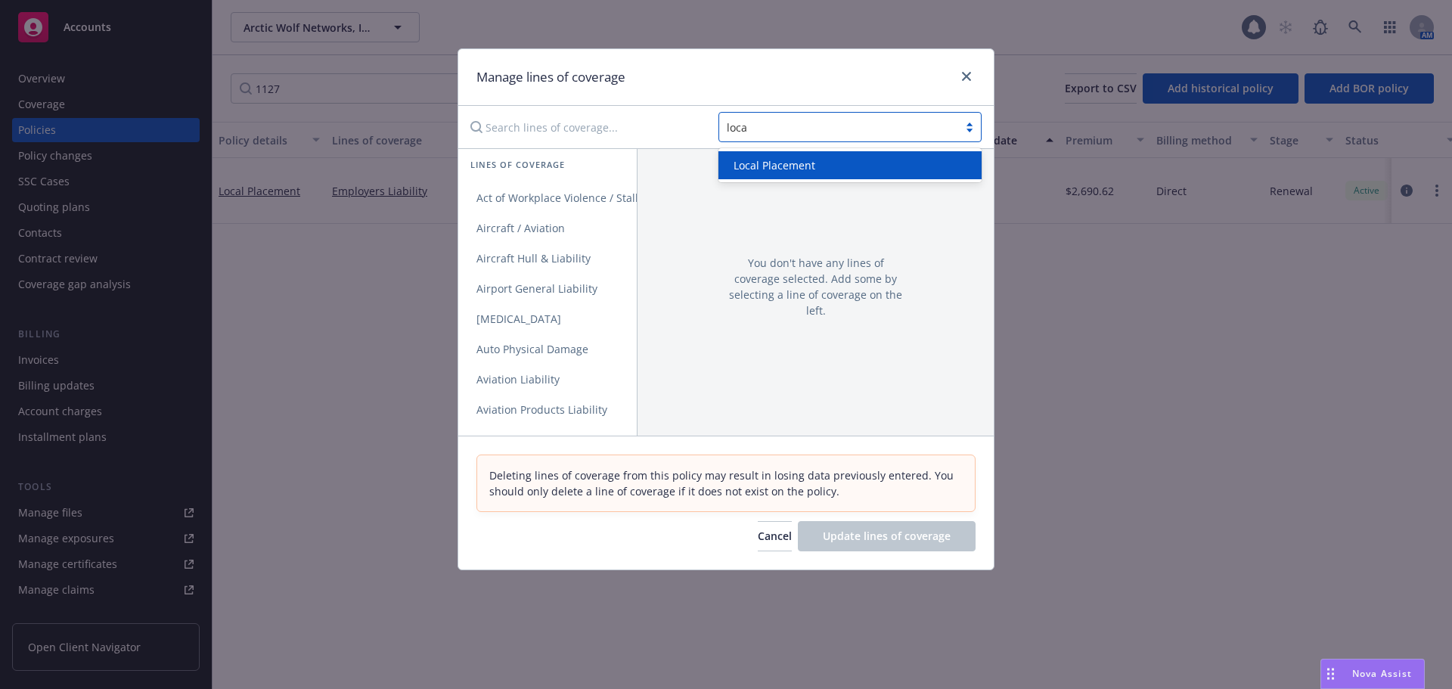
click at [823, 165] on div "Local Placement" at bounding box center [850, 165] width 245 height 16
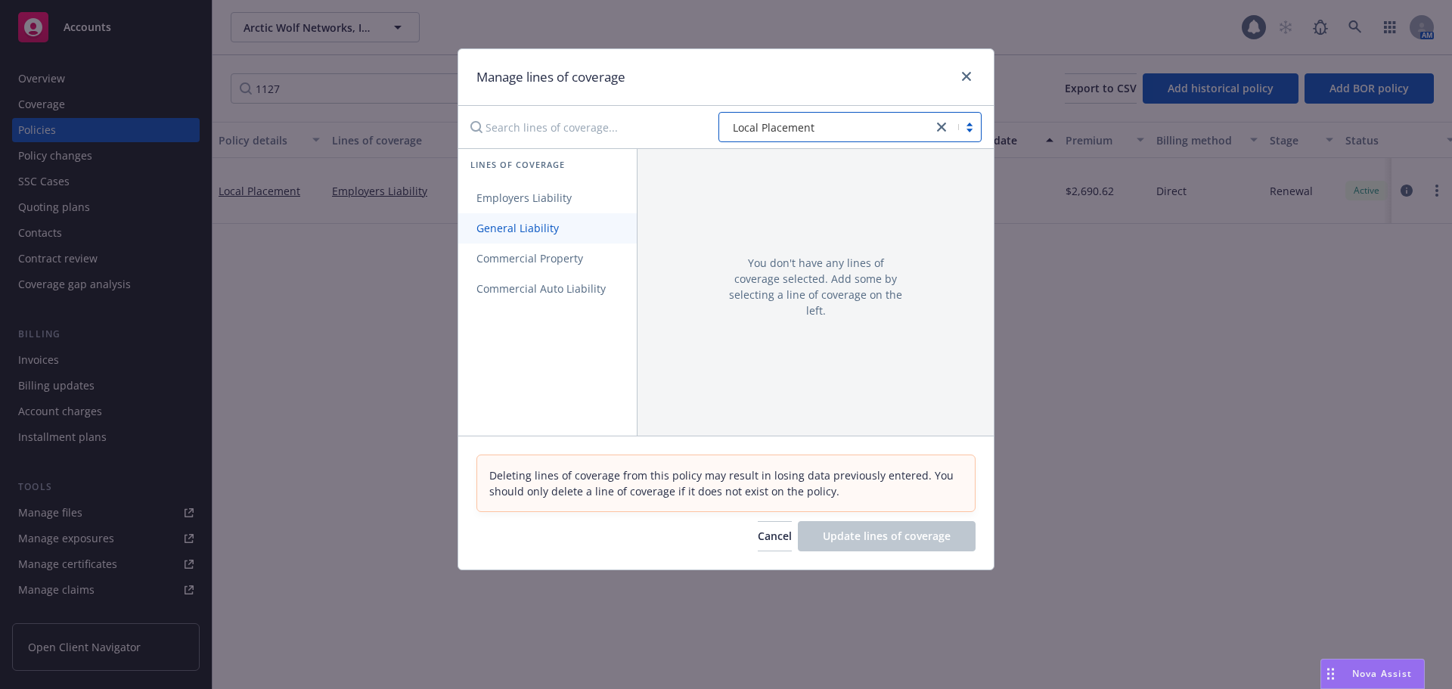
click at [555, 229] on span "General Liability" at bounding box center [517, 228] width 119 height 14
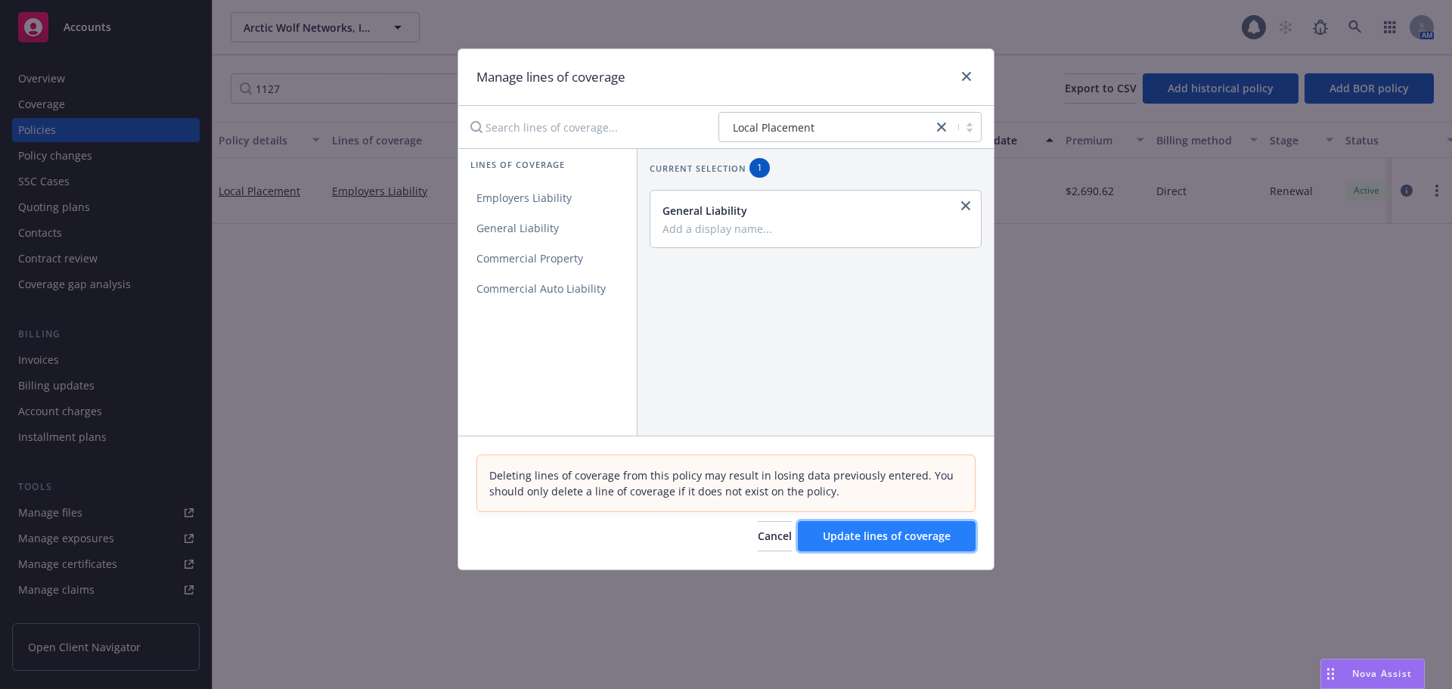
click at [860, 543] on span "Update lines of coverage" at bounding box center [887, 536] width 128 height 14
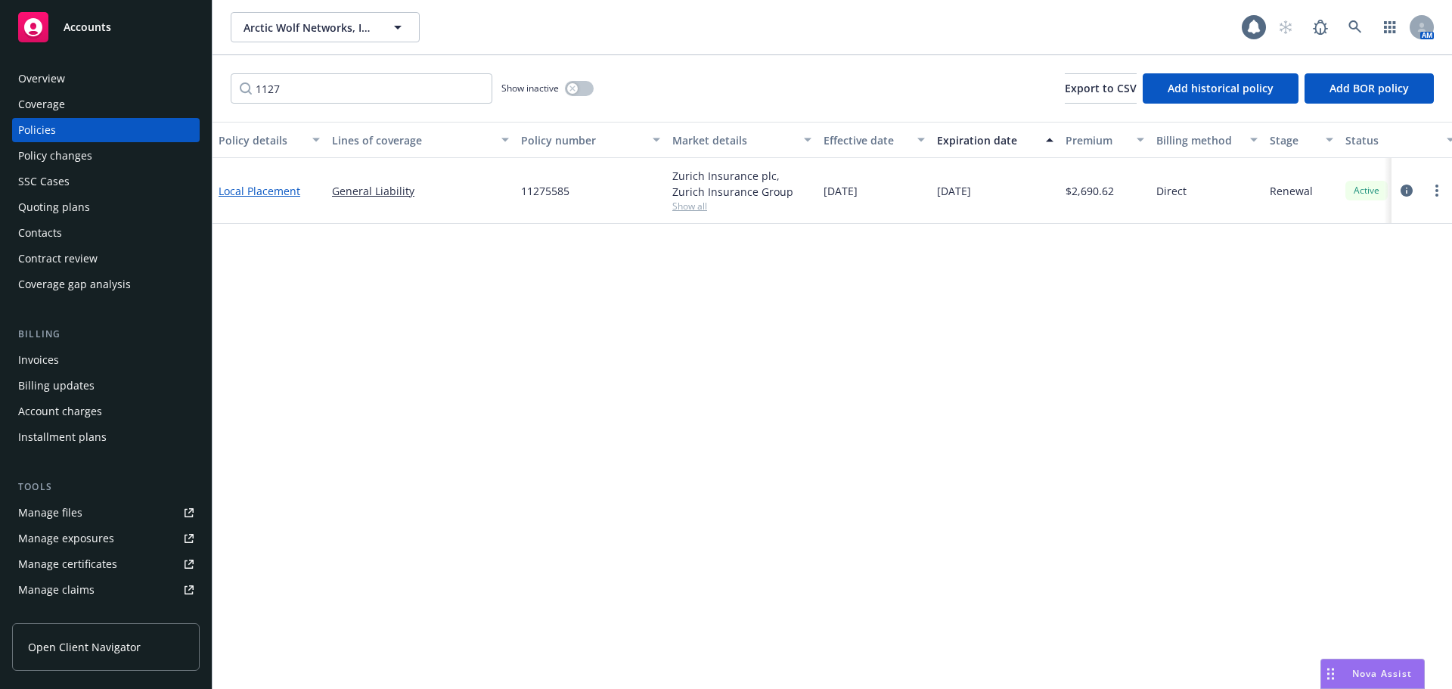
click at [282, 192] on link "Local Placement" at bounding box center [260, 191] width 82 height 14
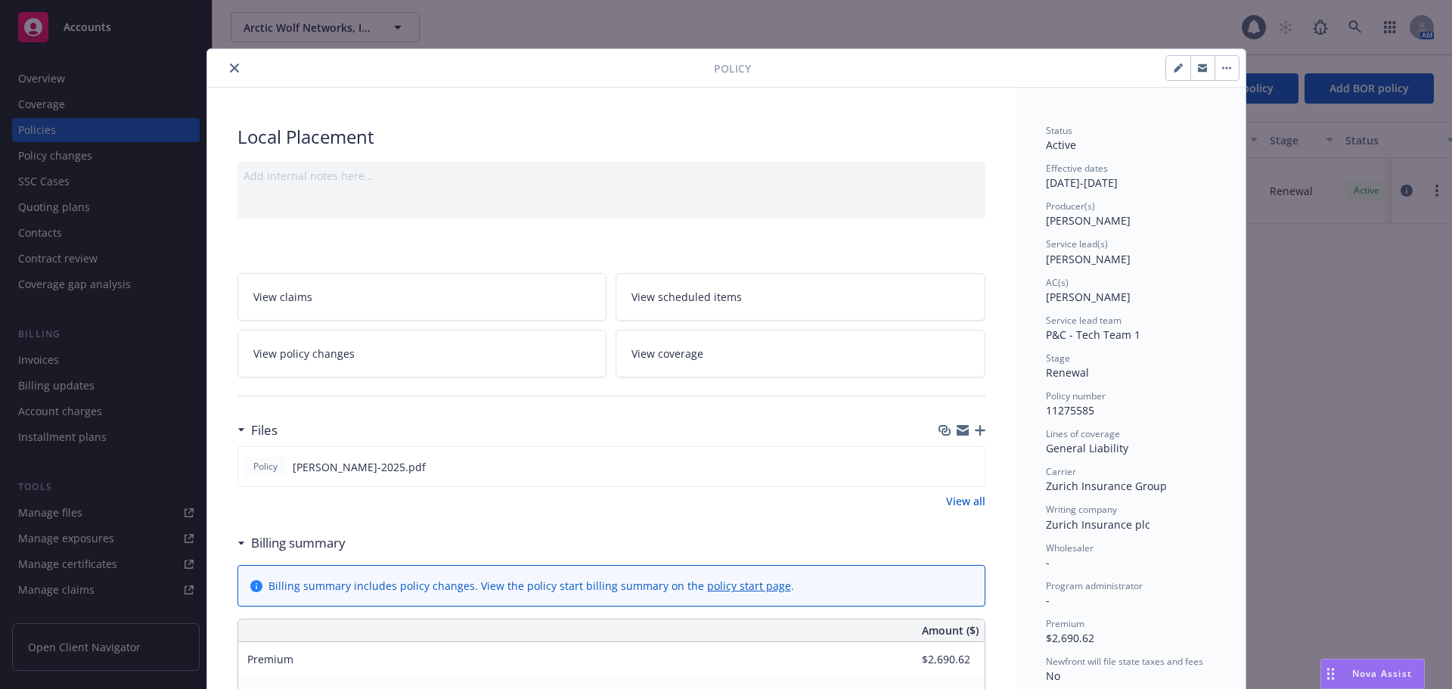
click at [1177, 70] on icon "button" at bounding box center [1178, 68] width 9 height 9
select select "RENEWAL"
select select "other"
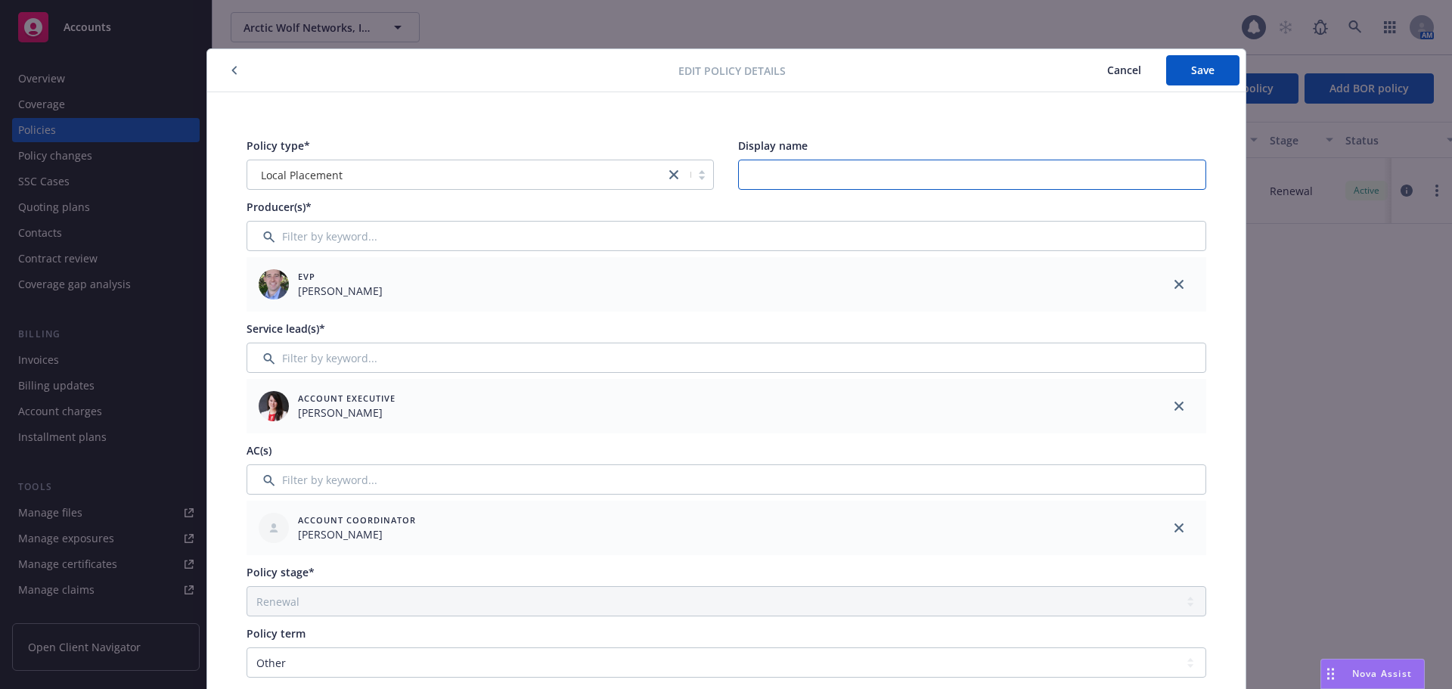
click at [958, 177] on input "Display name" at bounding box center [972, 175] width 468 height 30
type input "Japan GL"
click at [1209, 71] on button "Save" at bounding box center [1202, 70] width 73 height 30
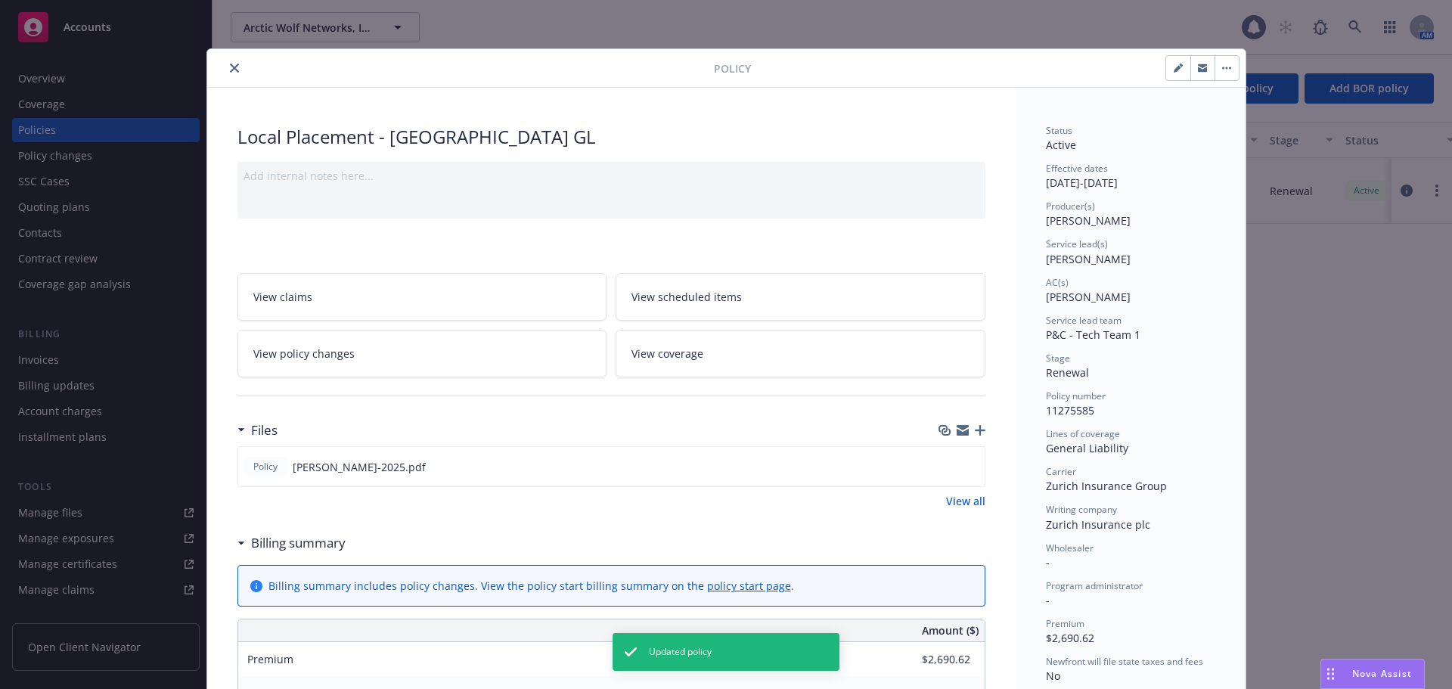
scroll to position [76, 0]
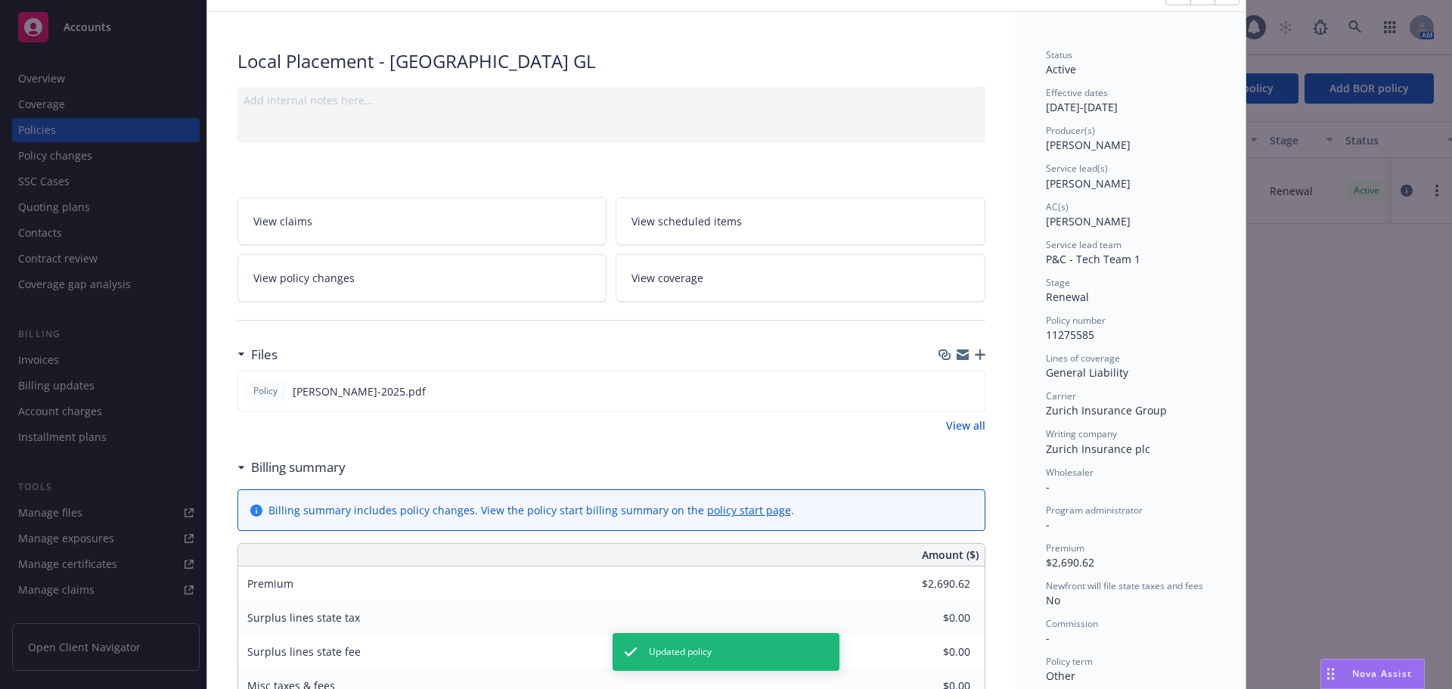
click at [976, 349] on div at bounding box center [962, 355] width 47 height 12
click at [973, 349] on div at bounding box center [962, 355] width 47 height 12
click at [975, 350] on icon "button" at bounding box center [980, 354] width 11 height 11
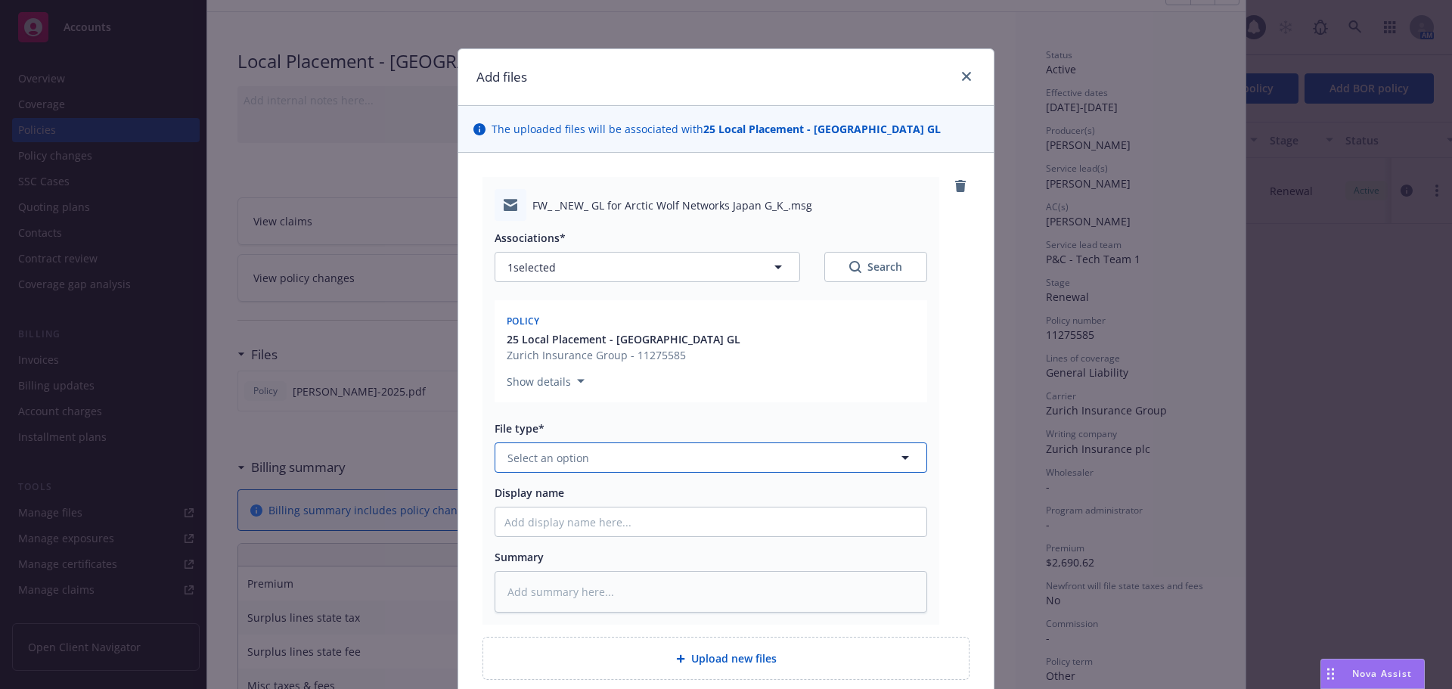
click at [532, 460] on span "Select an option" at bounding box center [549, 458] width 82 height 16
type input "ema"
click at [593, 483] on div "Email" at bounding box center [710, 500] width 431 height 40
click at [889, 387] on div "Show details" at bounding box center [711, 378] width 408 height 24
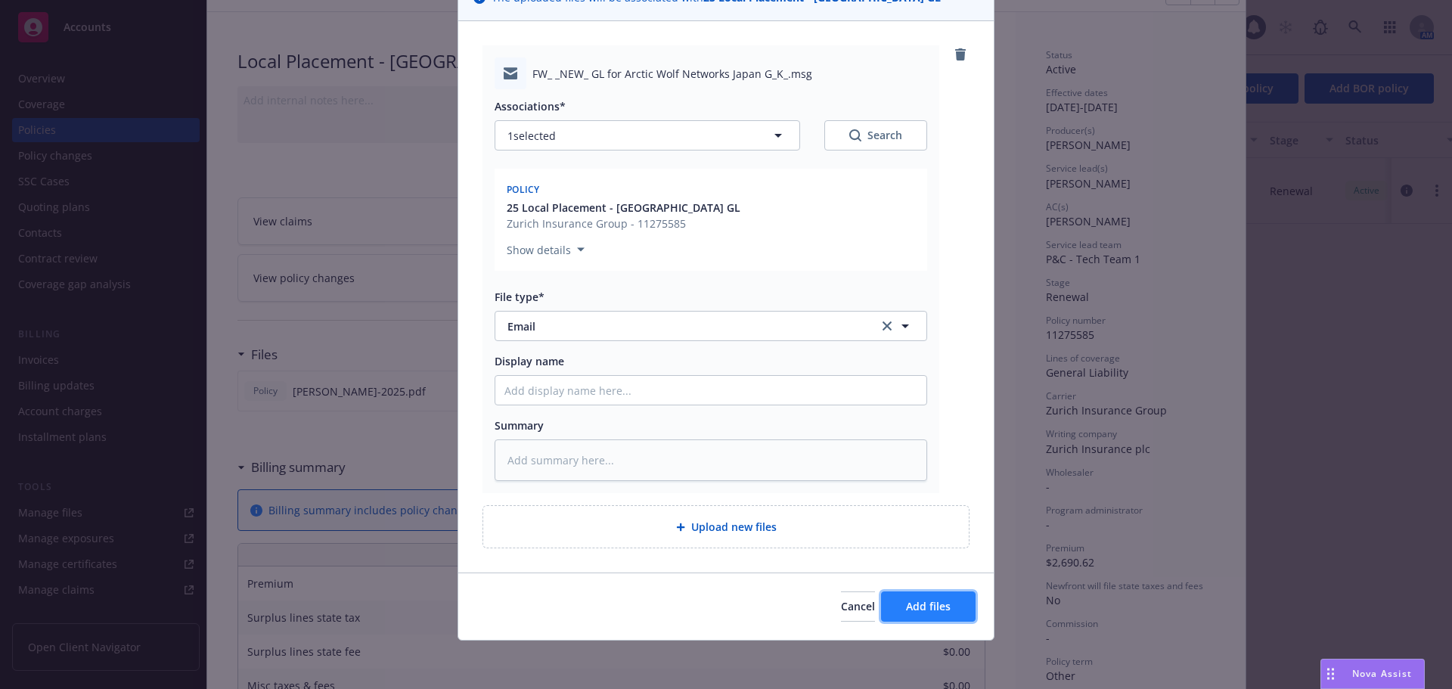
click at [918, 605] on span "Add files" at bounding box center [928, 606] width 45 height 14
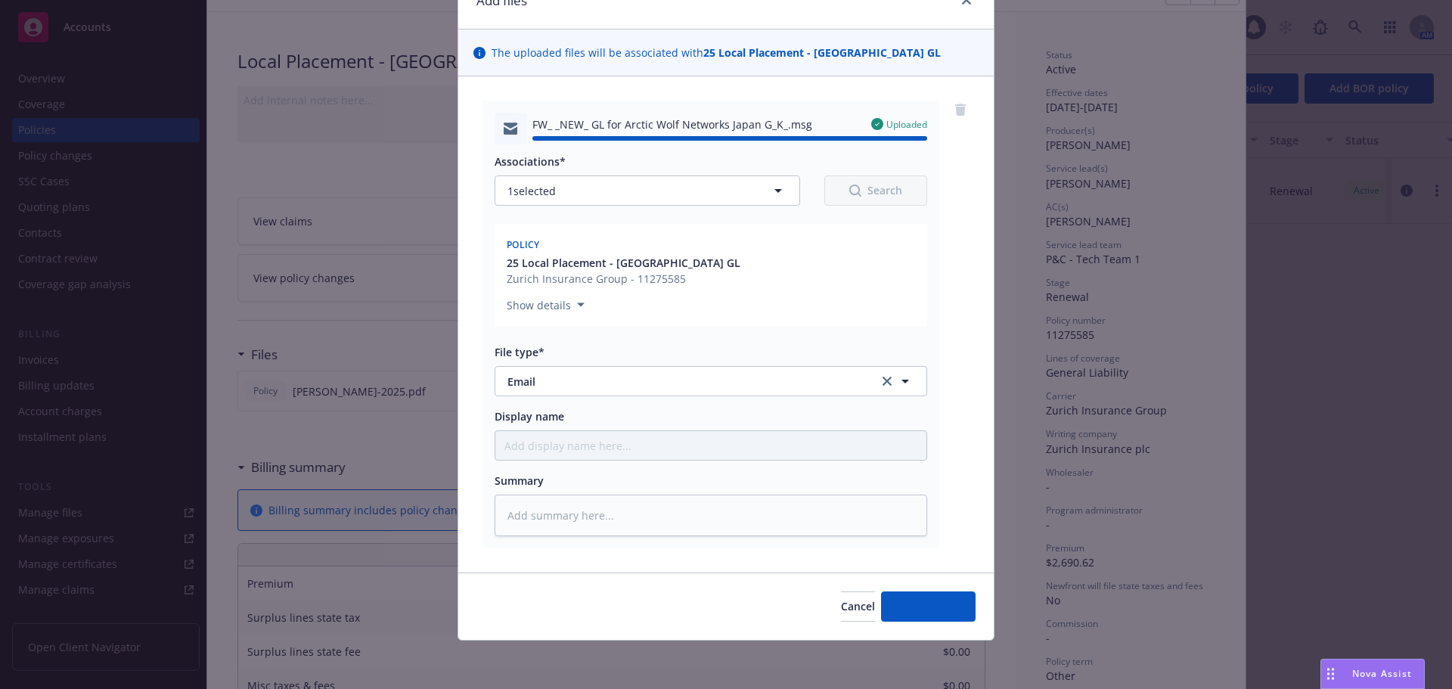
type textarea "x"
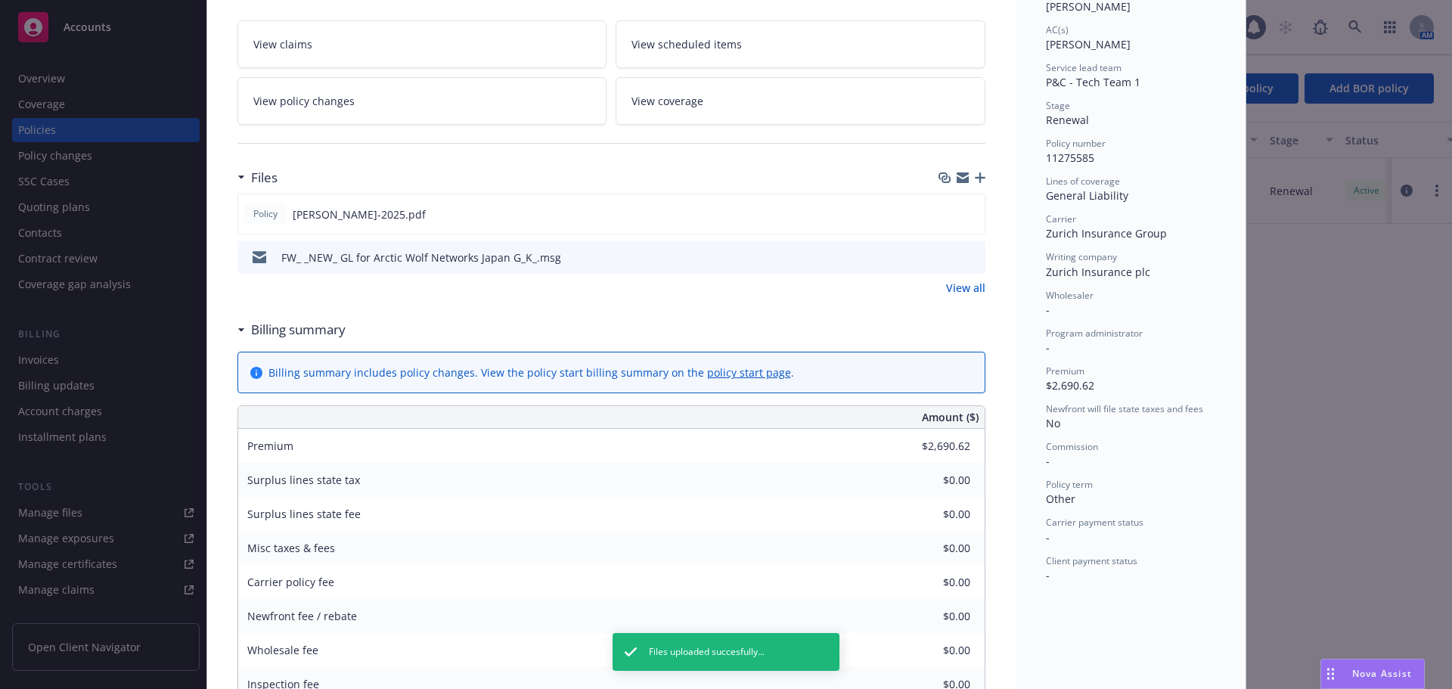
scroll to position [0, 0]
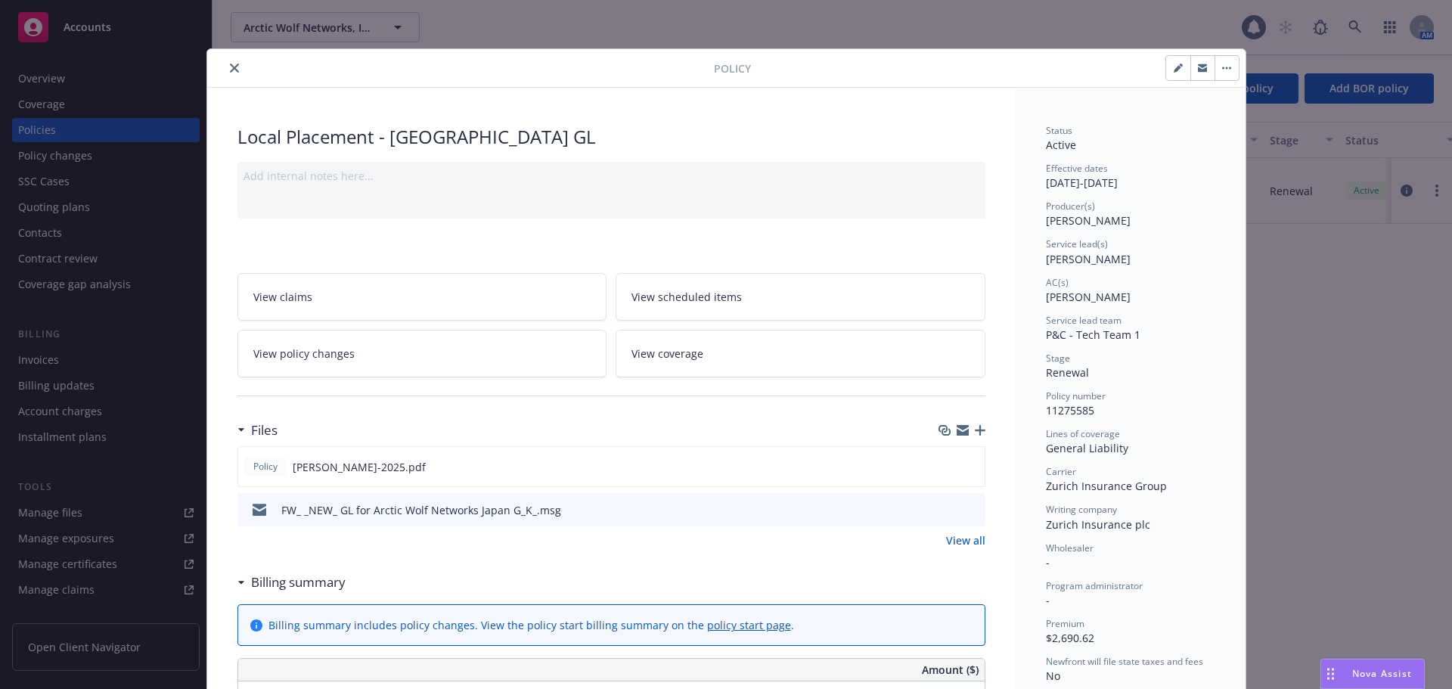
click at [230, 68] on icon "close" at bounding box center [234, 68] width 9 height 9
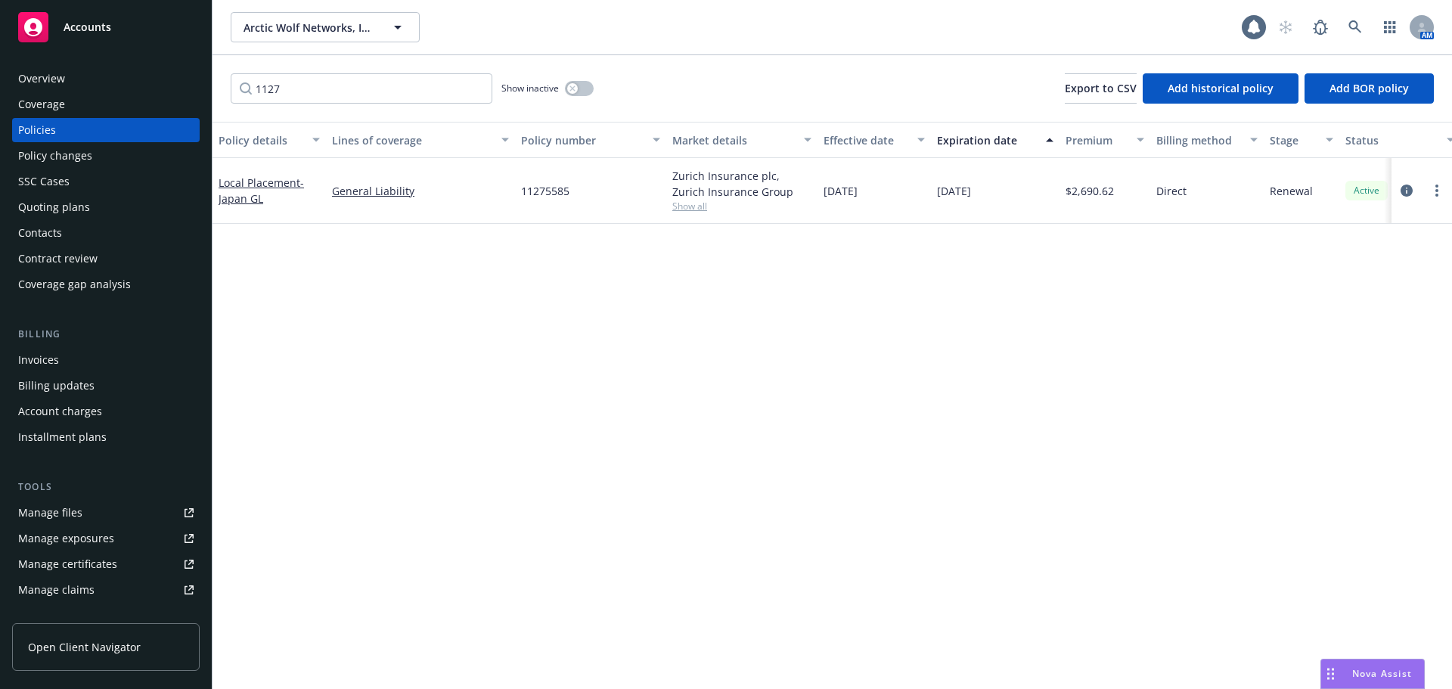
click at [113, 231] on div "Contacts" at bounding box center [105, 233] width 175 height 24
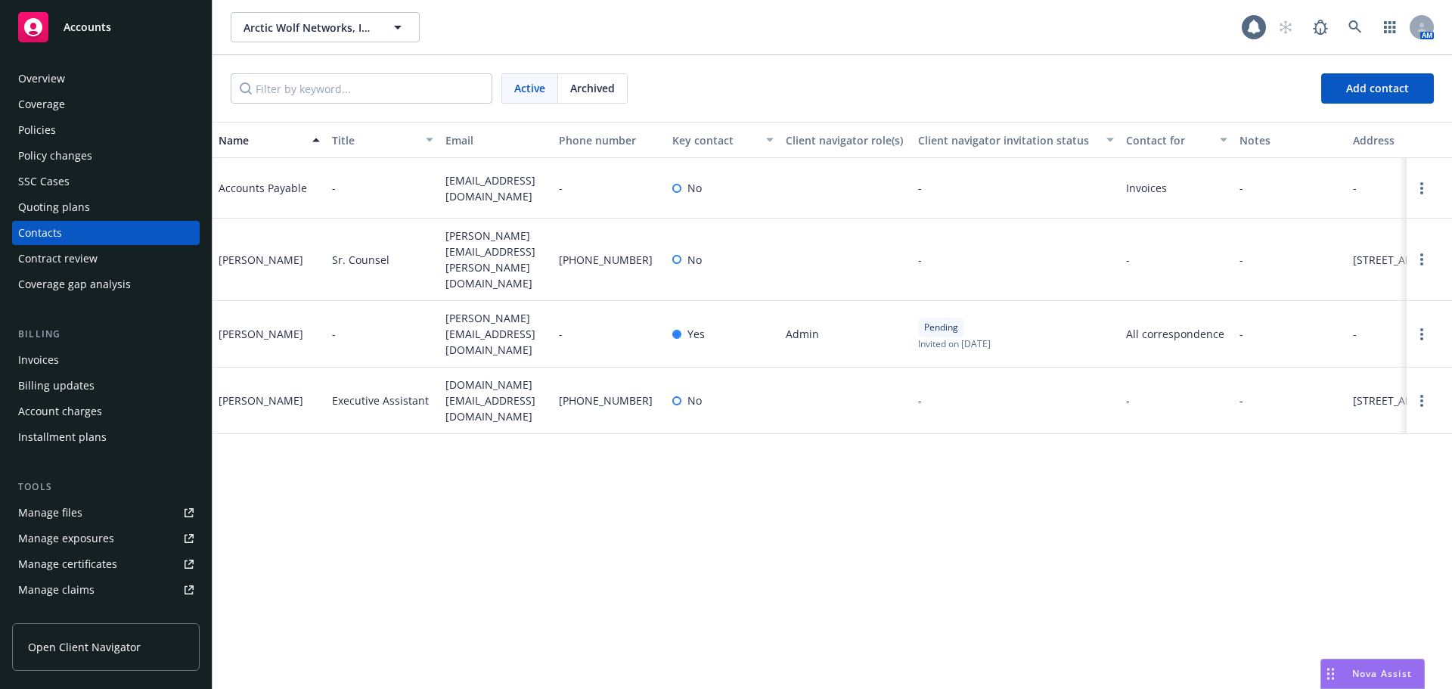
drag, startPoint x: 129, startPoint y: 31, endPoint x: 155, endPoint y: 6, distance: 36.4
click at [129, 31] on div "Accounts" at bounding box center [105, 27] width 175 height 30
